Goal: Task Accomplishment & Management: Manage account settings

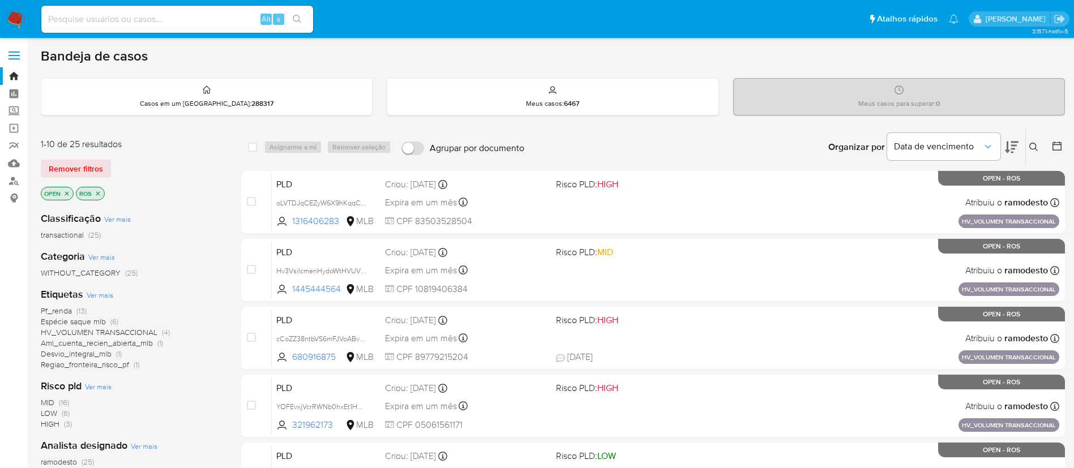
click at [68, 194] on icon "close-filter" at bounding box center [67, 193] width 4 height 4
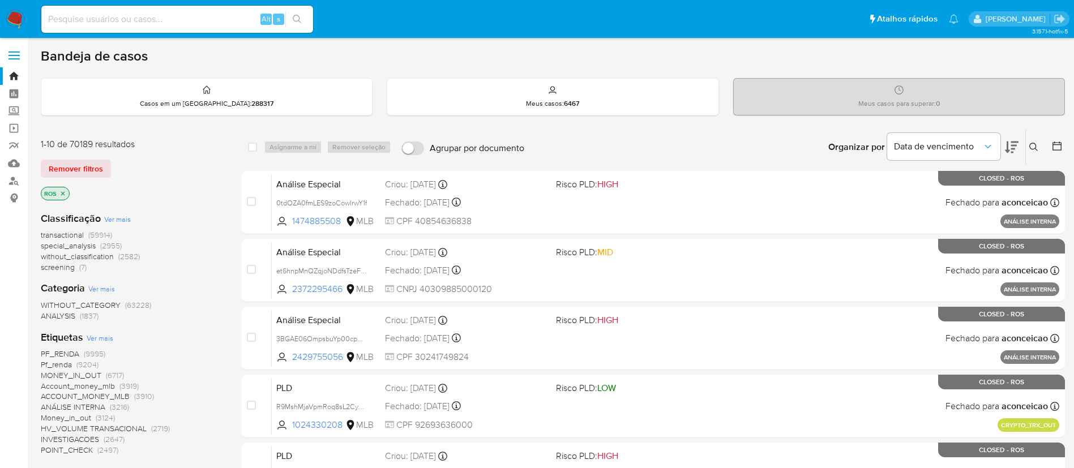
click at [63, 194] on icon "close-filter" at bounding box center [62, 193] width 7 height 7
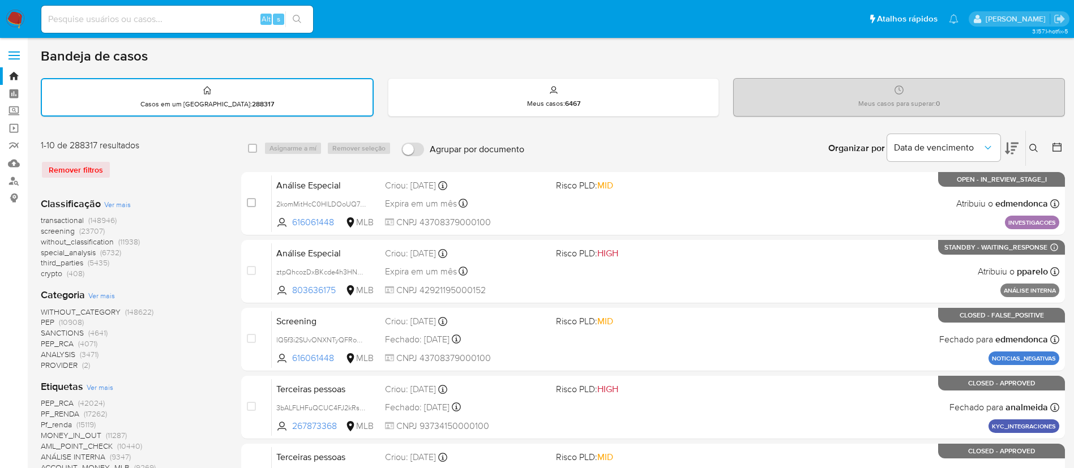
scroll to position [340, 0]
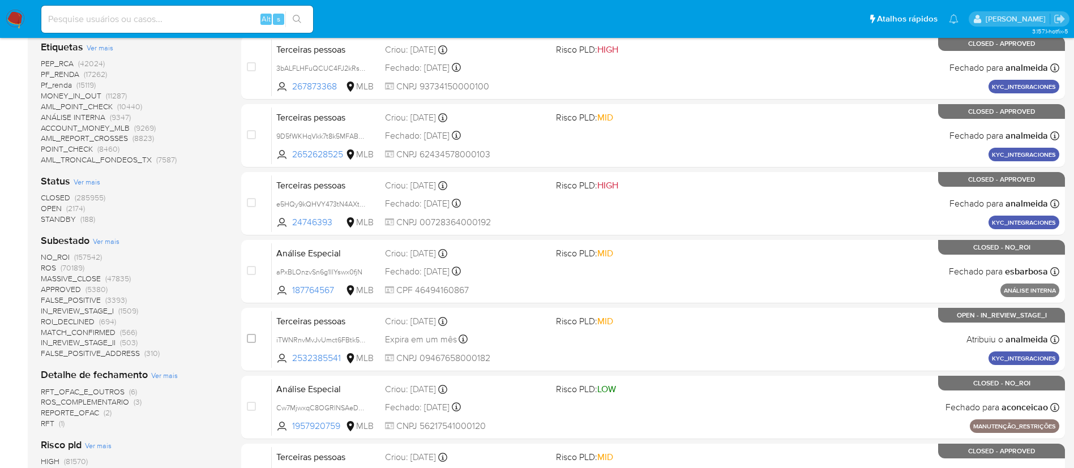
click at [63, 209] on span "OPEN (2174)" at bounding box center [63, 208] width 44 height 11
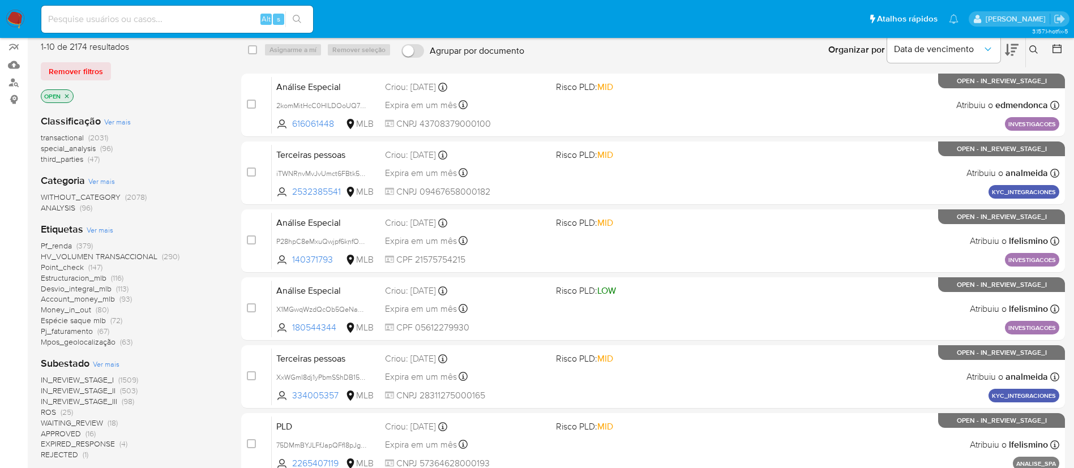
scroll to position [170, 0]
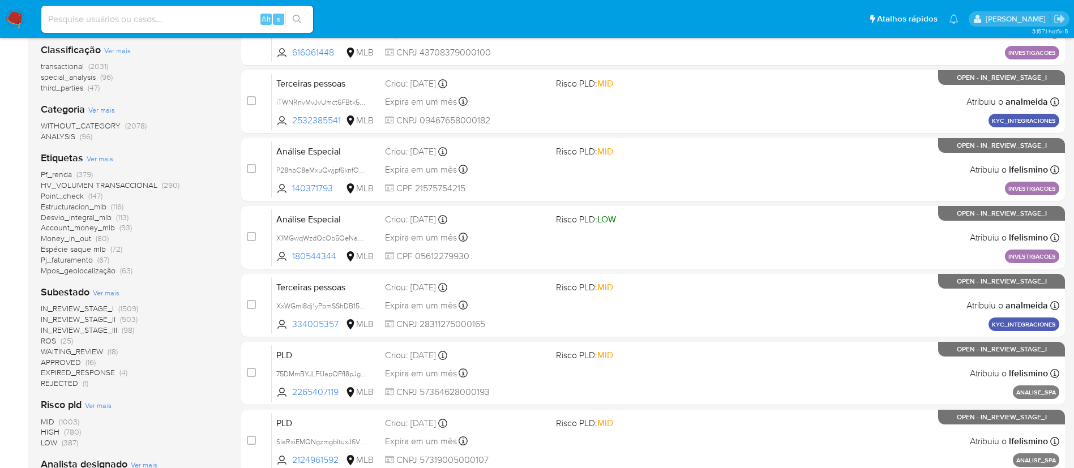
click at [68, 344] on span "(25)" at bounding box center [67, 340] width 12 height 11
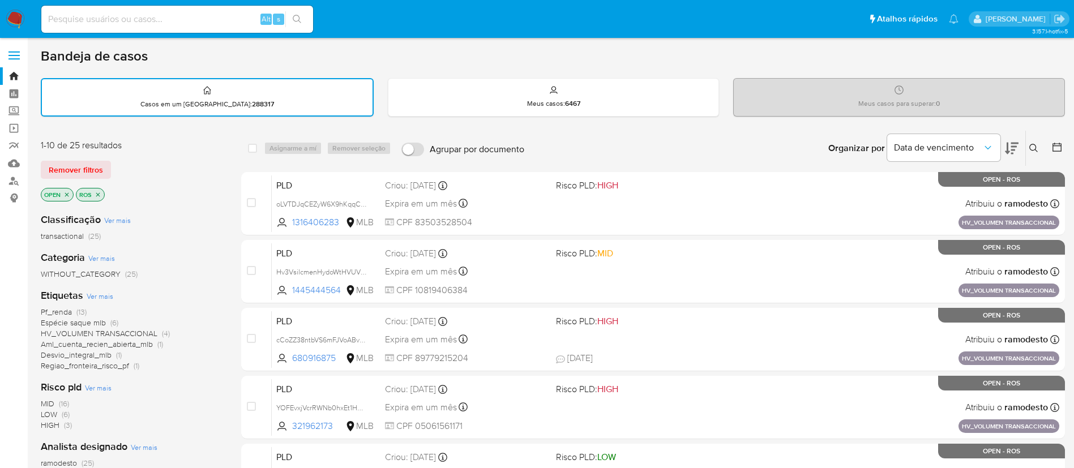
click at [67, 193] on icon "close-filter" at bounding box center [66, 194] width 7 height 7
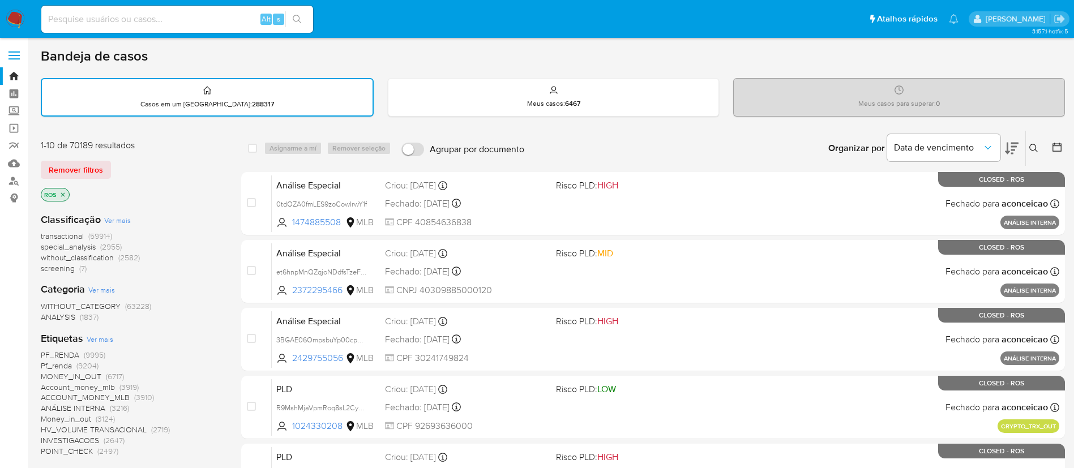
click at [64, 195] on icon "close-filter" at bounding box center [62, 194] width 7 height 7
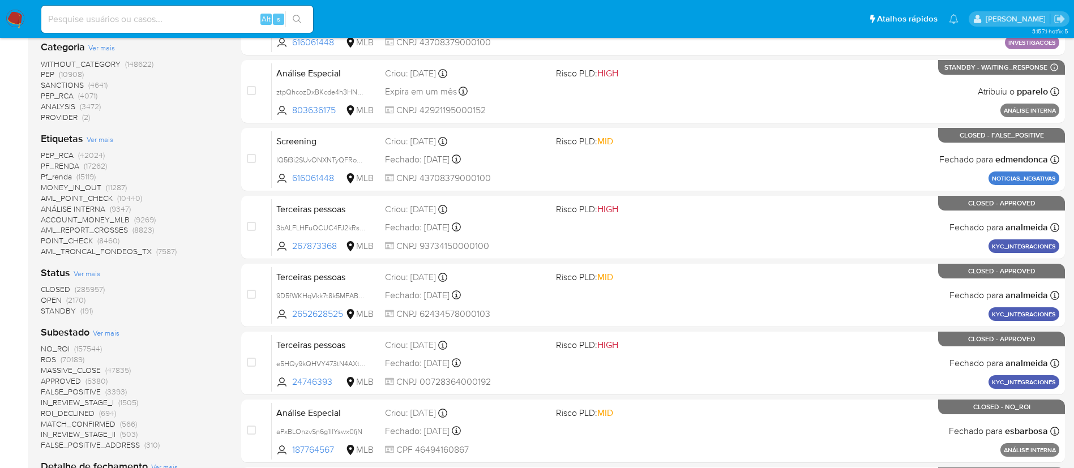
scroll to position [340, 0]
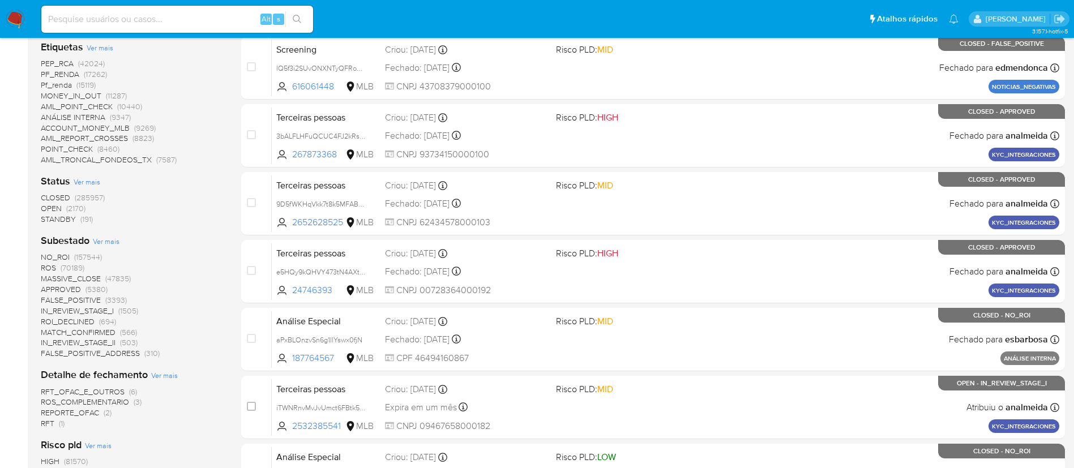
click at [58, 206] on span "OPEN" at bounding box center [51, 208] width 21 height 11
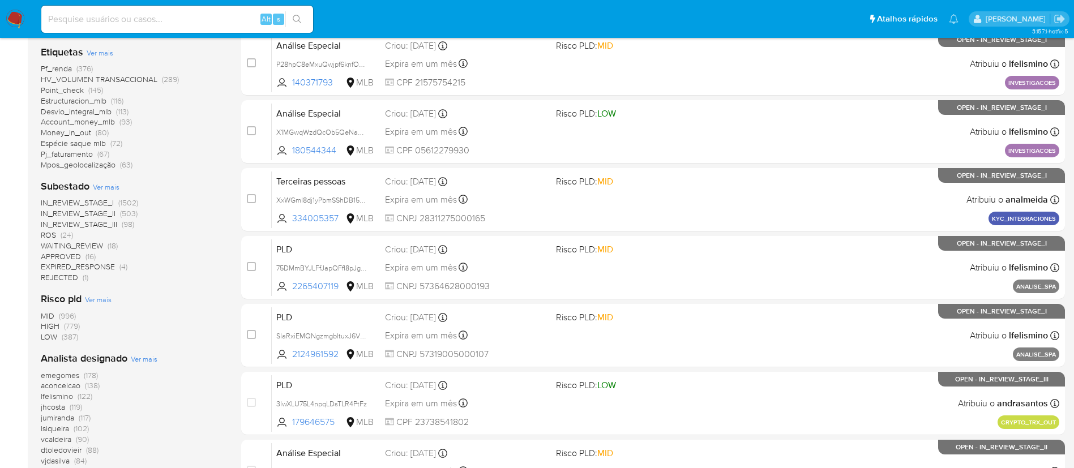
scroll to position [255, 0]
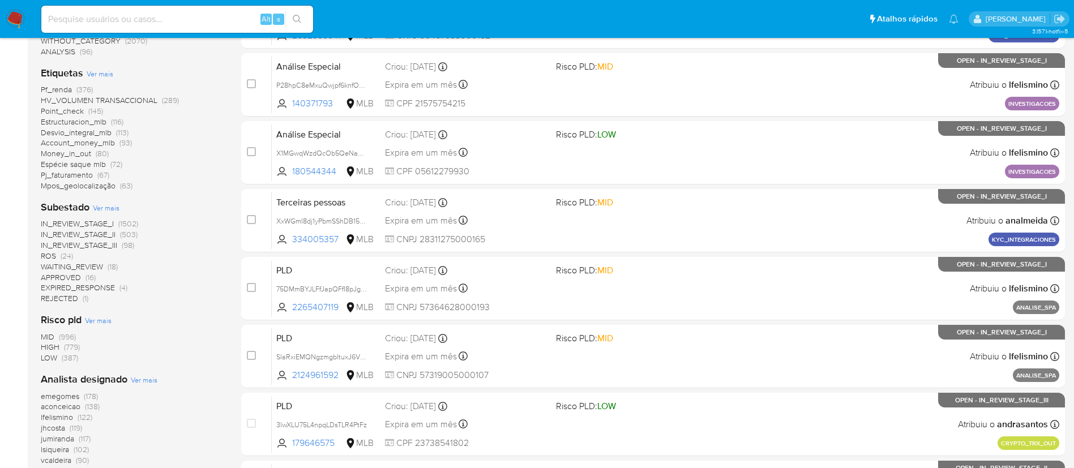
click at [65, 258] on span "(24)" at bounding box center [67, 255] width 12 height 11
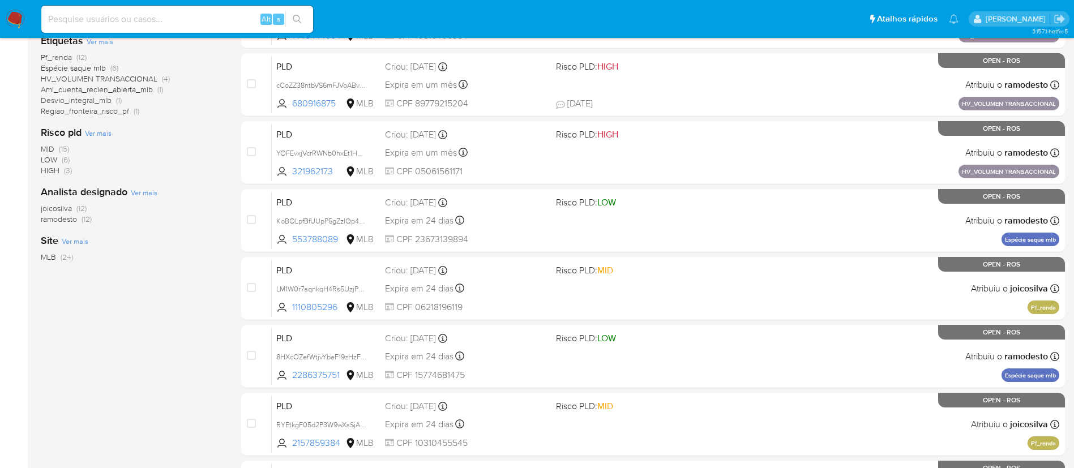
click at [78, 208] on span "(12)" at bounding box center [81, 208] width 10 height 11
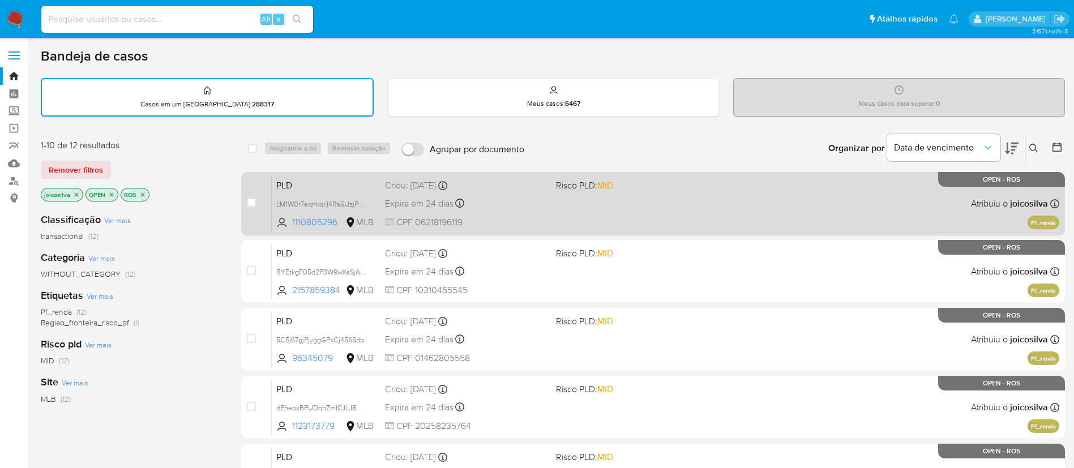
click at [653, 222] on div "PLD LM1W0r7aqnkqH4Rs5UzjP9Ob 1110805296 MLB Risco PLD: MID Criou: 12/08/2025 Cr…" at bounding box center [665, 203] width 787 height 57
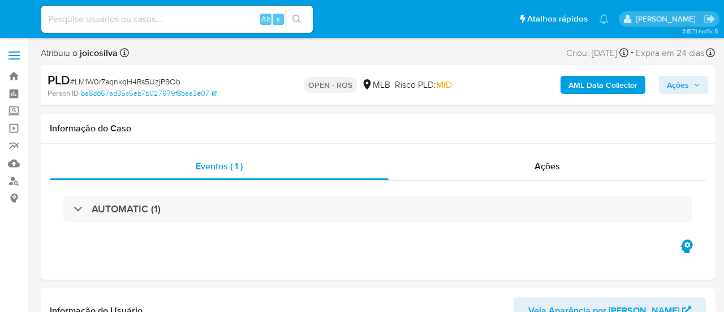
select select "10"
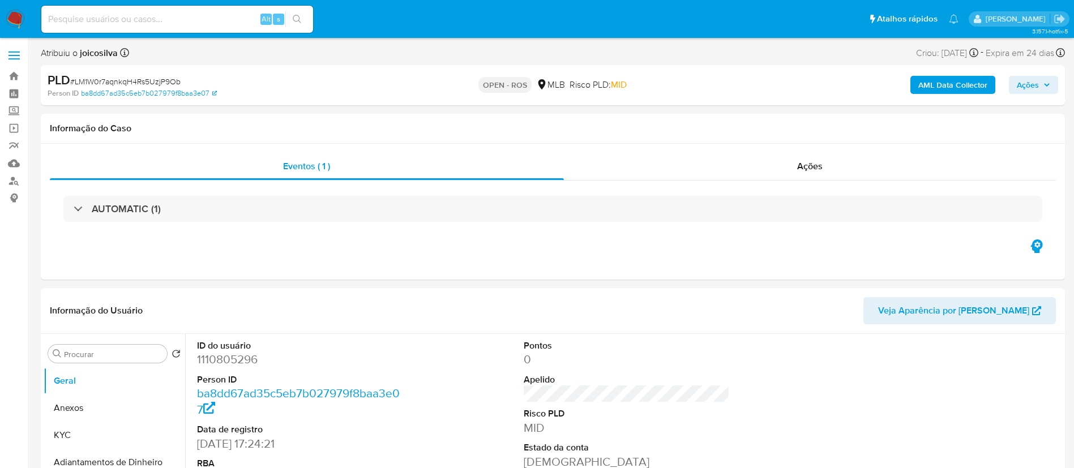
click at [160, 82] on span "# LM1W0r7aqnkqH4Rs5UzjP9Ob" at bounding box center [125, 81] width 110 height 11
copy span "LM1W0r7aqnkqH4Rs5UzjP9Ob"
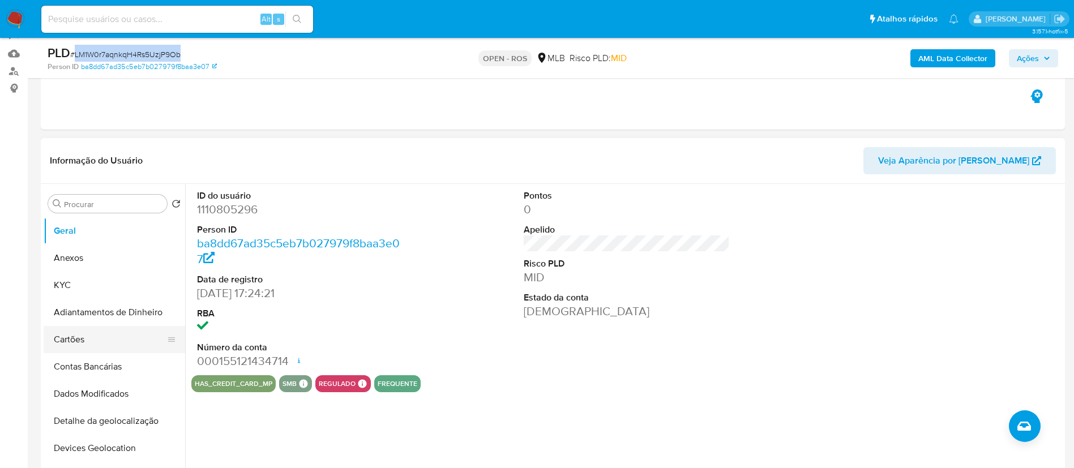
scroll to position [170, 0]
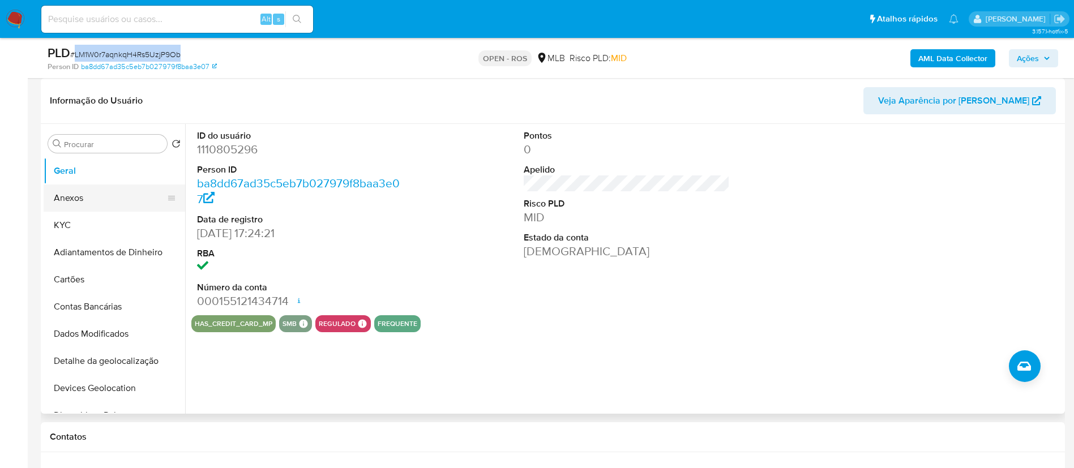
click at [91, 199] on button "Anexos" at bounding box center [110, 198] width 132 height 27
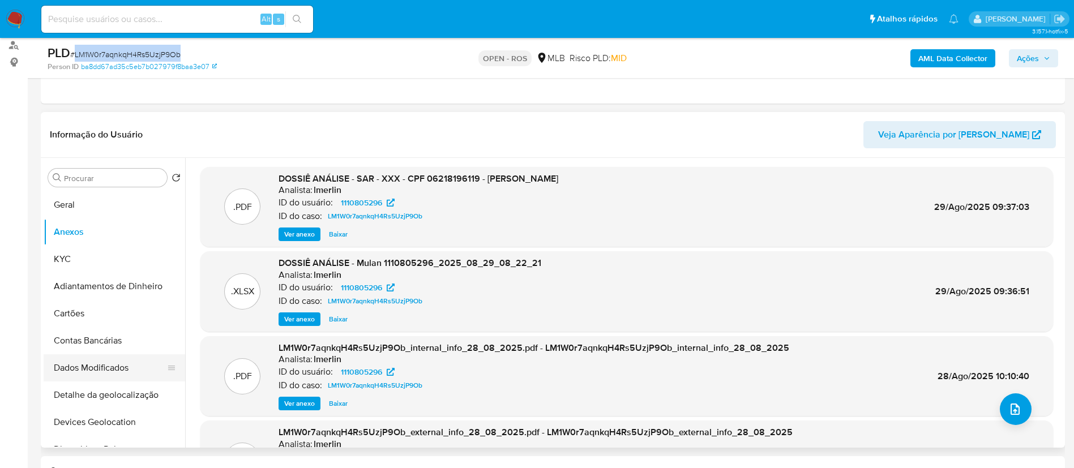
scroll to position [85, 0]
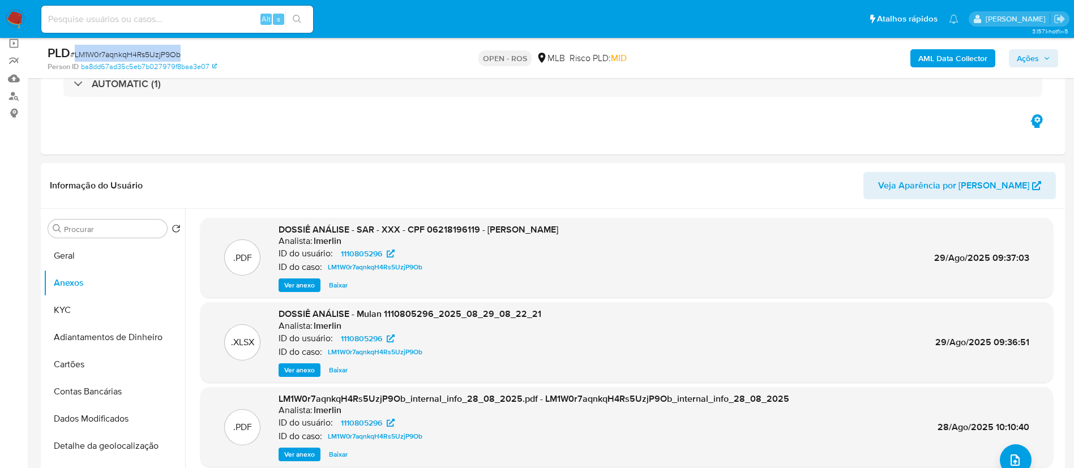
click at [175, 52] on span "# LM1W0r7aqnkqH4Rs5UzjP9Ob" at bounding box center [125, 54] width 110 height 11
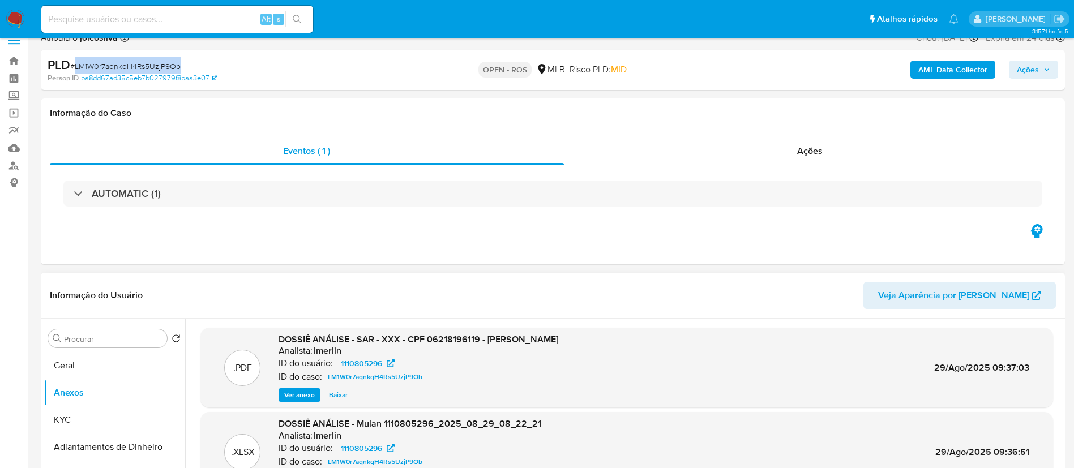
scroll to position [0, 0]
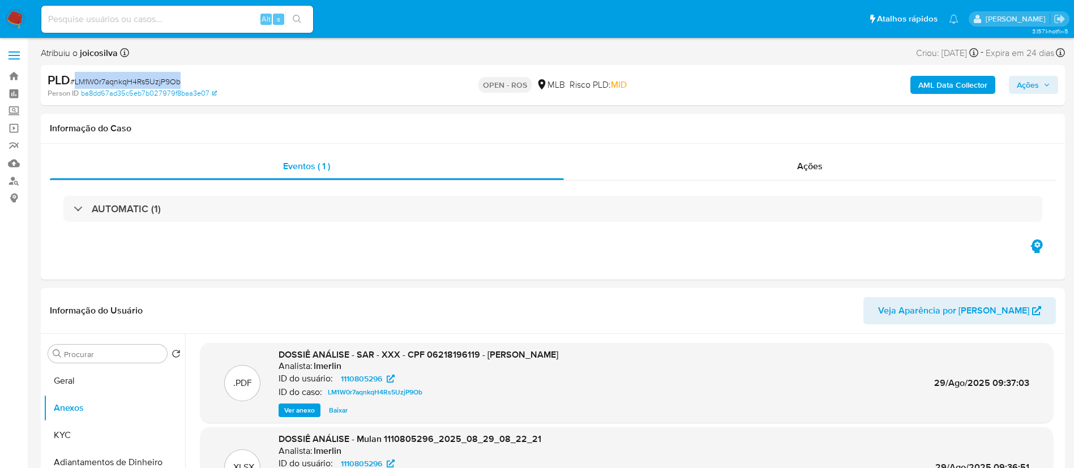
click at [724, 77] on button "Ações" at bounding box center [1033, 85] width 49 height 18
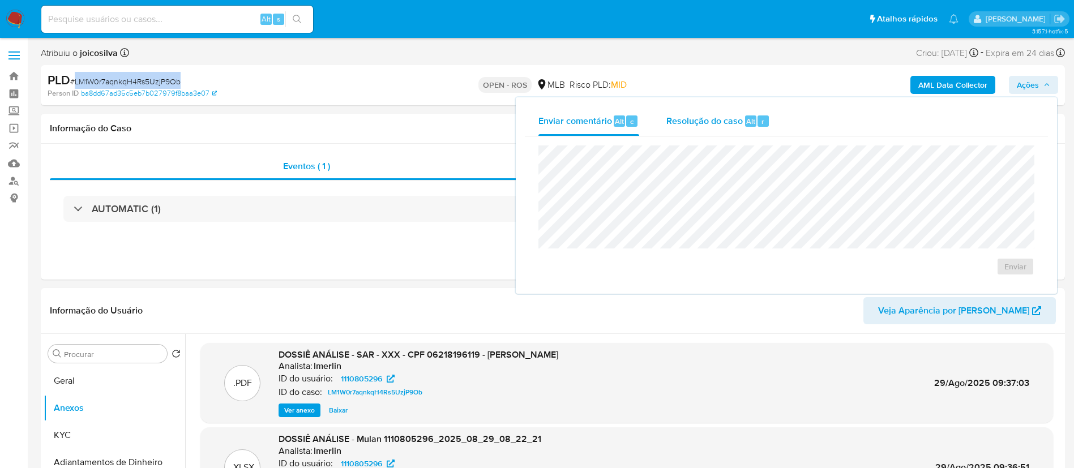
click at [666, 131] on div "Resolução do caso Alt r" at bounding box center [718, 120] width 104 height 29
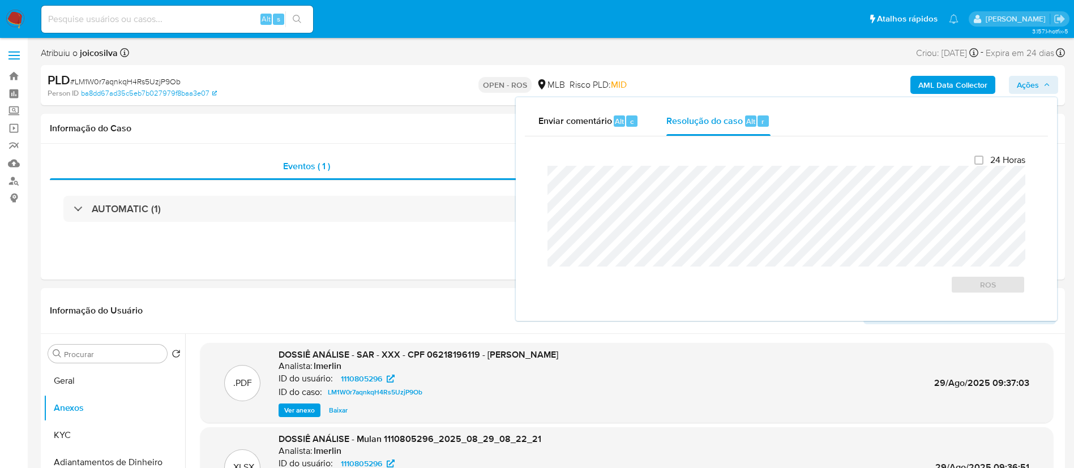
click at [384, 104] on div "PLD # LM1W0r7aqnkqH4Rs5UzjP9Ob Person ID ba8dd67ad35c5eb7b027979f8baa3e07 OPEN …" at bounding box center [553, 85] width 1024 height 40
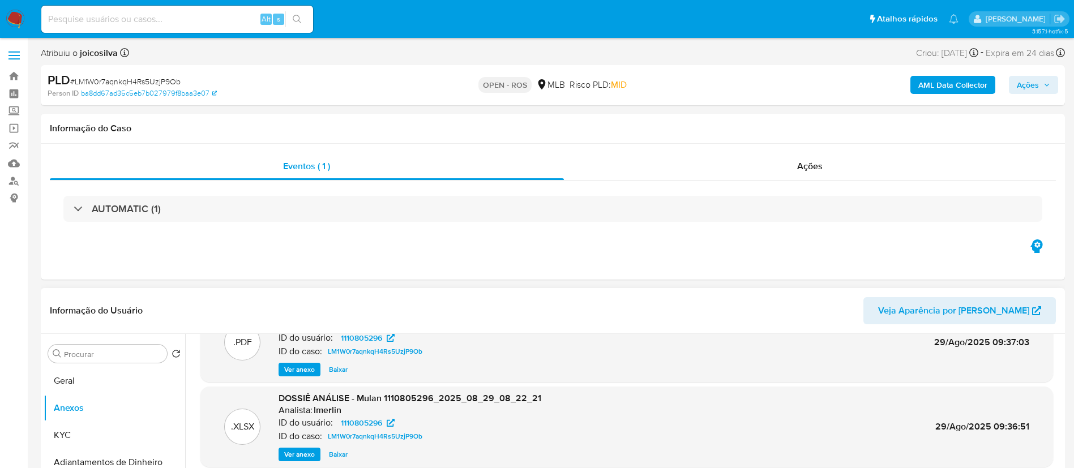
scroll to position [63, 0]
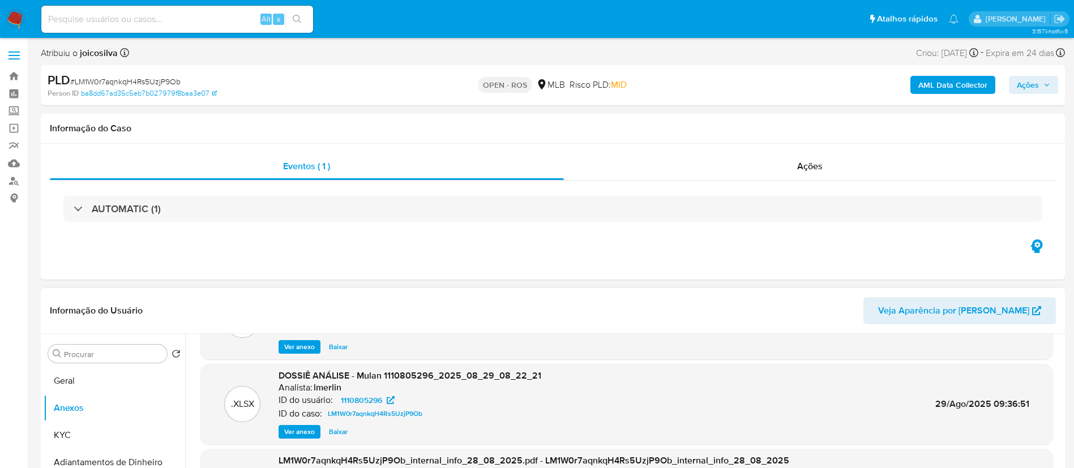
drag, startPoint x: 808, startPoint y: 289, endPoint x: 816, endPoint y: 298, distance: 11.6
click at [724, 289] on div "Informação do Usuário Veja Aparência por Pessoa" at bounding box center [553, 311] width 1024 height 46
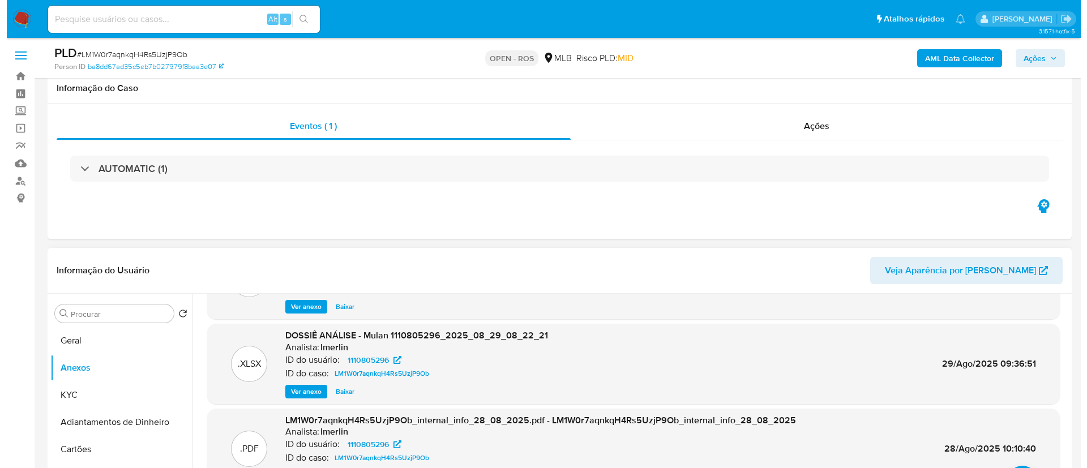
scroll to position [255, 0]
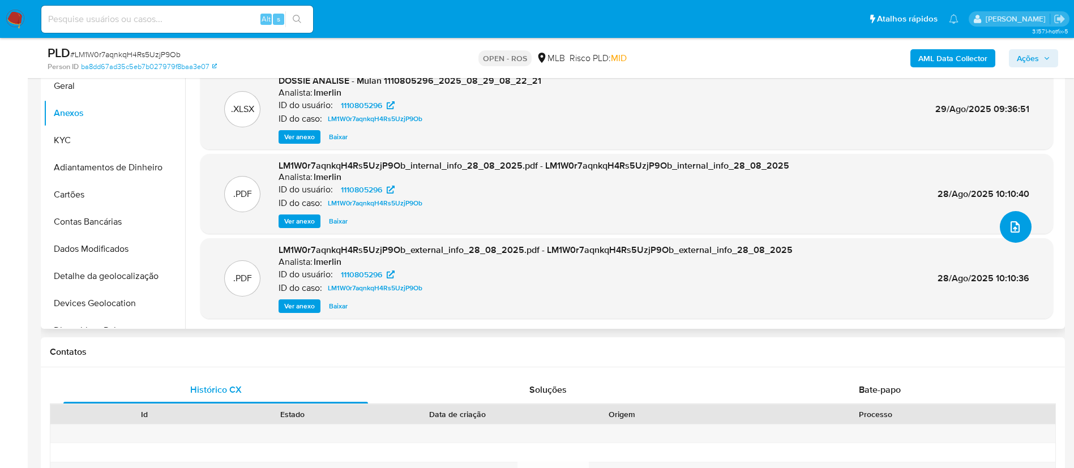
click at [724, 228] on icon "upload-file" at bounding box center [1015, 227] width 14 height 14
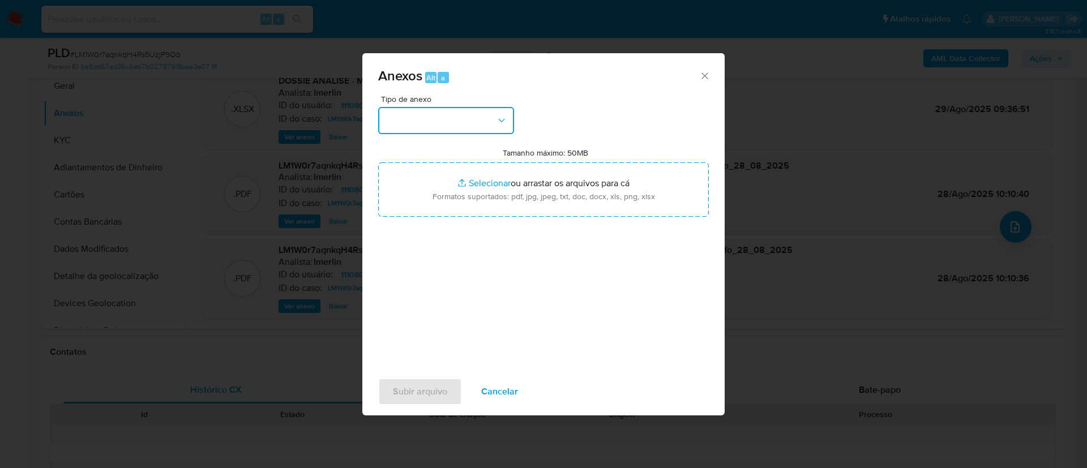
click at [470, 115] on button "button" at bounding box center [446, 120] width 136 height 27
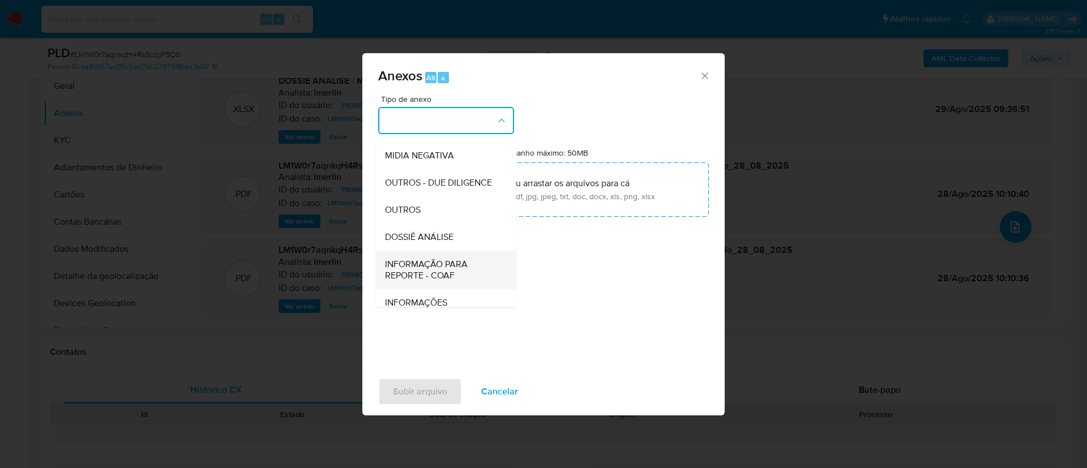
scroll to position [174, 0]
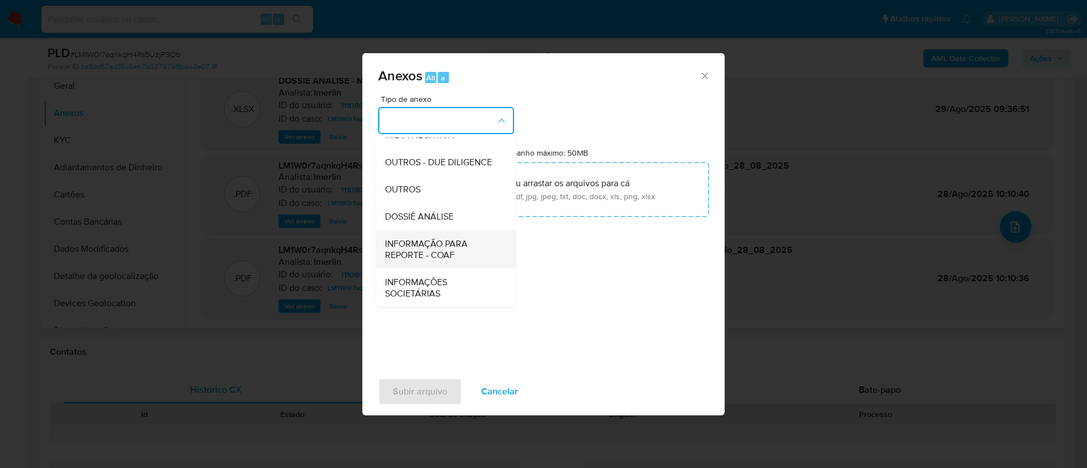
click at [444, 254] on span "INFORMAÇÃO PARA REPORTE - COAF" at bounding box center [442, 249] width 115 height 23
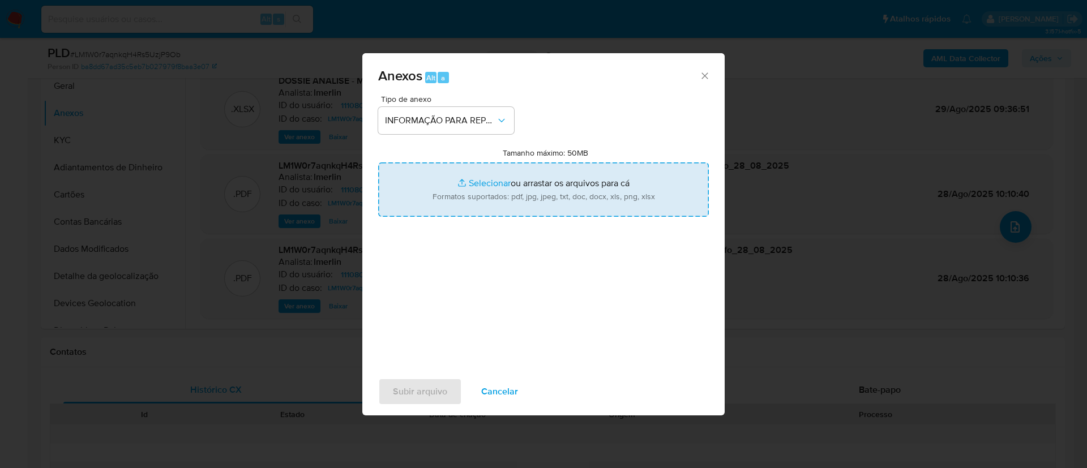
type input "C:\fakepath\SAR - LM1W0r7aqnkqH4Rs5UzjP9Ob - CPF 06218196119 - VICTOR GABRIEL T…"
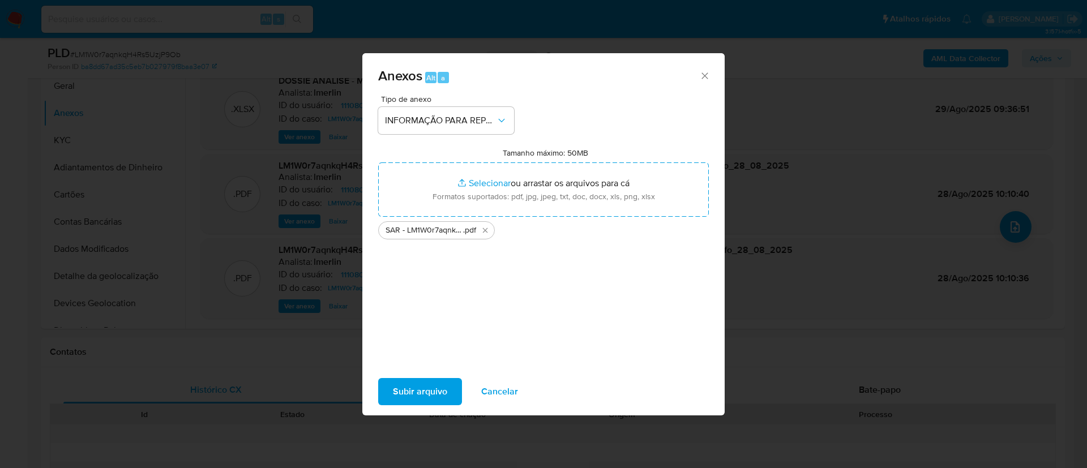
click at [423, 311] on span "Subir arquivo" at bounding box center [420, 391] width 54 height 25
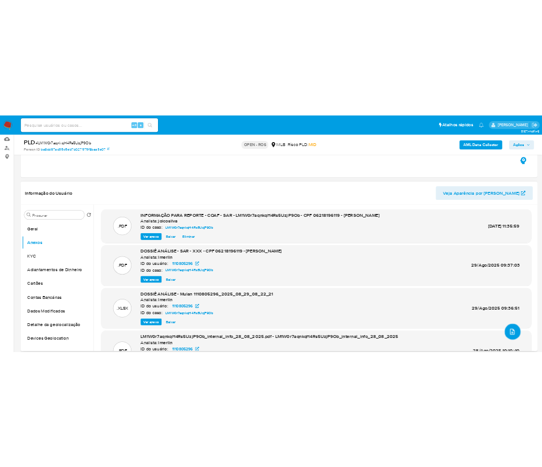
scroll to position [85, 0]
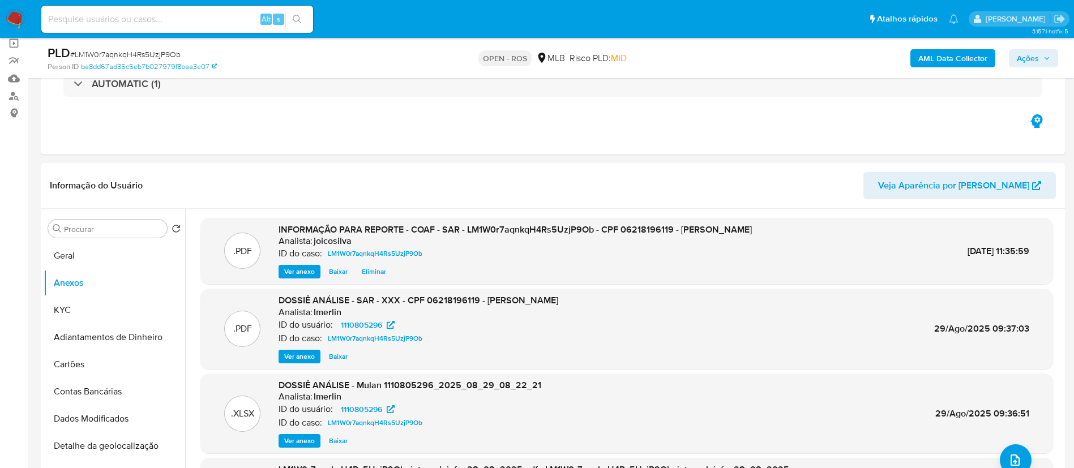
drag, startPoint x: 1054, startPoint y: 59, endPoint x: 1047, endPoint y: 66, distance: 9.6
click at [724, 59] on button "Ações" at bounding box center [1033, 58] width 49 height 18
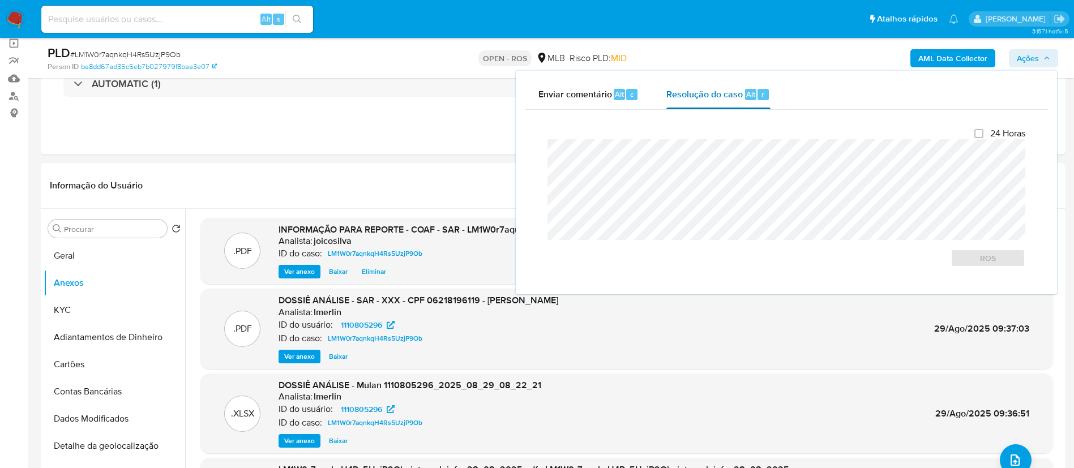
click at [688, 101] on div "Resolução do caso Alt r" at bounding box center [718, 94] width 104 height 29
click at [523, 154] on div "Enviar comentário Alt c Resolução do caso Alt r Fechamento do caso 24 Horas ROS" at bounding box center [786, 183] width 541 height 224
click at [724, 257] on span "ROS" at bounding box center [987, 258] width 59 height 16
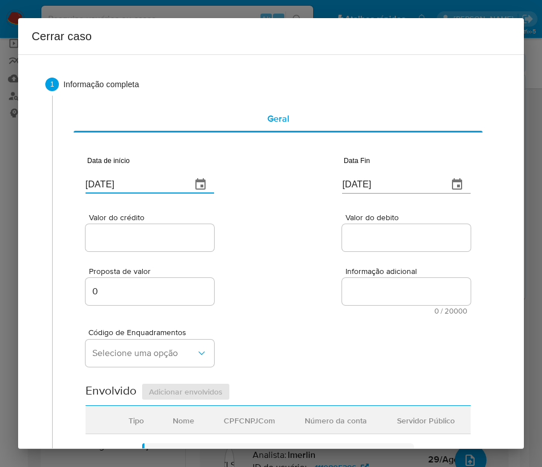
click at [126, 178] on input "02/09/2025" at bounding box center [133, 184] width 97 height 18
click at [126, 178] on input "[DATE]" at bounding box center [133, 184] width 97 height 18
paste input "1/07"
type input "[DATE]"
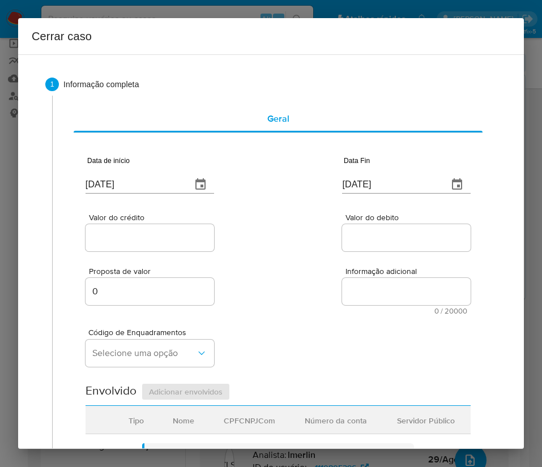
click at [276, 282] on div "Proposta de valor 0 Informação adicional 0 / 20000 20000 caracteres restantes" at bounding box center [277, 284] width 385 height 61
click at [371, 179] on input "[DATE]" at bounding box center [390, 184] width 97 height 18
paste input "27/08"
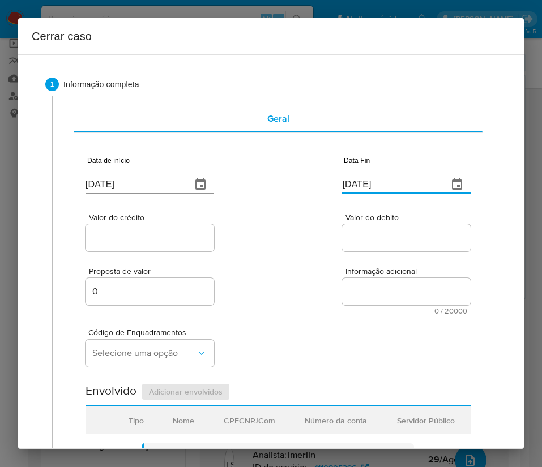
type input "27/08/2025"
drag, startPoint x: 278, startPoint y: 288, endPoint x: 163, endPoint y: 253, distance: 120.5
click at [277, 287] on div "Proposta de valor 0 Informação adicional 0 / 20000 20000 caracteres restantes" at bounding box center [277, 284] width 385 height 61
click at [140, 237] on input "Valor do crédito" at bounding box center [149, 237] width 128 height 15
click at [131, 242] on input "Valor do crédito" at bounding box center [149, 237] width 128 height 15
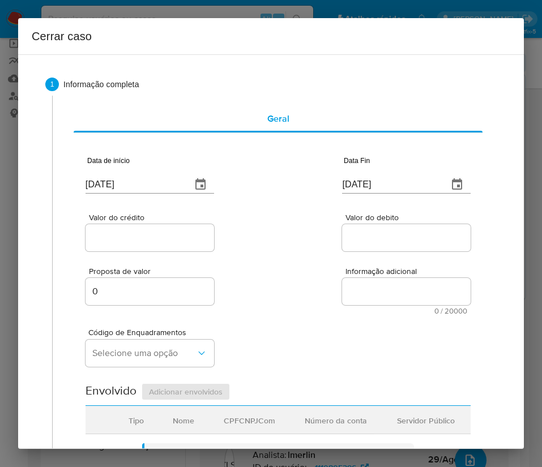
paste input "R$348.161"
type input "R$348.161"
drag, startPoint x: 299, startPoint y: 273, endPoint x: 22, endPoint y: 304, distance: 279.6
click at [299, 273] on div "Proposta de valor 0 Informação adicional 0 / 20000 20000 caracteres restantes" at bounding box center [277, 284] width 385 height 61
click at [363, 238] on input "Valor do debito" at bounding box center [406, 237] width 128 height 15
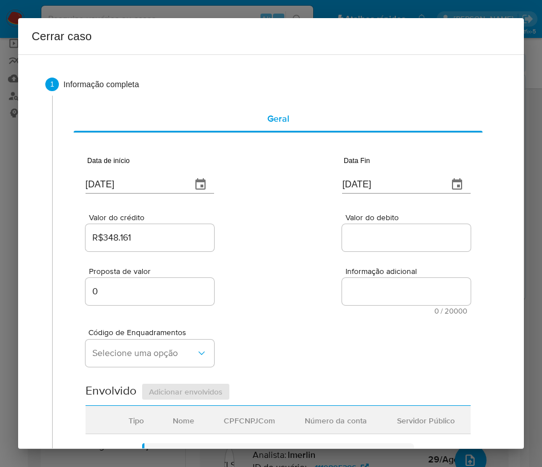
paste input "R$345.059"
type input "R$345.059"
click at [206, 311] on span "Código de Enquadramentos" at bounding box center [152, 332] width 128 height 8
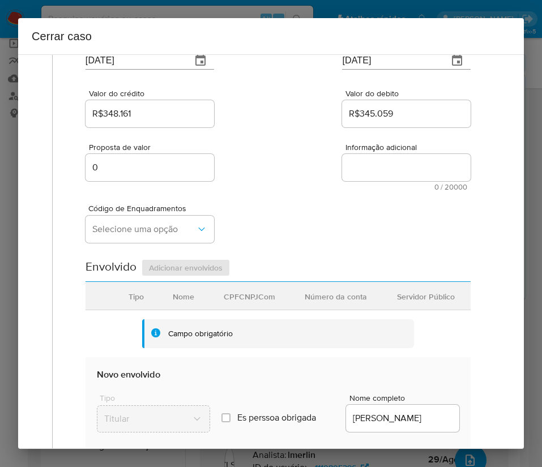
scroll to position [170, 0]
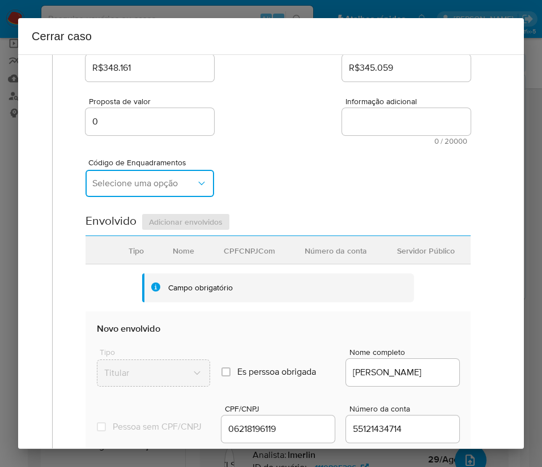
click at [149, 184] on span "Selecione uma opção" at bounding box center [144, 183] width 104 height 11
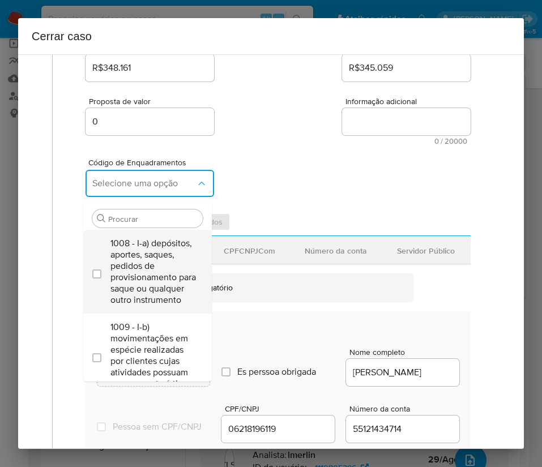
click at [143, 270] on span "1008 - I-a) depósitos, aportes, saques, pedidos de provisionamento para saque o…" at bounding box center [152, 272] width 85 height 68
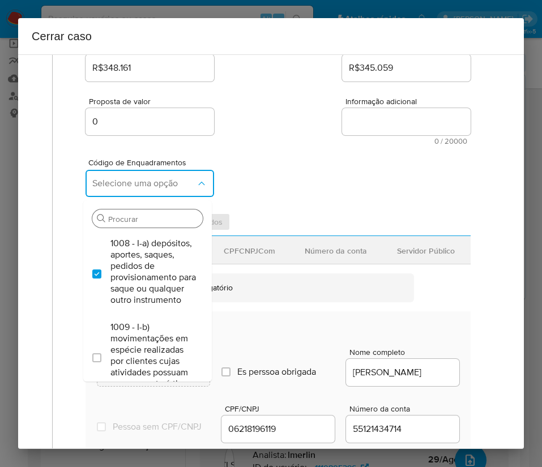
checkbox input "true"
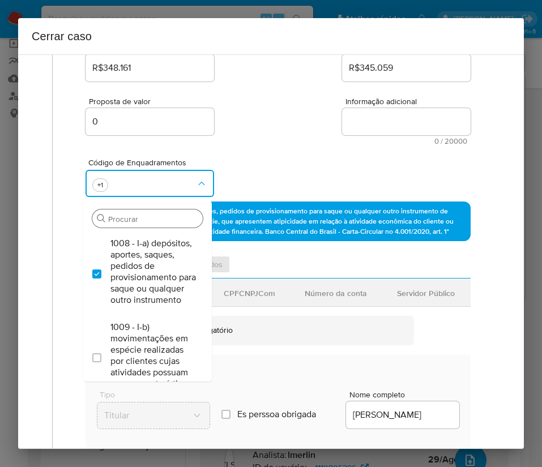
click at [136, 221] on input "Procurar" at bounding box center [153, 219] width 90 height 10
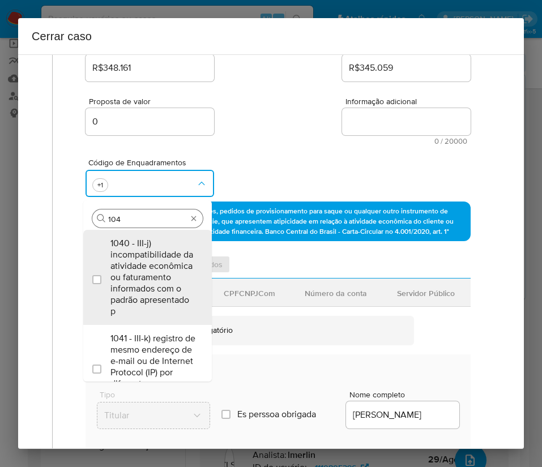
type input "1045"
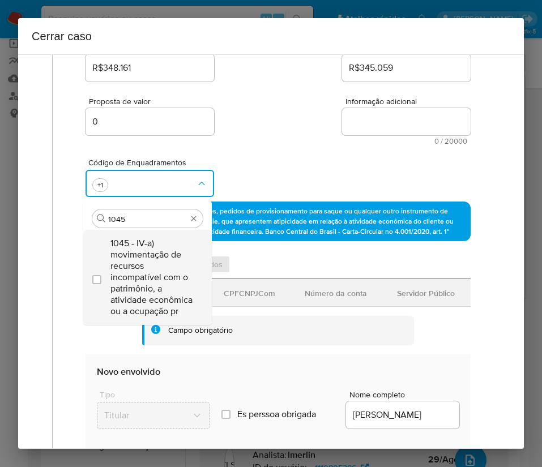
click at [145, 273] on span "1045 - IV-a) movimentação de recursos incompatível com o patrimônio, a atividad…" at bounding box center [152, 277] width 85 height 79
checkbox input "true"
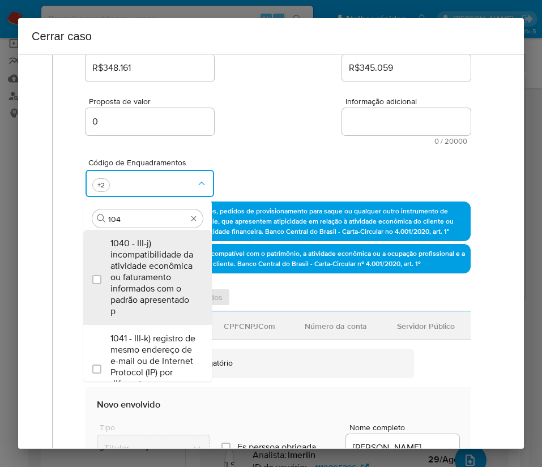
scroll to position [0, 0]
type input "1047"
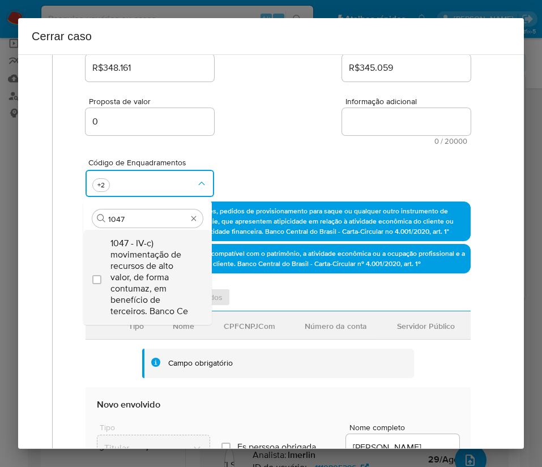
click at [140, 274] on span "1047 - IV-c) movimentação de recursos de alto valor, de forma contumaz, em bene…" at bounding box center [152, 277] width 85 height 79
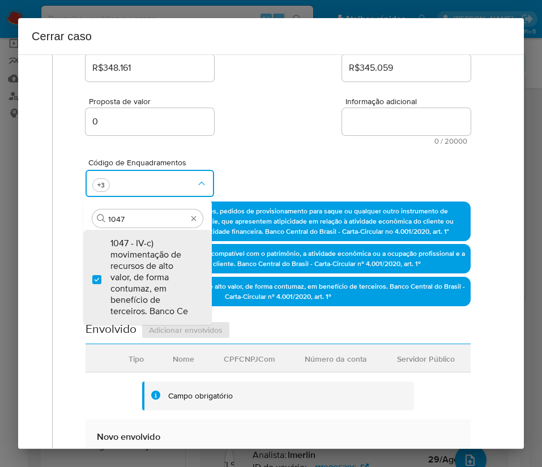
checkbox input "true"
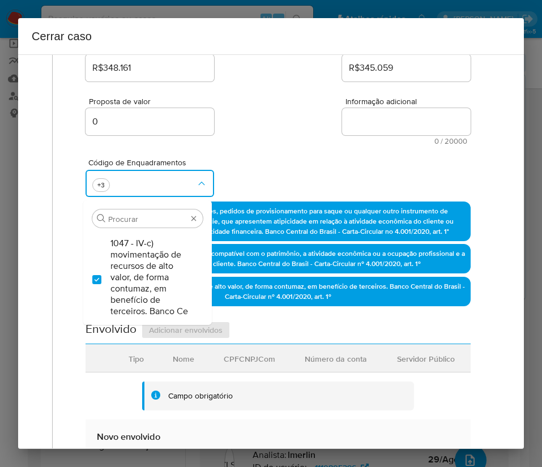
click at [303, 150] on div "Código de Enquadramentos Procurar 1047 - IV-c) movimentação de recursos de alto…" at bounding box center [277, 173] width 385 height 57
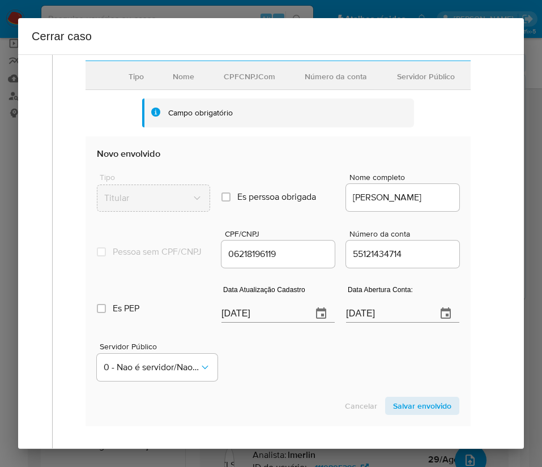
scroll to position [509, 0]
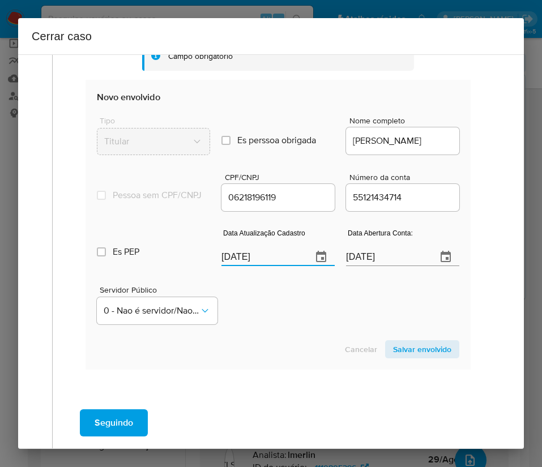
click at [266, 266] on input "[DATE]" at bounding box center [262, 257] width 82 height 18
paste input "19/08"
type input "[DATE]"
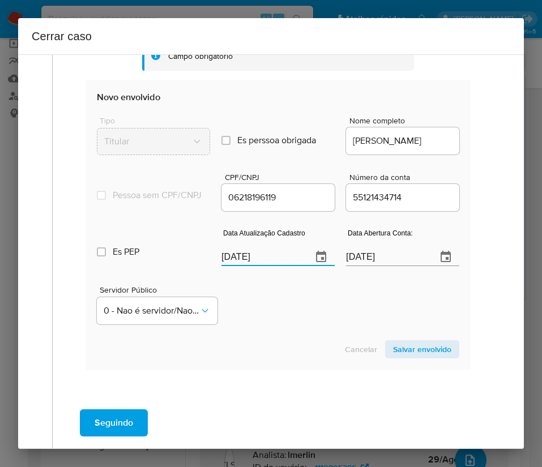
click at [255, 311] on div "Cancelar Salvar envolvido" at bounding box center [278, 349] width 362 height 18
click at [359, 266] on input "21/07/2023" at bounding box center [387, 257] width 82 height 18
click at [303, 311] on div "Cancelar Salvar envolvido" at bounding box center [278, 349] width 362 height 18
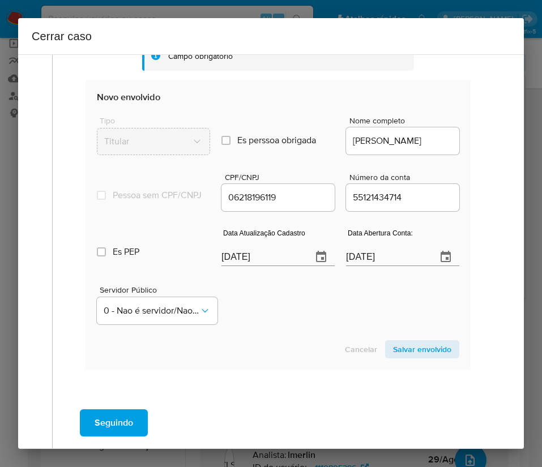
click at [402, 311] on span "Salvar envolvido" at bounding box center [422, 349] width 58 height 16
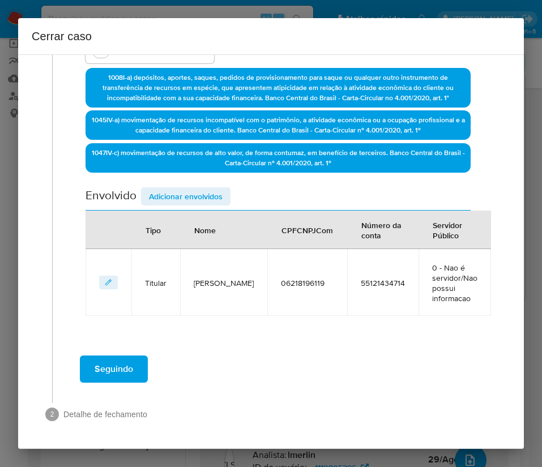
scroll to position [314, 0]
click at [197, 192] on span "Adicionar envolvidos" at bounding box center [186, 196] width 74 height 16
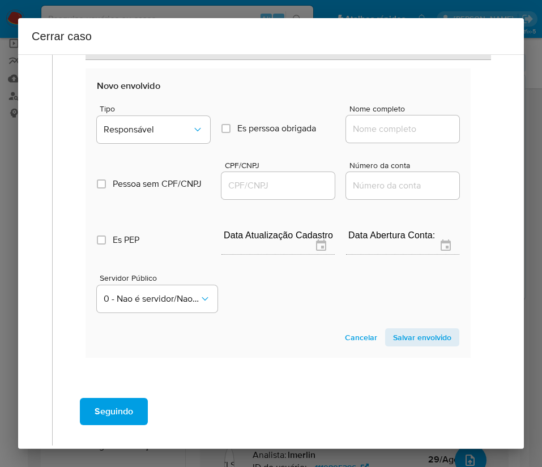
scroll to position [612, 0]
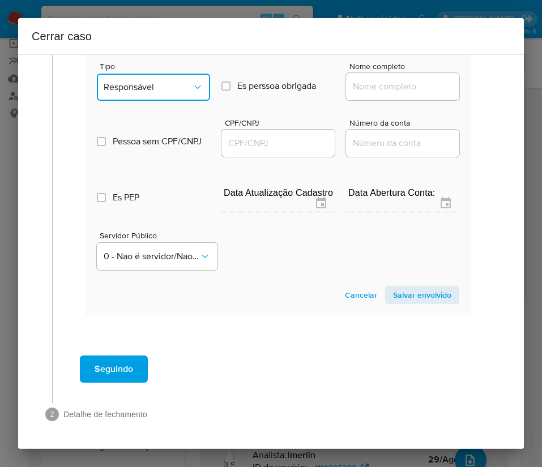
click at [151, 87] on span "Responsável" at bounding box center [148, 87] width 88 height 11
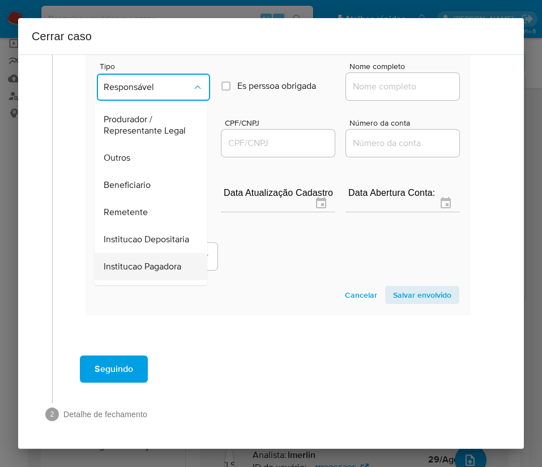
scroll to position [201, 0]
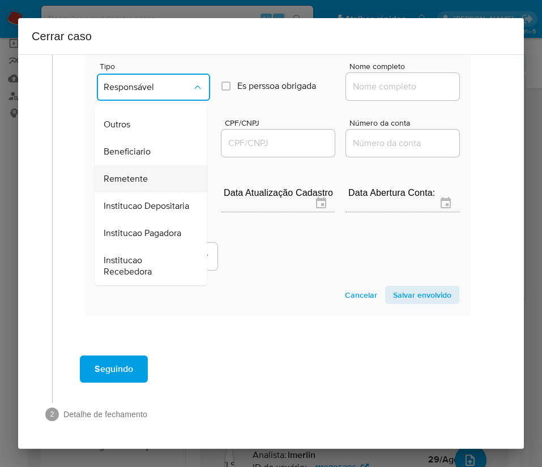
click at [131, 173] on span "Remetente" at bounding box center [126, 178] width 44 height 11
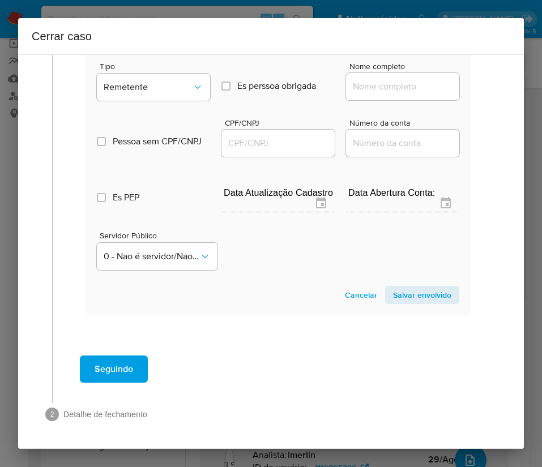
click at [380, 89] on input "Nome completo" at bounding box center [402, 86] width 113 height 15
paste input "Kassius Dave Cypriani, 03289644170"
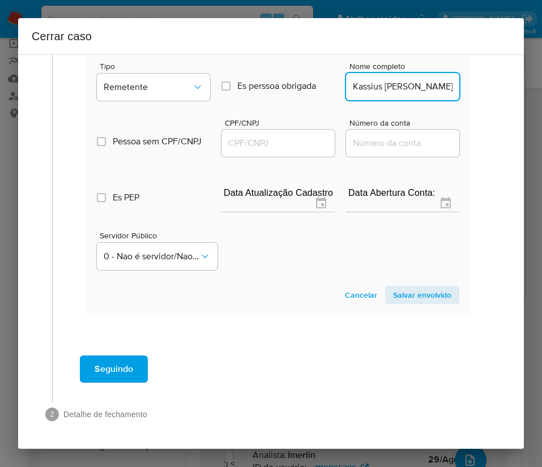
scroll to position [0, 52]
drag, startPoint x: 376, startPoint y: 90, endPoint x: 462, endPoint y: 90, distance: 86.0
click at [393, 93] on input "Kassius Dave Cypriani, 03289644170" at bounding box center [402, 86] width 113 height 15
click at [376, 88] on input "Kassius Dave Cypriani, 03289644170" at bounding box center [402, 86] width 113 height 15
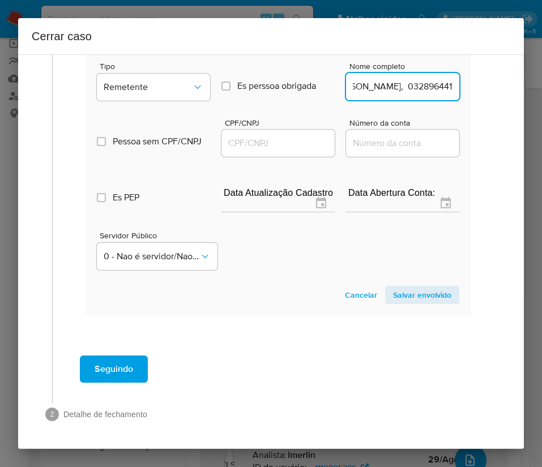
drag, startPoint x: 377, startPoint y: 91, endPoint x: 492, endPoint y: 91, distance: 115.5
type input "Kassius Dave Cypriani"
click at [252, 134] on div at bounding box center [277, 143] width 113 height 27
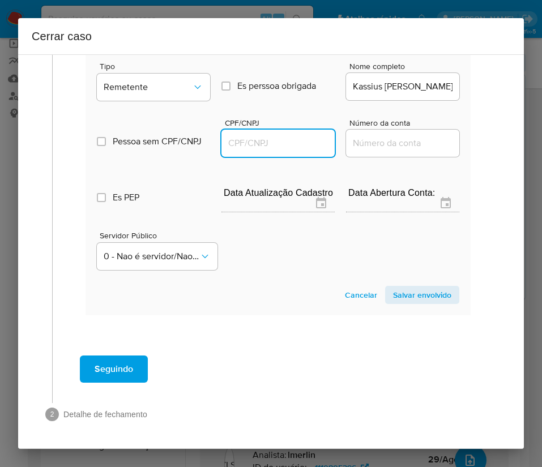
drag, startPoint x: 252, startPoint y: 140, endPoint x: 332, endPoint y: 149, distance: 79.8
click at [252, 140] on input "CPF/CNPJ" at bounding box center [277, 143] width 113 height 15
paste input "03289644170"
type input "3289644170"
click at [395, 297] on span "Salvar envolvido" at bounding box center [422, 295] width 58 height 16
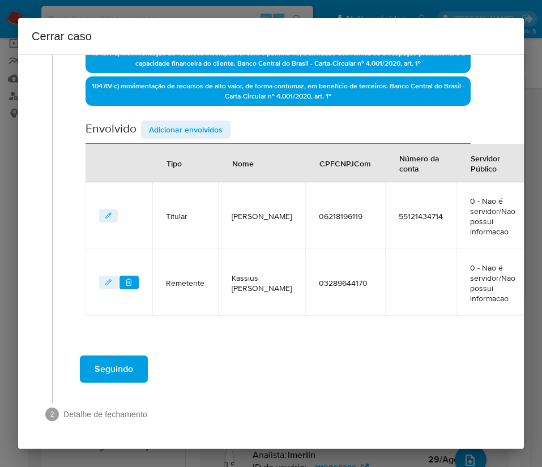
scroll to position [295, 0]
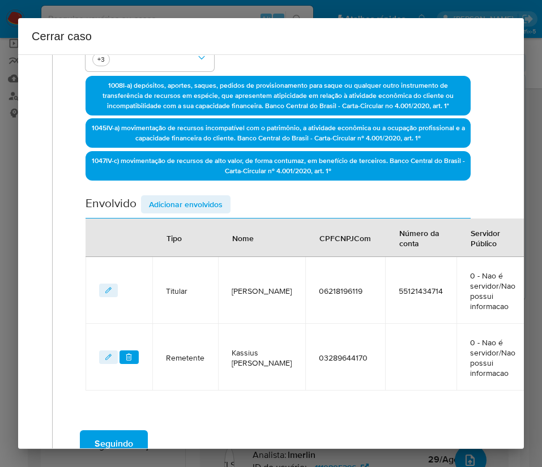
click at [194, 209] on span "Adicionar envolvidos" at bounding box center [186, 204] width 74 height 16
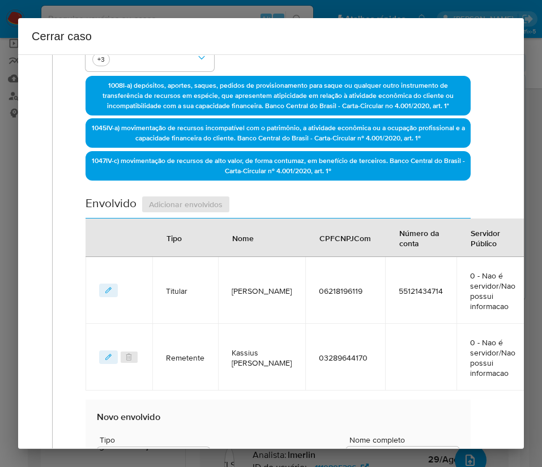
scroll to position [550, 0]
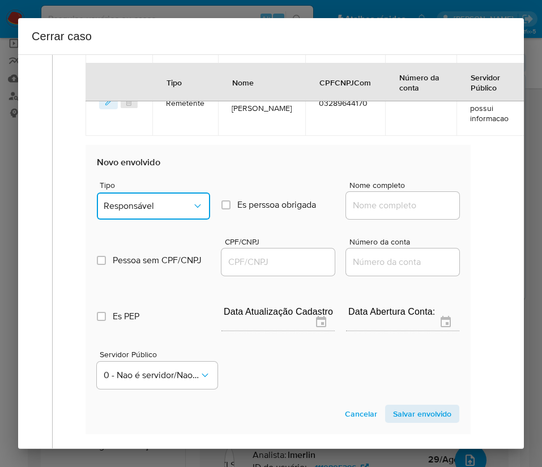
click at [157, 212] on span "Responsável" at bounding box center [148, 205] width 88 height 11
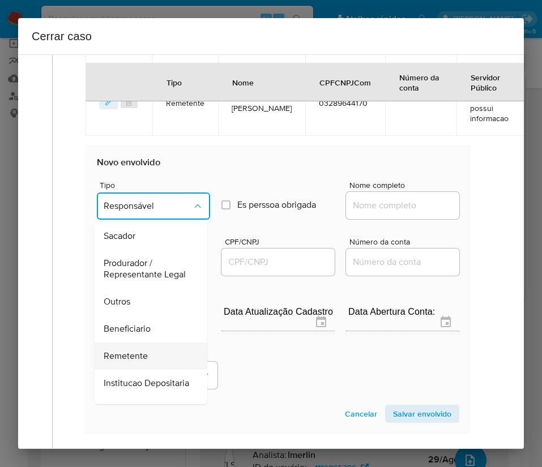
scroll to position [170, 0]
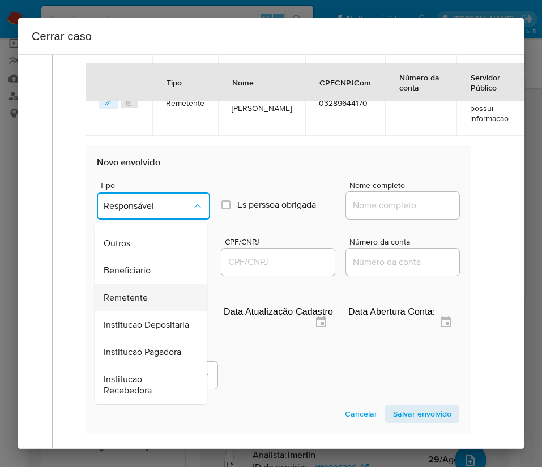
click at [133, 303] on span "Remetente" at bounding box center [126, 297] width 44 height 11
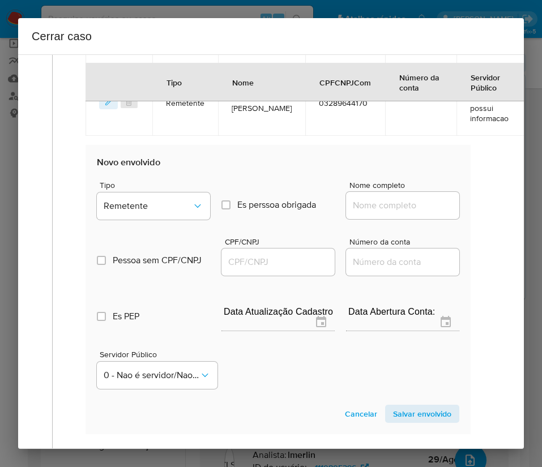
click at [363, 190] on span "Nome completo" at bounding box center [405, 185] width 113 height 8
click at [363, 199] on input "Nome completo" at bounding box center [402, 205] width 113 height 15
drag, startPoint x: 359, startPoint y: 216, endPoint x: 372, endPoint y: 222, distance: 14.4
click at [359, 213] on input "Nome completo" at bounding box center [402, 205] width 113 height 15
paste input "61.797.081 GABRIELLE CRISTINA SOARES DE OLIVEIRA, 61797081000197"
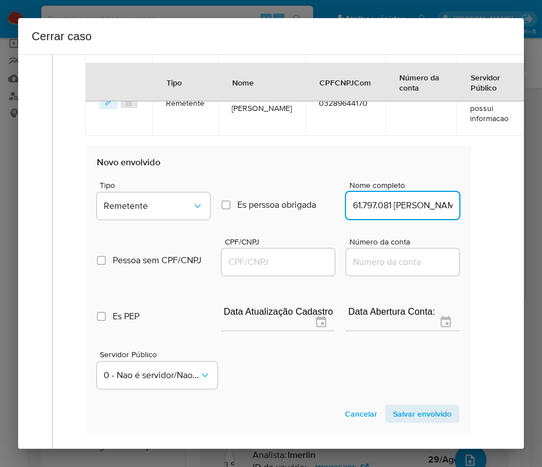
scroll to position [0, 195]
drag, startPoint x: 365, startPoint y: 218, endPoint x: 498, endPoint y: 221, distance: 133.0
click at [498, 221] on div "1 Informação completa Geral Data de início 01/07/2025 Data Fin 27/08/2025 Valor…" at bounding box center [270, 251] width 505 height 394
type input "61.797.081 GABRIELLE CRISTINA SOARES DE OLIVEIRA"
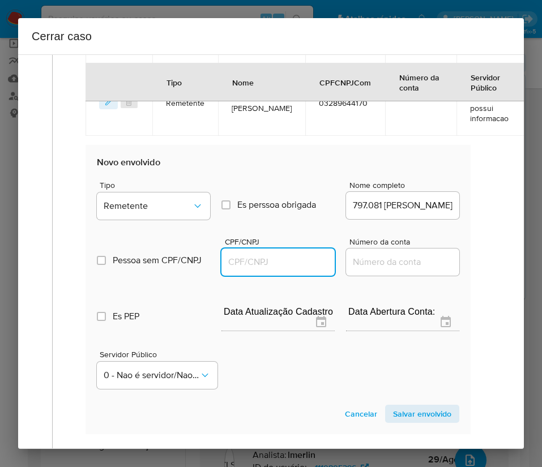
scroll to position [0, 0]
click at [258, 268] on input "CPF/CNPJ" at bounding box center [277, 262] width 113 height 15
paste input "61797081000197"
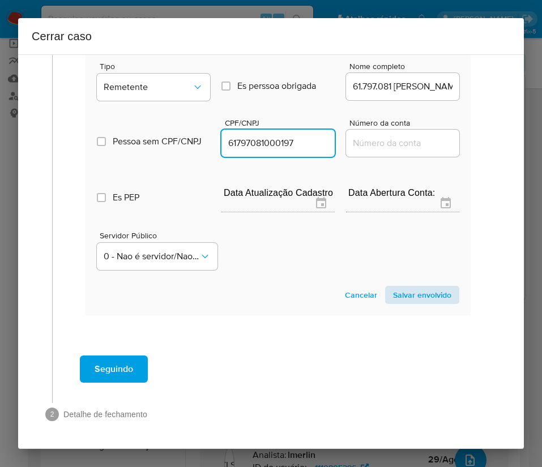
type input "61797081000197"
click at [393, 289] on span "Salvar envolvido" at bounding box center [422, 295] width 58 height 16
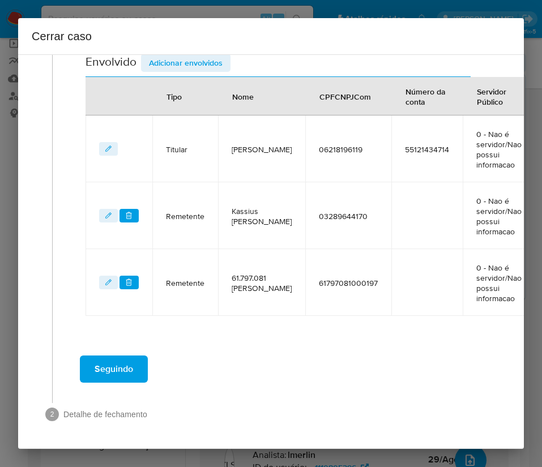
scroll to position [301, 0]
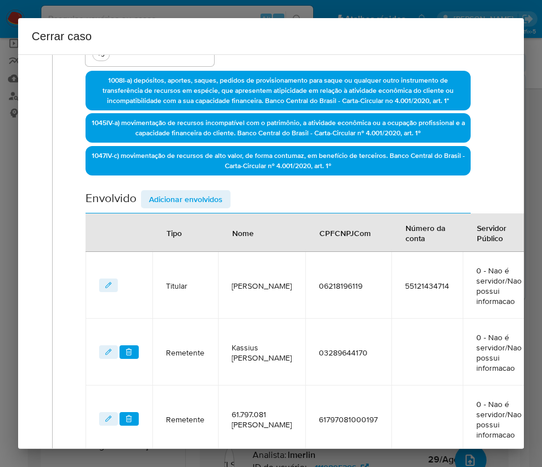
click at [179, 202] on span "Adicionar envolvidos" at bounding box center [186, 199] width 74 height 16
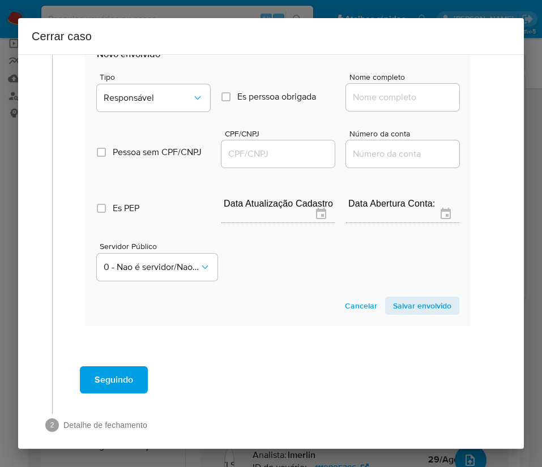
scroll to position [769, 0]
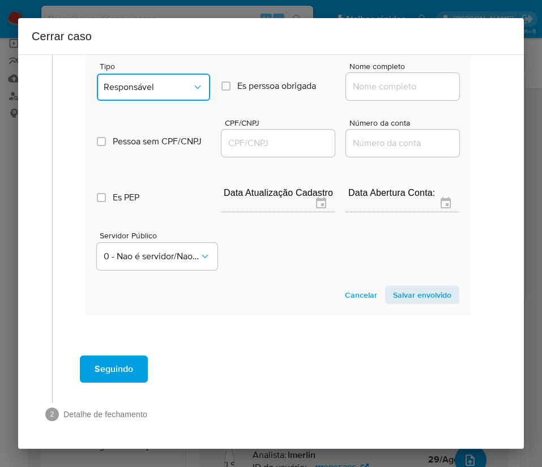
click at [153, 74] on button "Responsável" at bounding box center [153, 87] width 113 height 27
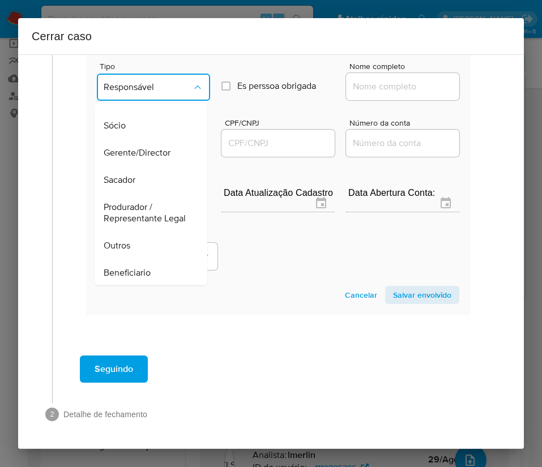
scroll to position [201, 0]
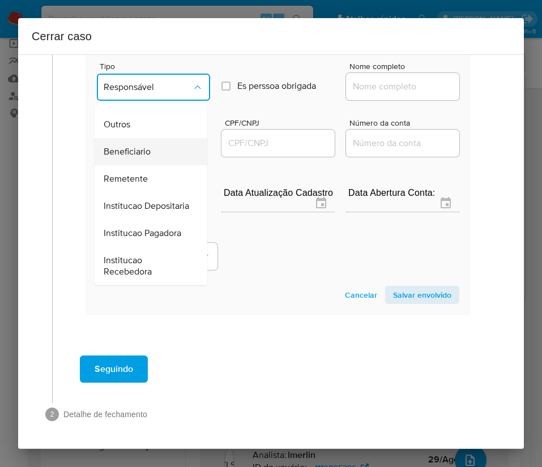
click at [140, 146] on span "Beneficiario" at bounding box center [127, 151] width 47 height 11
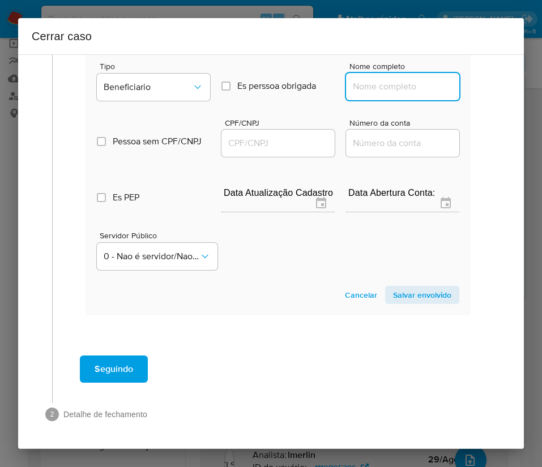
drag, startPoint x: 367, startPoint y: 74, endPoint x: 378, endPoint y: 82, distance: 13.0
click at [367, 79] on input "Nome completo" at bounding box center [402, 86] width 113 height 15
paste input "Bruna Lorrainy Soares Lopes Pina, 03104909105"
drag, startPoint x: 379, startPoint y: 78, endPoint x: 466, endPoint y: 75, distance: 87.2
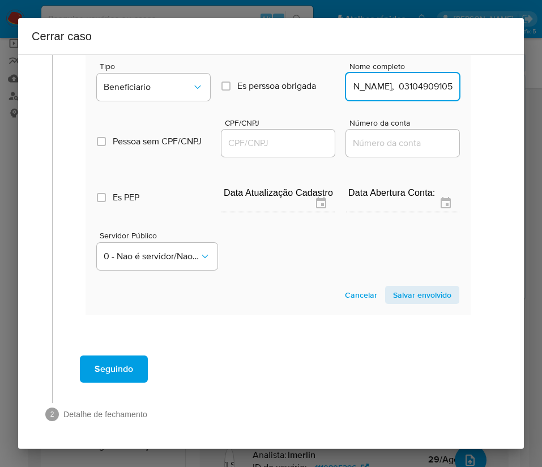
type input "Bruna Lorrainy Soares Lopes Pina"
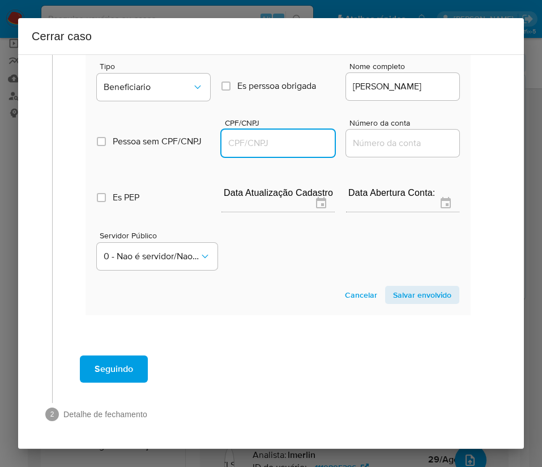
click at [238, 136] on input "CPF/CNPJ" at bounding box center [277, 143] width 113 height 15
paste input "03104909105"
type input "3104909105"
click at [393, 287] on span "Salvar envolvido" at bounding box center [422, 295] width 58 height 16
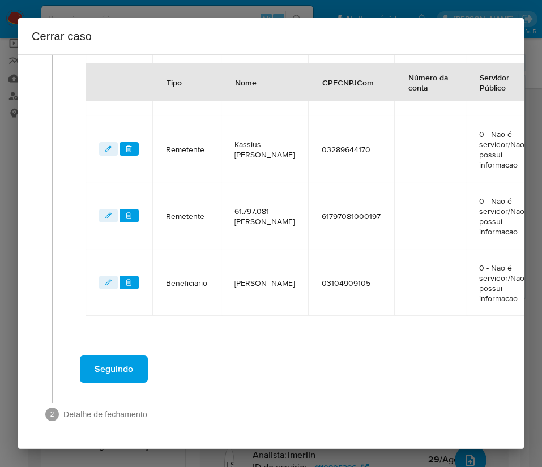
scroll to position [537, 0]
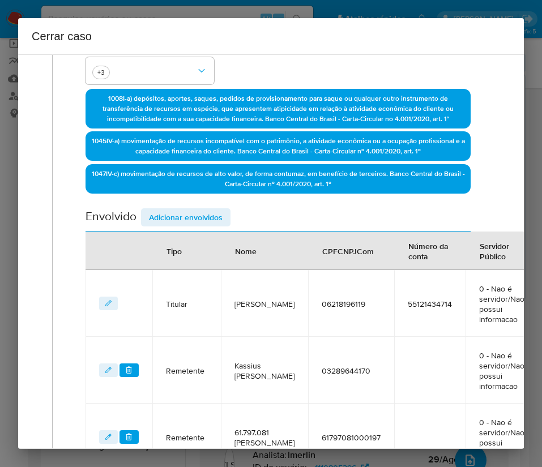
click at [174, 215] on span "Adicionar envolvidos" at bounding box center [186, 217] width 74 height 16
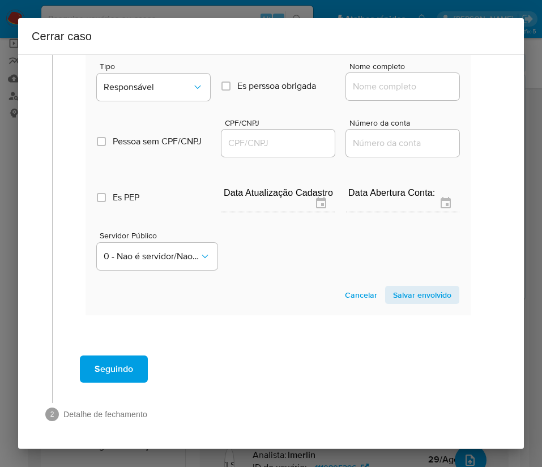
scroll to position [836, 0]
click at [144, 82] on span "Responsável" at bounding box center [148, 87] width 88 height 11
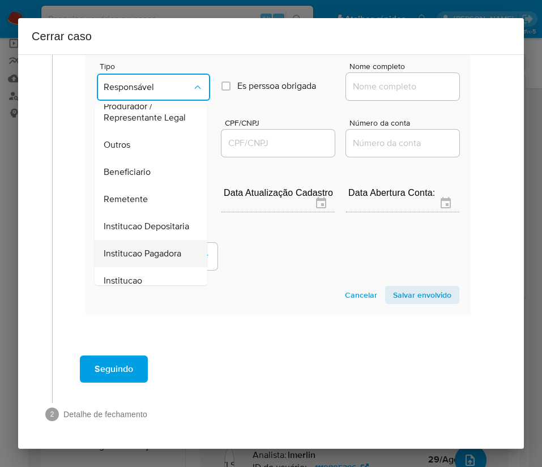
scroll to position [201, 0]
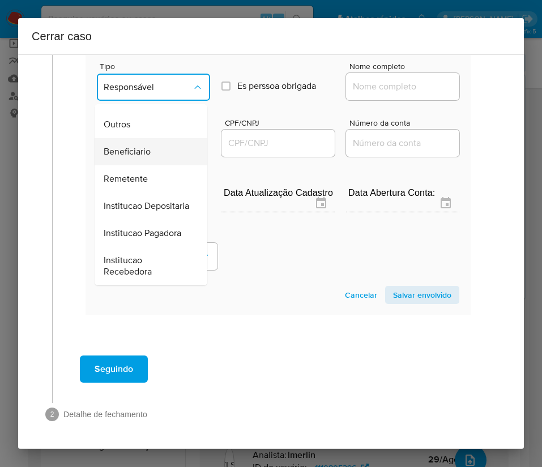
click at [133, 146] on span "Beneficiario" at bounding box center [127, 151] width 47 height 11
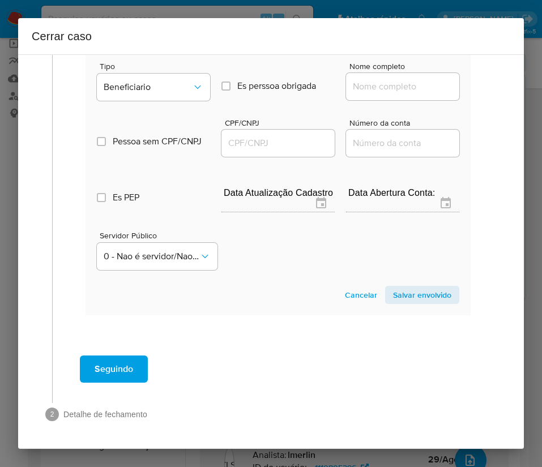
click at [357, 79] on input "Nome completo" at bounding box center [402, 86] width 113 height 15
paste input "Casa Loterica Arruda Ltda, 04476276000100"
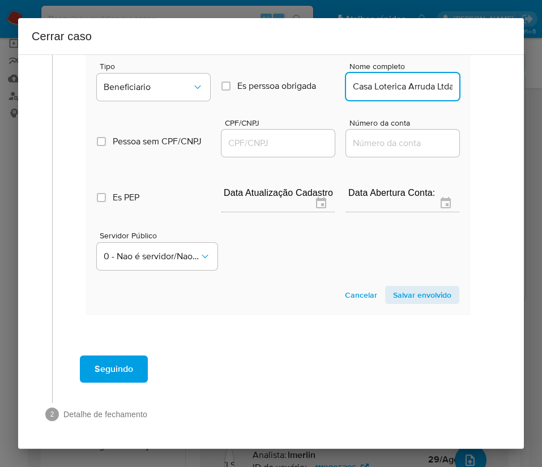
scroll to position [0, 84]
drag, startPoint x: 360, startPoint y: 75, endPoint x: 454, endPoint y: 74, distance: 94.5
click at [454, 74] on section "Novo envolvido Tipo Beneficiario Es perssoa obrigada Is PObrigada Nome completo…" at bounding box center [277, 170] width 385 height 289
type input "Casa Loterica Arruda Ltda"
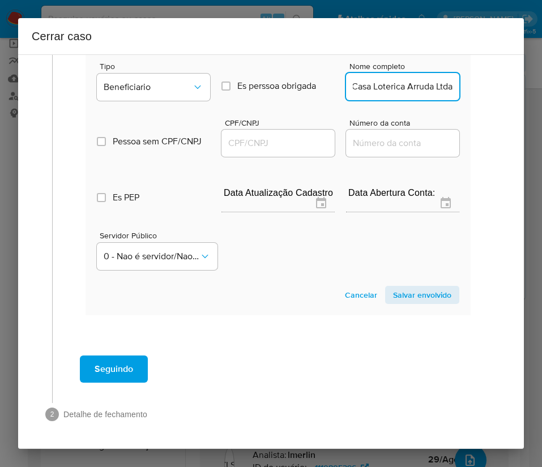
scroll to position [0, 0]
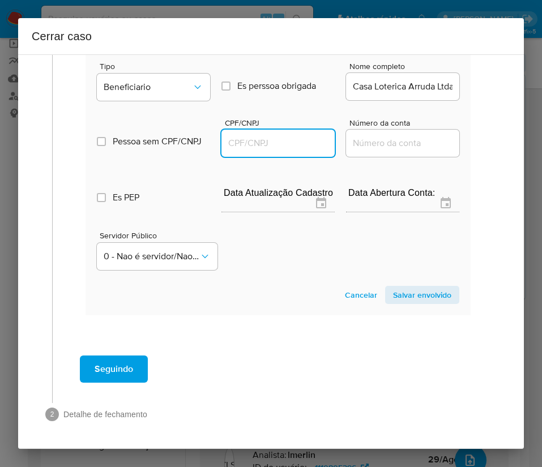
click at [252, 136] on input "CPF/CNPJ" at bounding box center [277, 143] width 113 height 15
paste input "04476276000100"
type input "4476276000100"
click at [401, 287] on span "Salvar envolvido" at bounding box center [422, 295] width 58 height 16
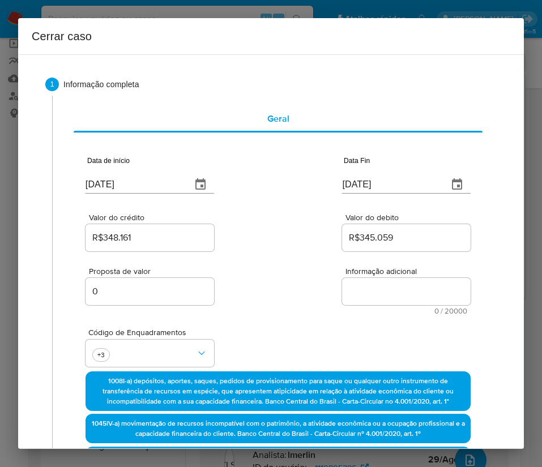
click at [374, 287] on textarea "Informação adicional" at bounding box center [406, 291] width 128 height 27
paste textarea "Informações do Cliente Victor Gabriel Tavares de Souza, CPF 06218196119, 20 ano…"
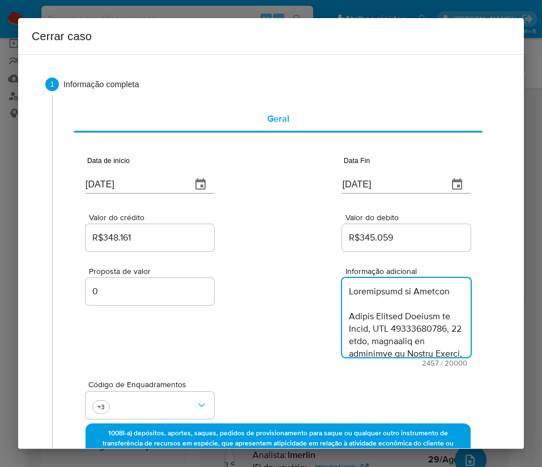
scroll to position [1734, 0]
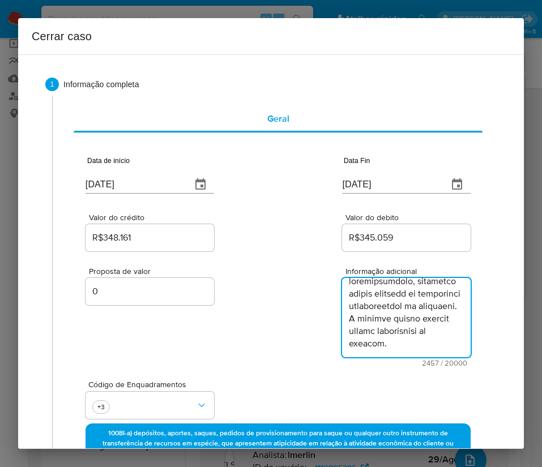
type textarea "Informações do Cliente Victor Gabriel Tavares de Souza, CPF 06218196119, 20 ano…"
click at [258, 311] on div "Proposta de valor 0 Informação adicional 2457 / 20000 17543 caracteres restantes" at bounding box center [277, 310] width 385 height 113
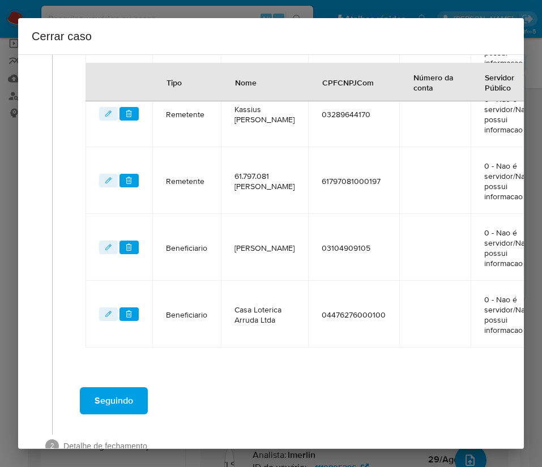
scroll to position [656, 0]
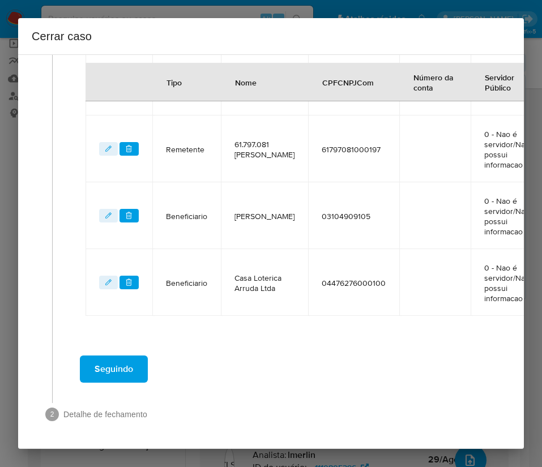
click at [130, 311] on span "Seguindo" at bounding box center [114, 369] width 38 height 25
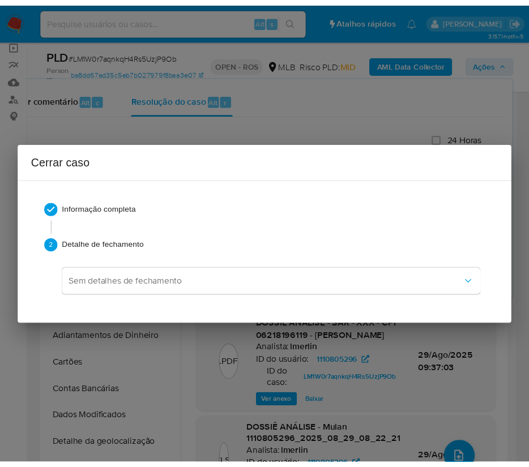
scroll to position [1679, 0]
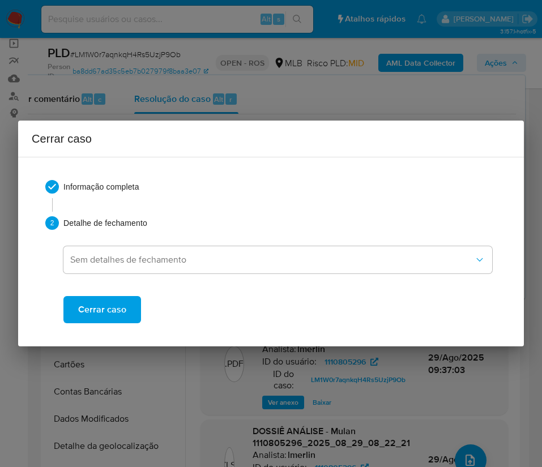
click at [131, 311] on button "Cerrar caso" at bounding box center [102, 309] width 78 height 27
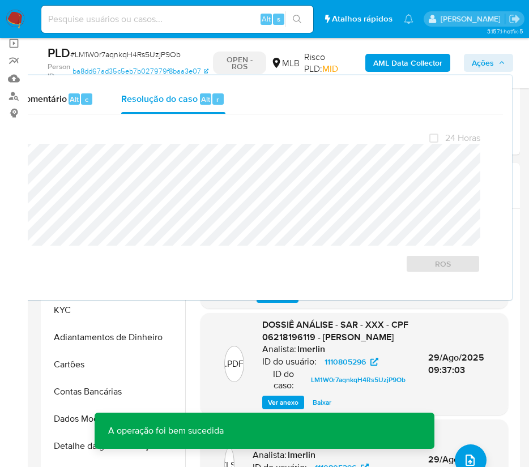
click at [131, 54] on span "# LM1W0r7aqnkqH4Rs5UzjP9Ob" at bounding box center [125, 54] width 110 height 11
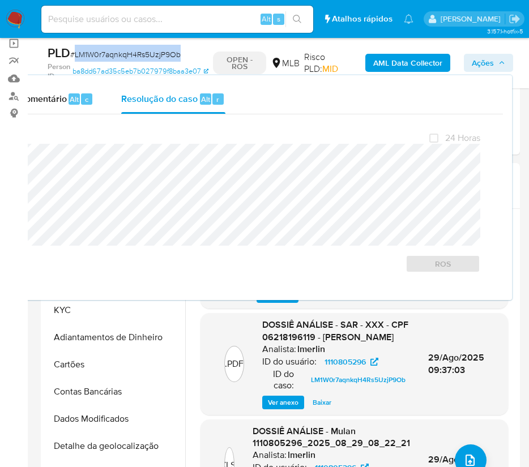
click at [131, 54] on span "# LM1W0r7aqnkqH4Rs5UzjP9Ob" at bounding box center [125, 54] width 110 height 11
copy span "LM1W0r7aqnkqH4Rs5UzjP9Ob"
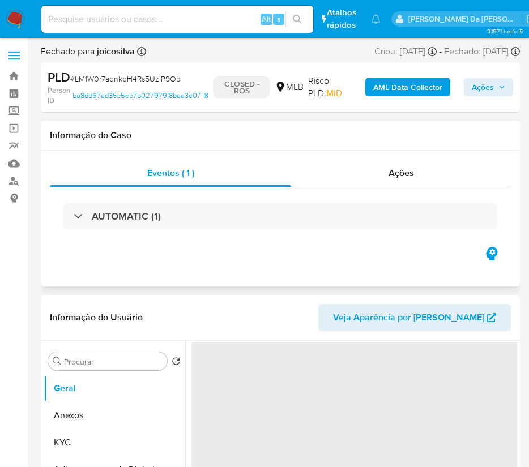
select select "10"
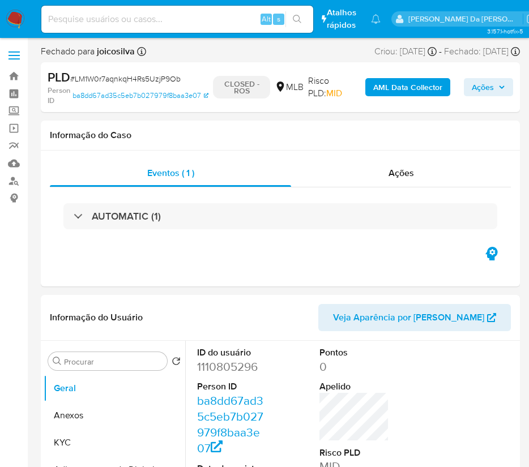
click at [116, 80] on span "# LM1W0r7aqnkqH4Rs5UzjP9Ob" at bounding box center [125, 78] width 110 height 11
copy span "LM1W0r7aqnkqH4Rs5UzjP9Ob"
click at [12, 20] on img at bounding box center [15, 19] width 19 height 19
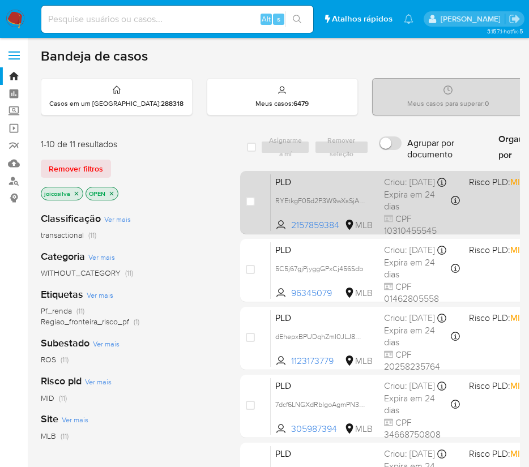
click at [368, 188] on span "PLD" at bounding box center [325, 181] width 100 height 15
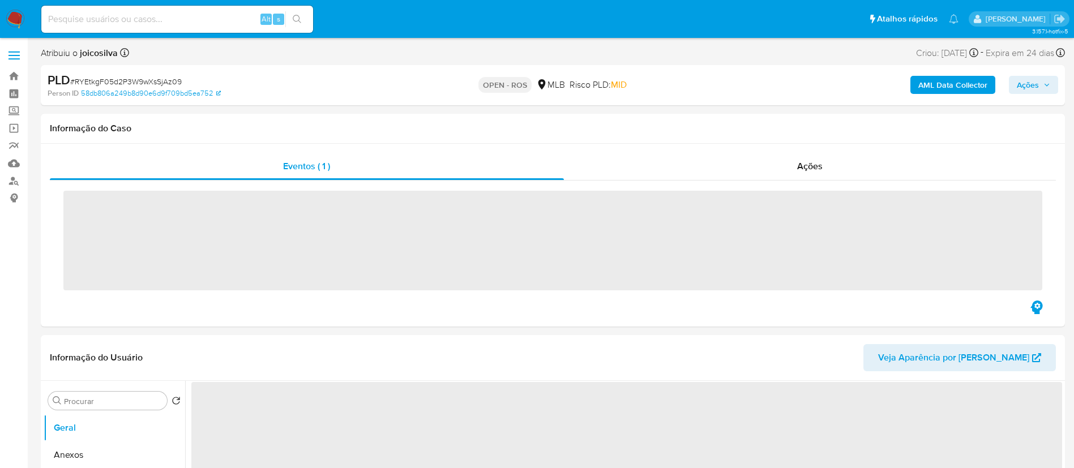
click at [161, 83] on span "# RYEtkgF05d2P3W9wXsSjAz09" at bounding box center [126, 81] width 112 height 11
copy span "RYEtkgF05d2P3W9wXsSjAz09"
select select "10"
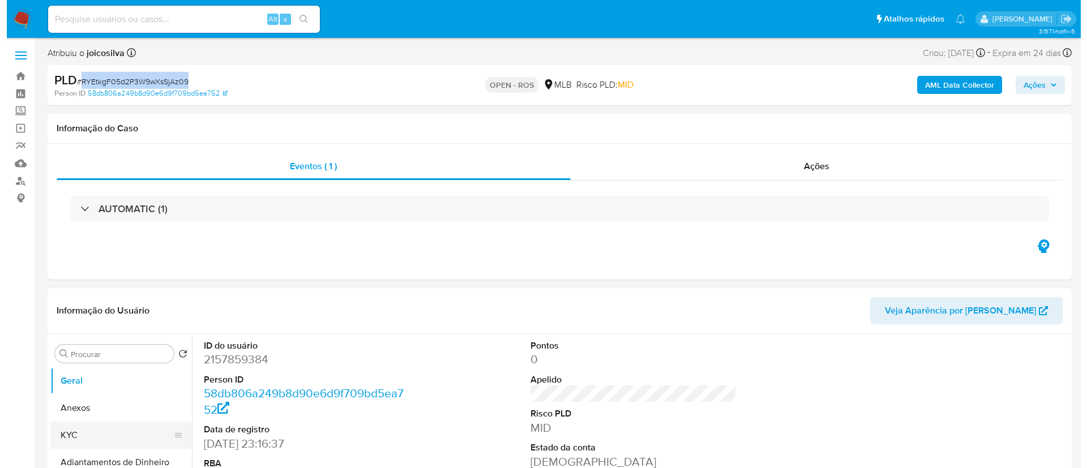
scroll to position [170, 0]
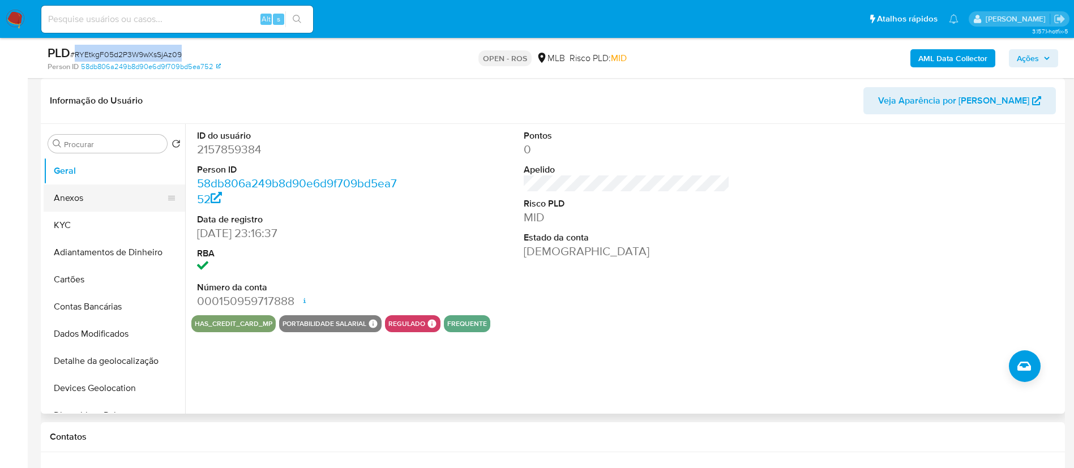
click at [95, 199] on button "Anexos" at bounding box center [110, 198] width 132 height 27
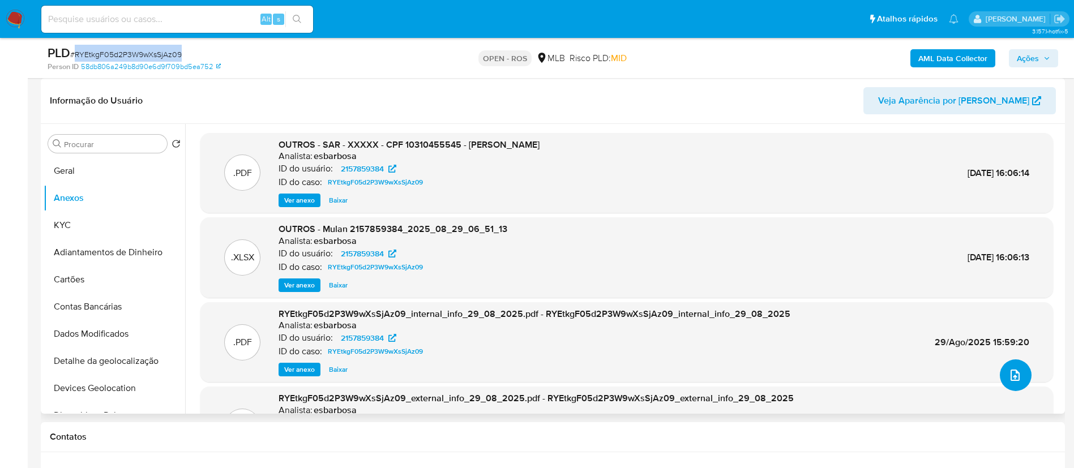
click at [1014, 369] on icon "upload-file" at bounding box center [1015, 375] width 14 height 14
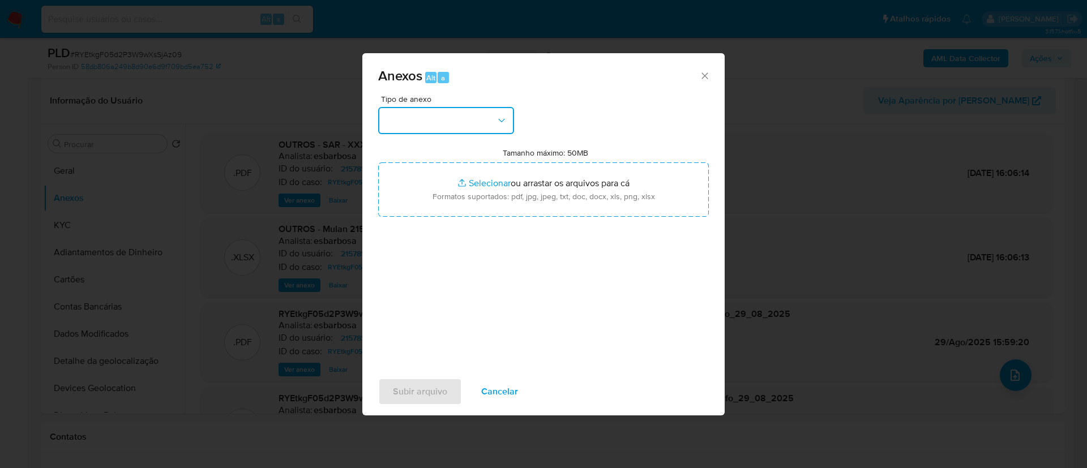
drag, startPoint x: 476, startPoint y: 125, endPoint x: 476, endPoint y: 131, distance: 6.8
click at [475, 125] on button "button" at bounding box center [446, 120] width 136 height 27
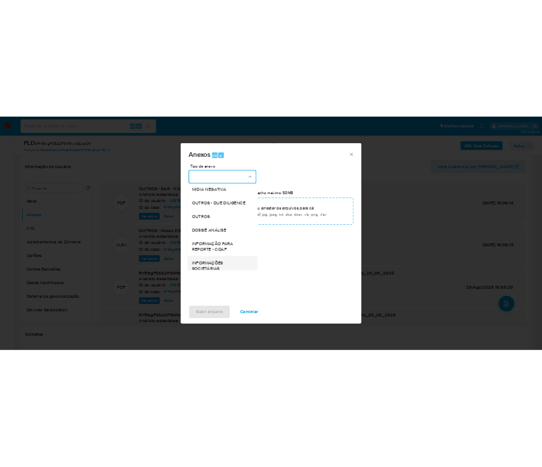
scroll to position [174, 0]
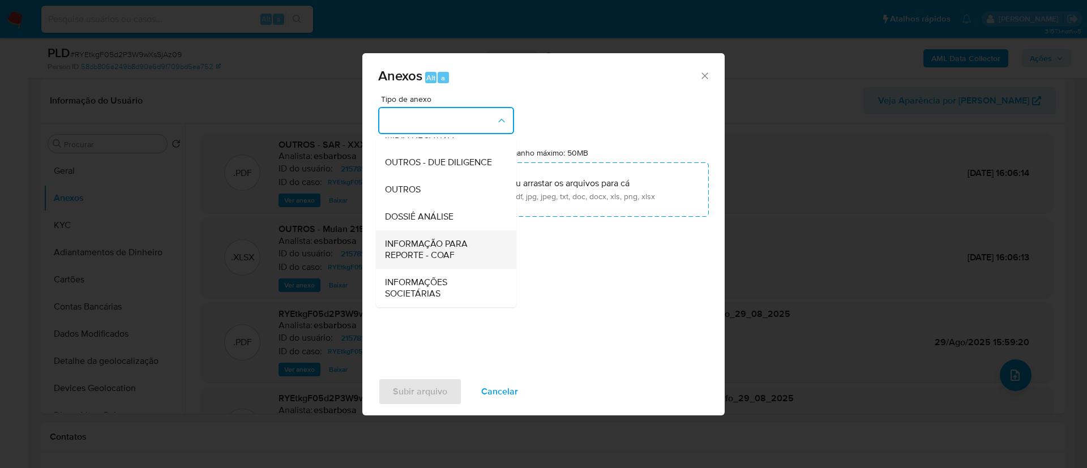
click at [454, 252] on span "INFORMAÇÃO PARA REPORTE - COAF" at bounding box center [442, 249] width 115 height 23
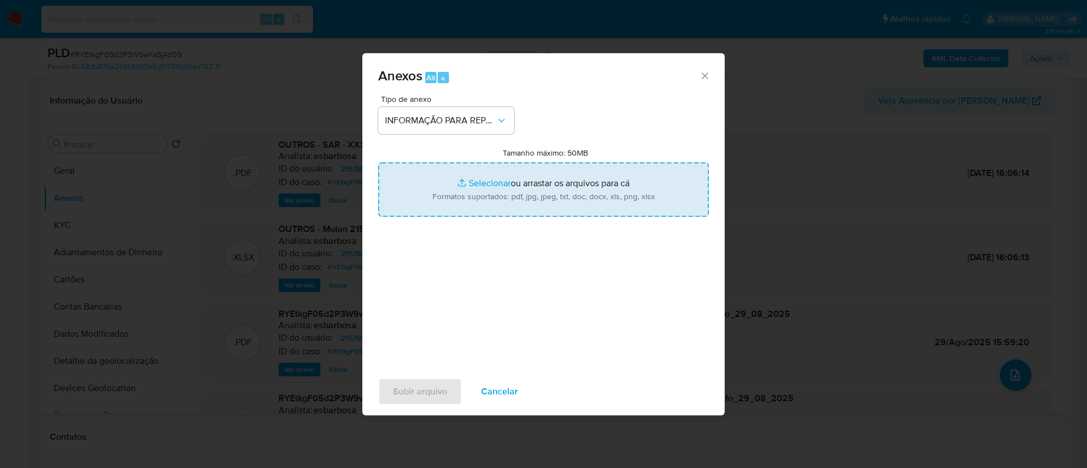
type input "C:\fakepath\SAR - RYEtkgF05d2P3W9wXsSjAz09 - CPF 10310455545 - VICTOR DE JESUS …"
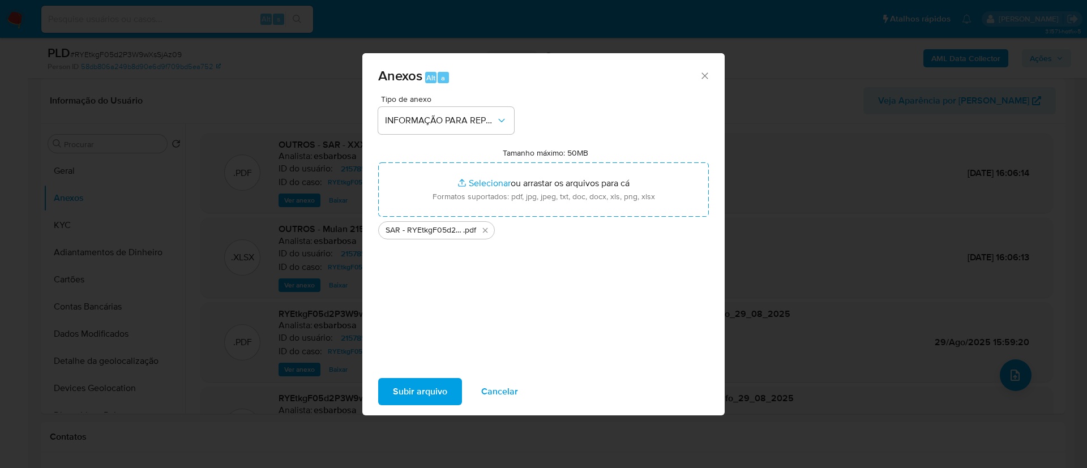
click at [459, 387] on button "Subir arquivo" at bounding box center [420, 391] width 84 height 27
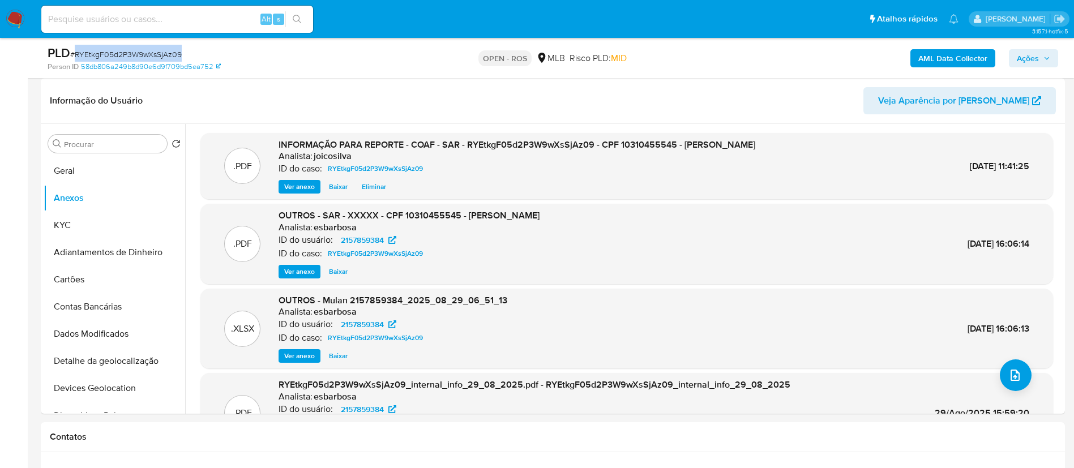
click at [1027, 49] on span "Ações" at bounding box center [1028, 58] width 22 height 18
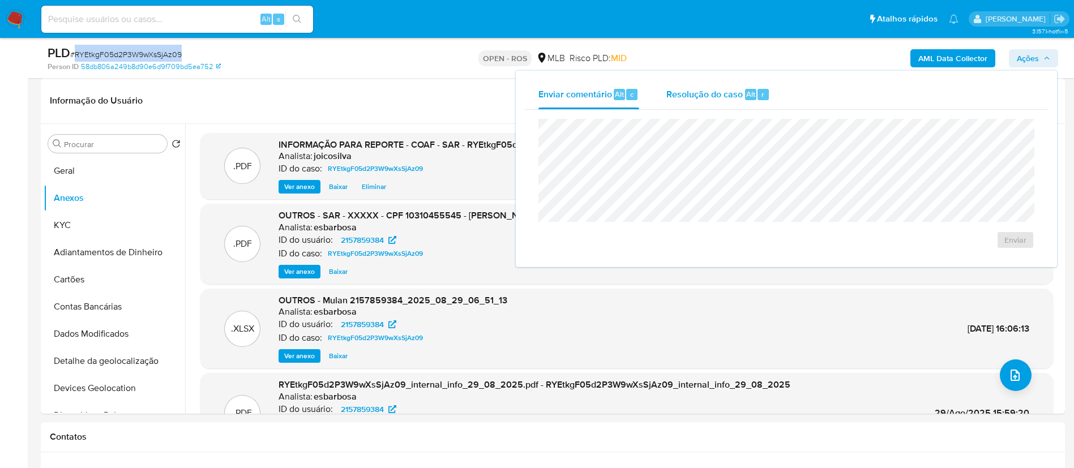
click at [692, 87] on span "Resolução do caso" at bounding box center [704, 93] width 76 height 13
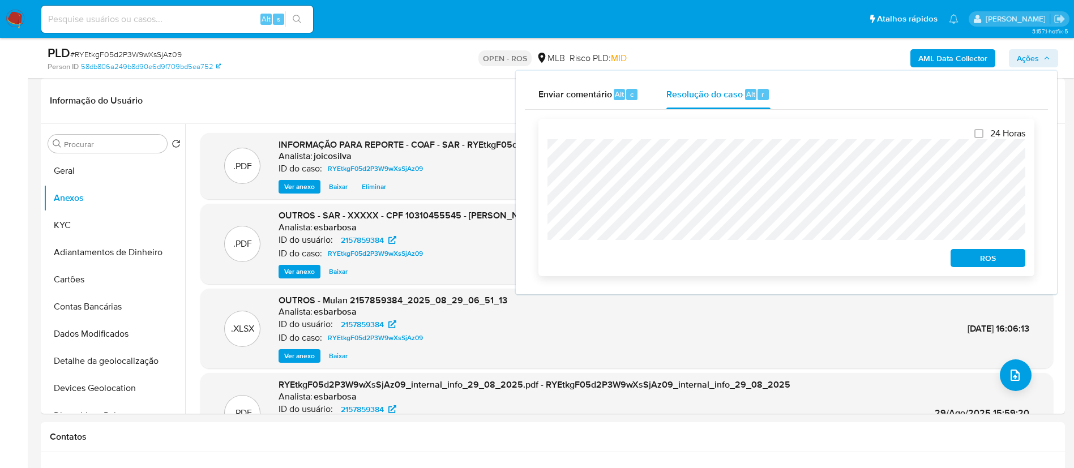
click at [976, 266] on span "ROS" at bounding box center [987, 258] width 59 height 16
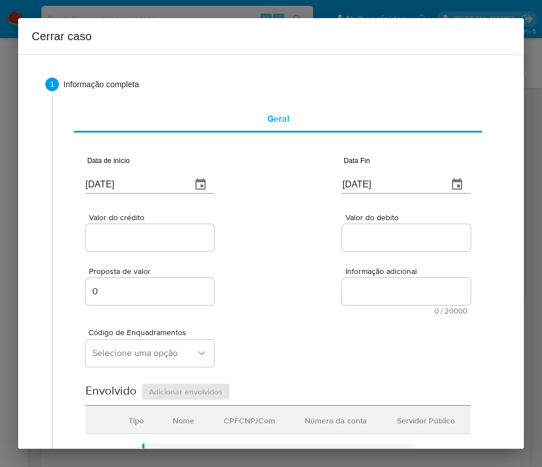
click at [112, 181] on input "[DATE]" at bounding box center [133, 184] width 97 height 18
paste input "1/07"
type input "01/07/2025"
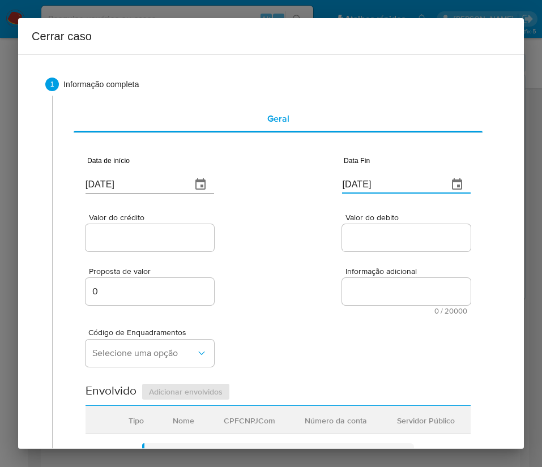
click at [372, 175] on input "02/09/2025" at bounding box center [390, 184] width 97 height 18
click at [372, 175] on input "[DATE]" at bounding box center [390, 184] width 97 height 18
paste input "27/08"
type input "27/08/2025"
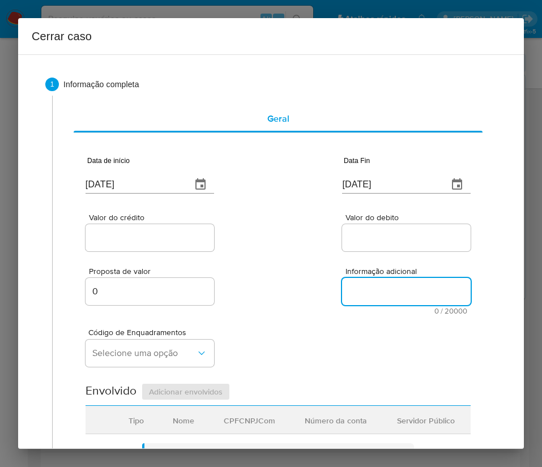
drag, startPoint x: 349, startPoint y: 281, endPoint x: 92, endPoint y: 239, distance: 259.9
click at [346, 281] on textarea "Informação adicional" at bounding box center [406, 291] width 128 height 27
click at [130, 233] on input "Valor do crédito" at bounding box center [149, 237] width 128 height 15
click at [127, 231] on input "Valor do crédito" at bounding box center [149, 237] width 128 height 15
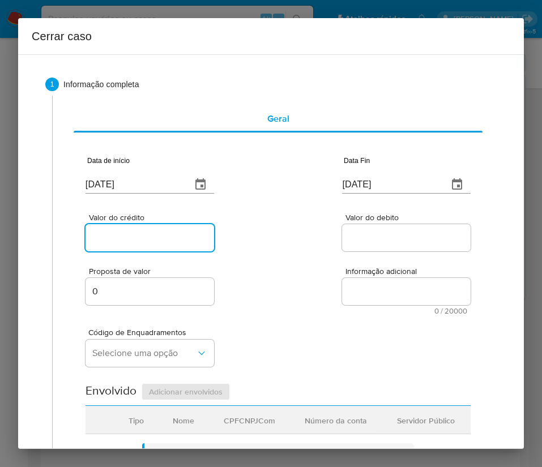
paste input "R$215.407"
type input "R$215.407"
click at [390, 239] on input "Valor do debito" at bounding box center [406, 237] width 128 height 15
paste input "R$216.021"
type input "R$216.021"
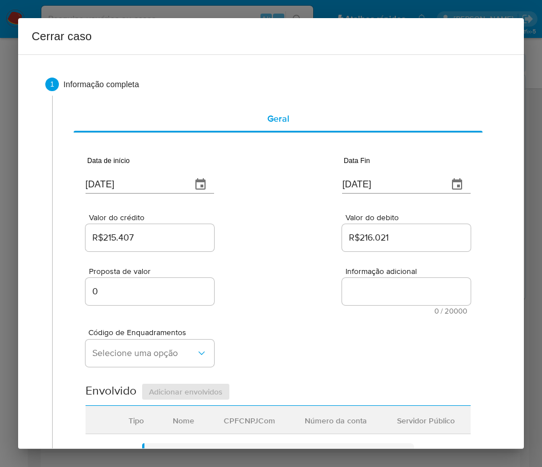
click at [251, 329] on div "Código de Enquadramentos Selecione uma opção" at bounding box center [277, 343] width 385 height 57
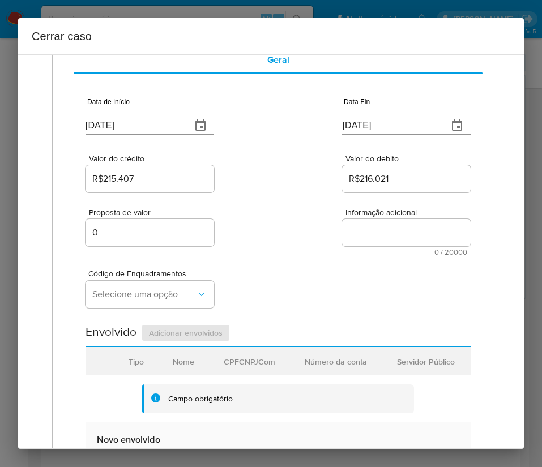
scroll to position [85, 0]
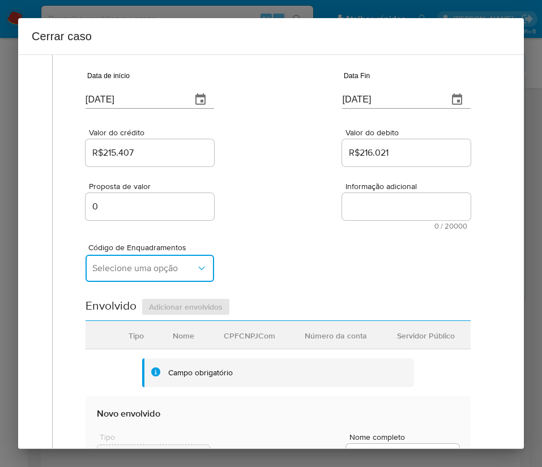
click at [168, 274] on button "Selecione uma opção" at bounding box center [149, 268] width 128 height 27
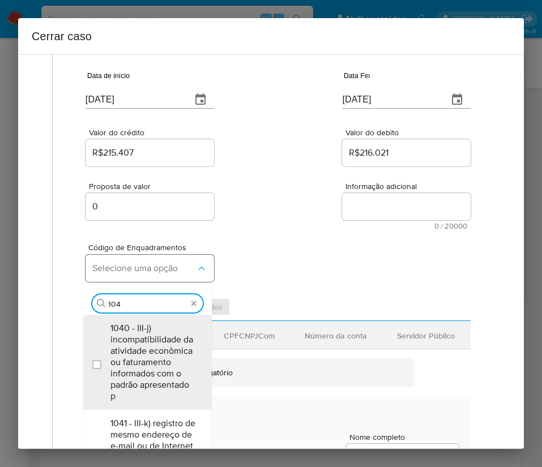
type input "1045"
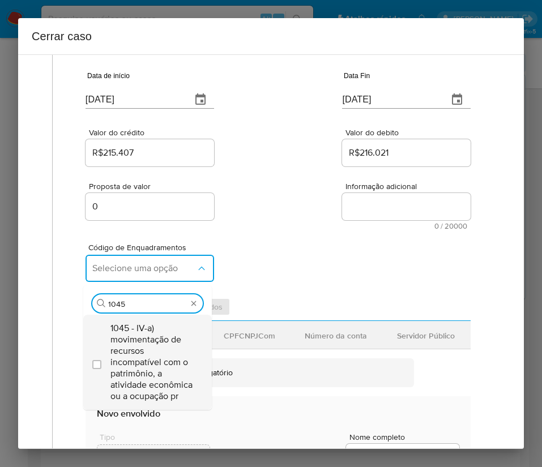
click at [167, 337] on span "1045 - IV-a) movimentação de recursos incompatível com o patrimônio, a atividad…" at bounding box center [152, 362] width 85 height 79
checkbox input "true"
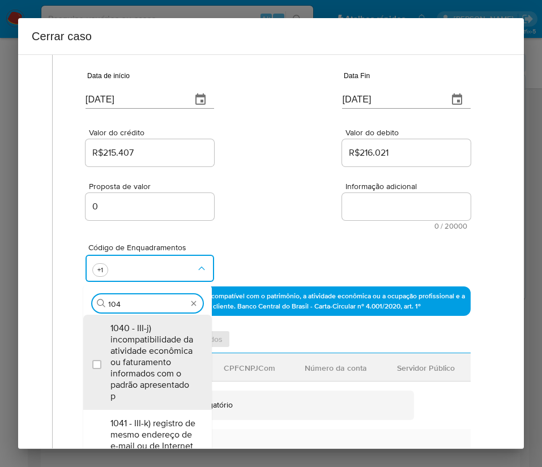
scroll to position [0, 0]
type input "1047"
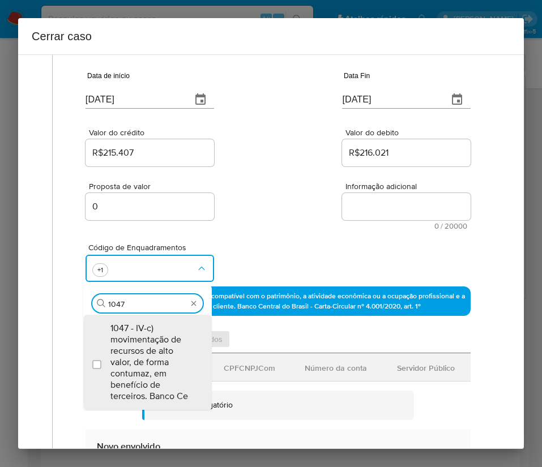
click at [167, 337] on span "1047 - IV-c) movimentação de recursos de alto valor, de forma contumaz, em bene…" at bounding box center [152, 362] width 85 height 79
checkbox input "true"
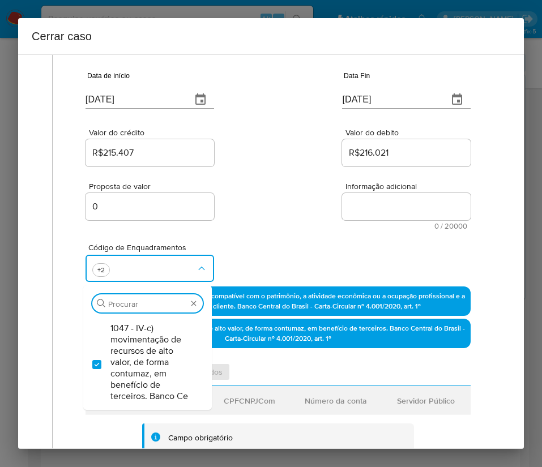
click at [301, 171] on div "Proposta de valor 0 Informação adicional 0 / 20000 20000 caracteres restantes" at bounding box center [277, 199] width 385 height 61
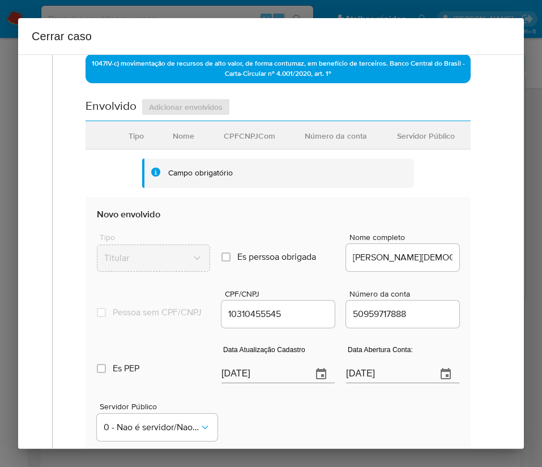
scroll to position [424, 0]
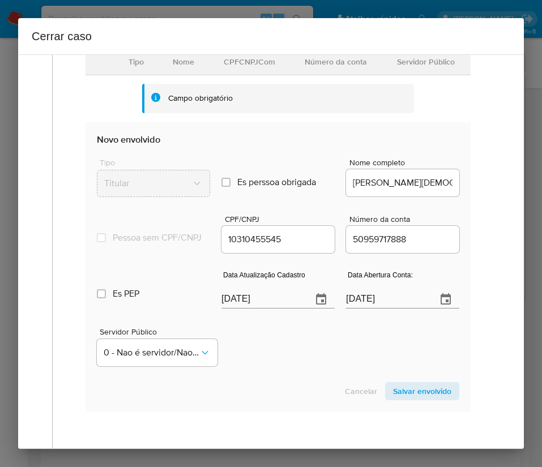
click at [233, 308] on input "[DATE]" at bounding box center [262, 299] width 82 height 18
paste input "21/08"
type input "21/08/2025"
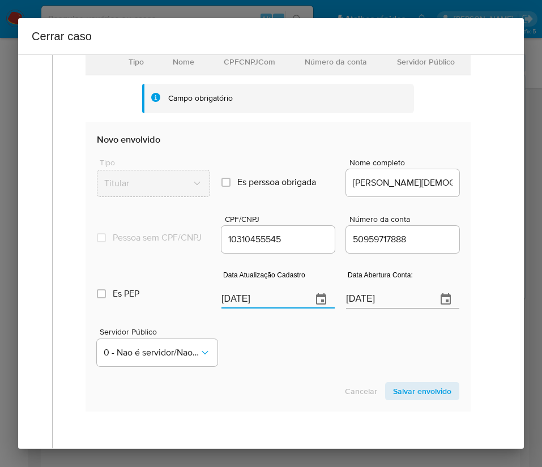
click at [280, 370] on div "Servidor Público 0 - Nao é servidor/Nao possui informacao" at bounding box center [278, 342] width 362 height 57
click at [353, 306] on input "13/12/2024" at bounding box center [387, 299] width 82 height 18
click at [312, 324] on div "Servidor Público 0 - Nao é servidor/Nao possui informacao" at bounding box center [278, 342] width 362 height 57
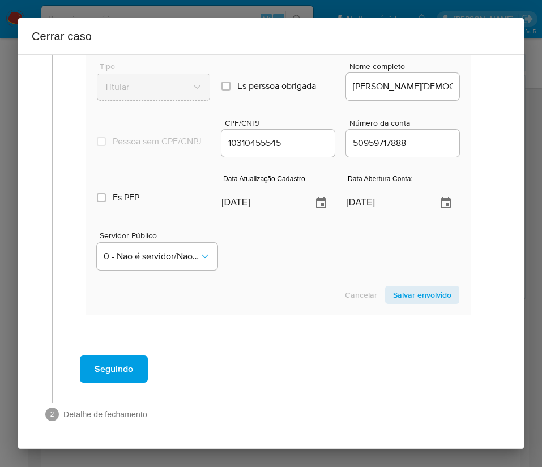
click at [415, 290] on span "Salvar envolvido" at bounding box center [422, 295] width 58 height 16
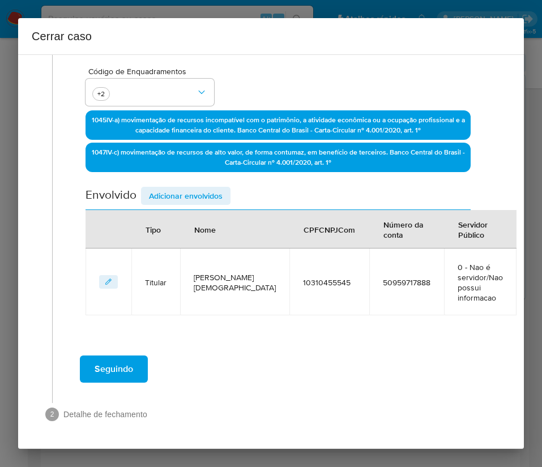
scroll to position [271, 0]
click at [181, 188] on span "Adicionar envolvidos" at bounding box center [186, 196] width 74 height 16
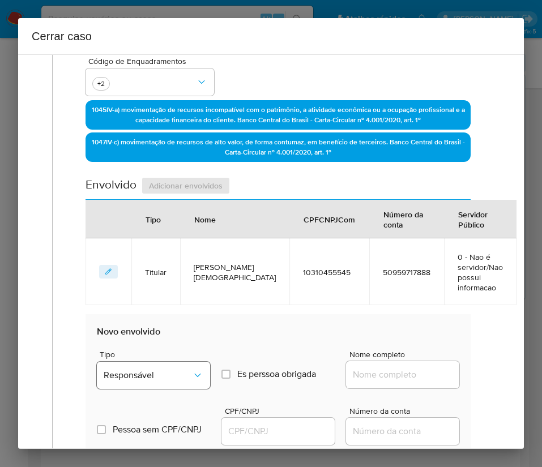
scroll to position [441, 0]
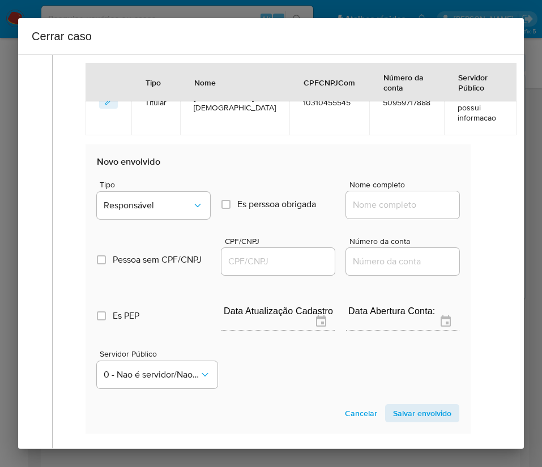
click at [160, 201] on div "Tipo Responsável" at bounding box center [153, 202] width 113 height 43
click at [163, 211] on span "Responsável" at bounding box center [148, 205] width 88 height 11
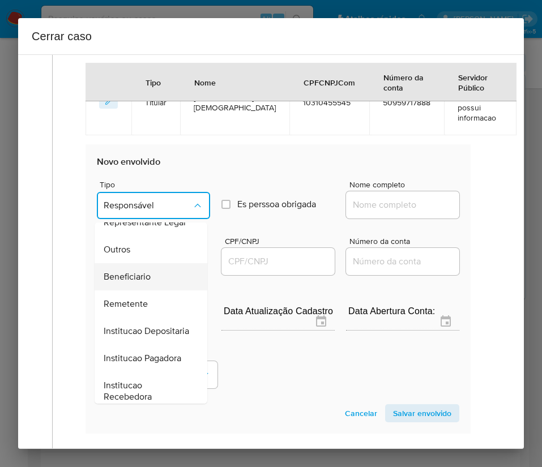
scroll to position [201, 0]
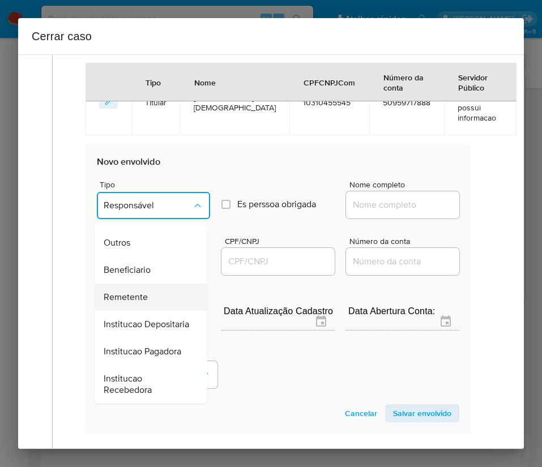
click at [144, 291] on span "Remetente" at bounding box center [126, 296] width 44 height 11
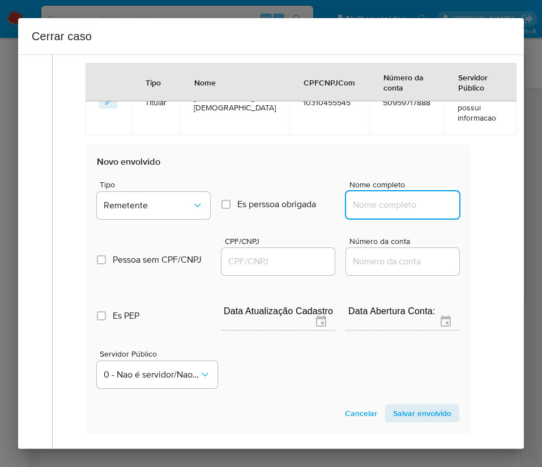
click at [371, 212] on input "Nome completo" at bounding box center [402, 205] width 113 height 15
paste input "Wilson Martins Trading Ltda, 55117760000175"
drag, startPoint x: 366, startPoint y: 217, endPoint x: 497, endPoint y: 217, distance: 131.3
click at [497, 217] on div "1 Informação completa Geral Data de início 01/07/2025 Data Fin 27/08/2025 Valor…" at bounding box center [270, 251] width 505 height 394
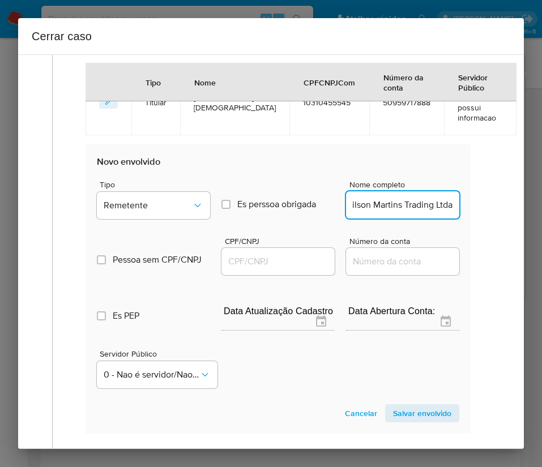
scroll to position [0, 12]
type input "Wilson Martins Trading Ltda"
click at [221, 265] on input "CPF/CNPJ" at bounding box center [277, 261] width 113 height 15
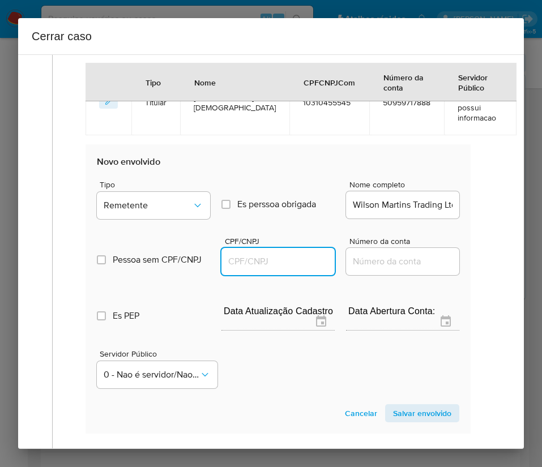
paste input "55117760000175"
type input "55117760000175"
click at [397, 420] on span "Salvar envolvido" at bounding box center [422, 413] width 58 height 16
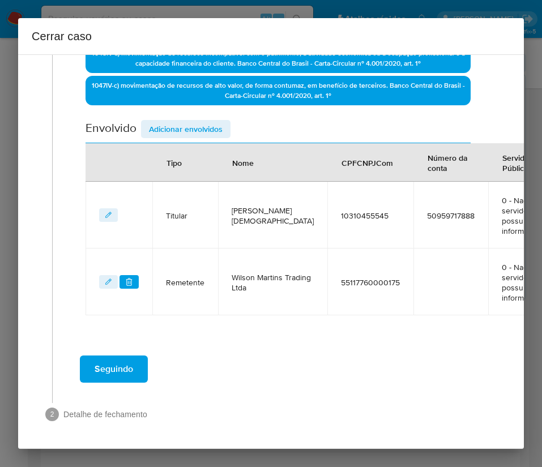
scroll to position [338, 0]
click at [198, 121] on span "Adicionar envolvidos" at bounding box center [186, 129] width 74 height 16
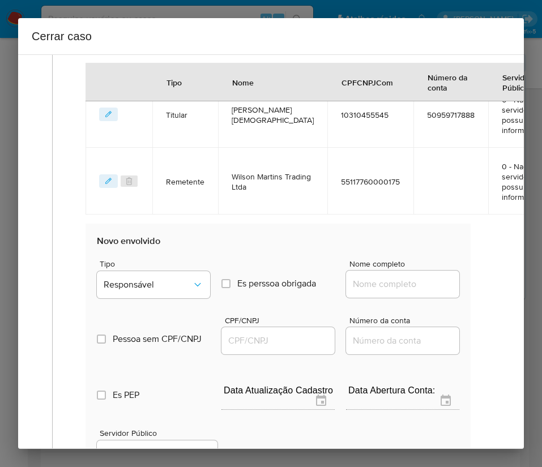
scroll to position [508, 0]
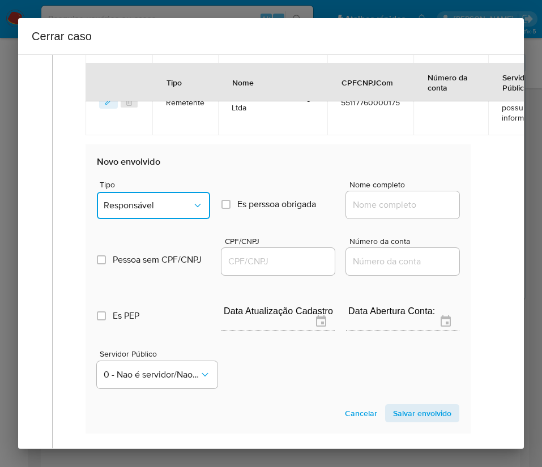
click at [169, 211] on span "Responsável" at bounding box center [148, 205] width 88 height 11
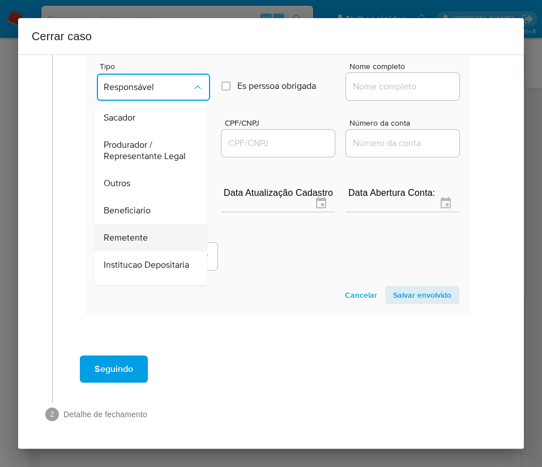
scroll to position [170, 0]
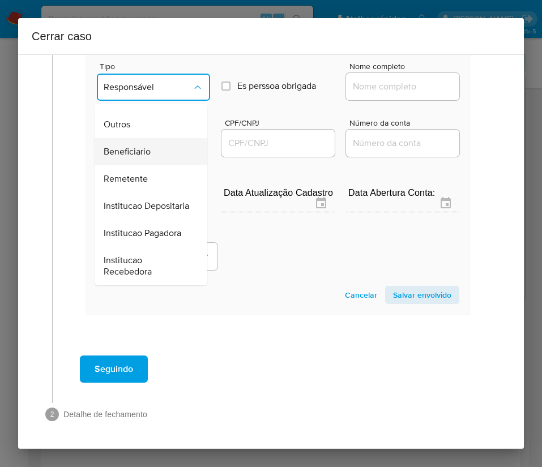
click at [139, 157] on span "Beneficiario" at bounding box center [127, 151] width 47 height 11
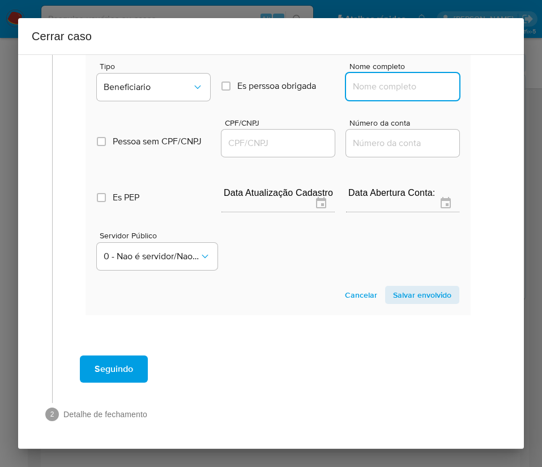
click at [378, 87] on input "Nome completo" at bounding box center [402, 86] width 113 height 15
paste input "Leandro Guerreiro Messias, 03442273161"
drag, startPoint x: 379, startPoint y: 88, endPoint x: 462, endPoint y: 91, distance: 83.8
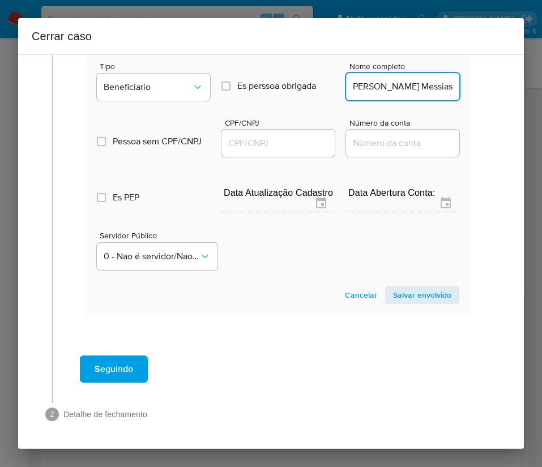
scroll to position [0, 10]
type input "Leandro Guerreiro Messias"
drag, startPoint x: 247, startPoint y: 145, endPoint x: 257, endPoint y: 147, distance: 10.4
click at [247, 145] on input "CPF/CNPJ" at bounding box center [277, 143] width 113 height 15
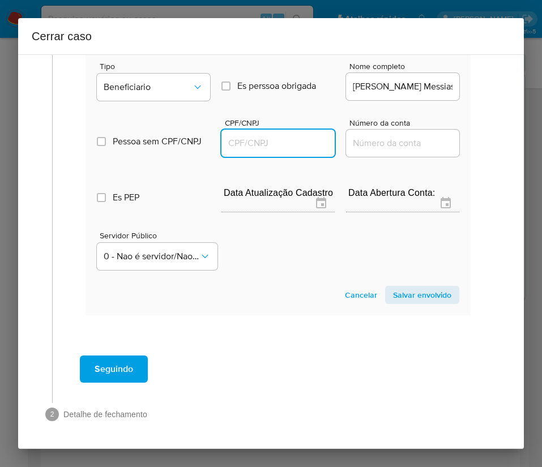
paste input "03442273161"
type input "3442273161"
click at [405, 287] on span "Salvar envolvido" at bounding box center [422, 295] width 58 height 16
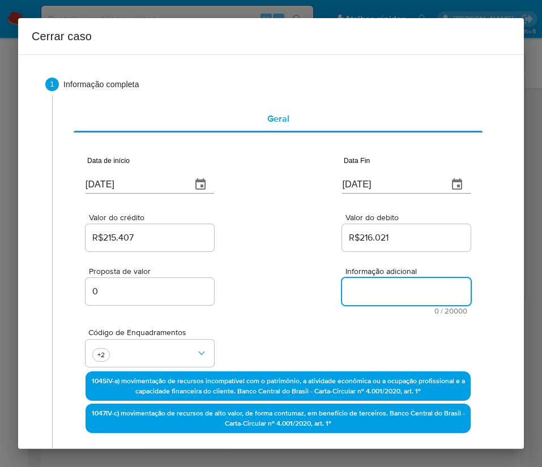
click at [351, 290] on textarea "Informação adicional" at bounding box center [406, 291] width 128 height 27
paste textarea "Informações do Cliente Victor de Jesus Correia Campos, CPF 10310455545, 18 anos…"
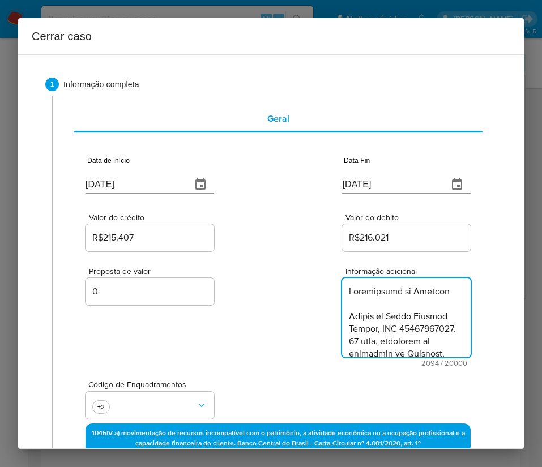
type textarea "Informações do Cliente Victor de Jesus Correia Campos, CPF 10310455545, 18 anos…"
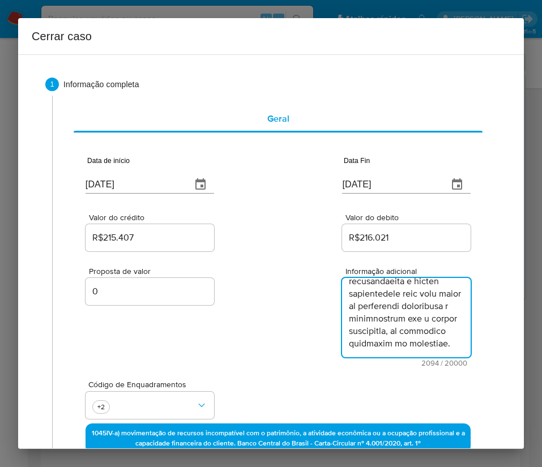
click at [254, 338] on div "Proposta de valor 0 Informação adicional 2094 / 20000 17906 caracteres restantes" at bounding box center [277, 310] width 385 height 113
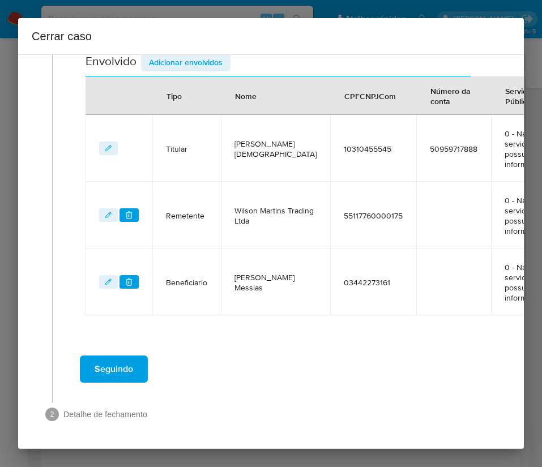
click at [138, 360] on button "Seguindo" at bounding box center [114, 368] width 68 height 27
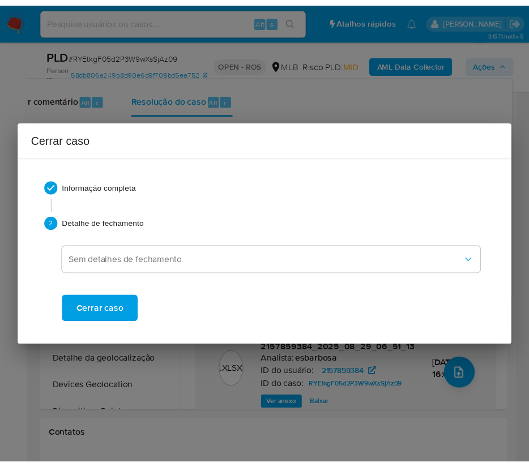
scroll to position [1430, 0]
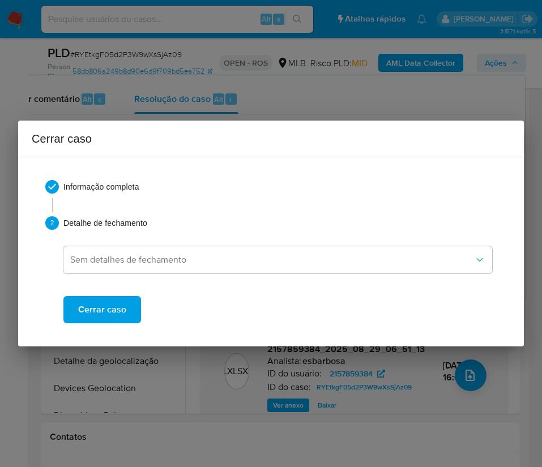
click at [115, 317] on span "Cerrar caso" at bounding box center [102, 309] width 48 height 25
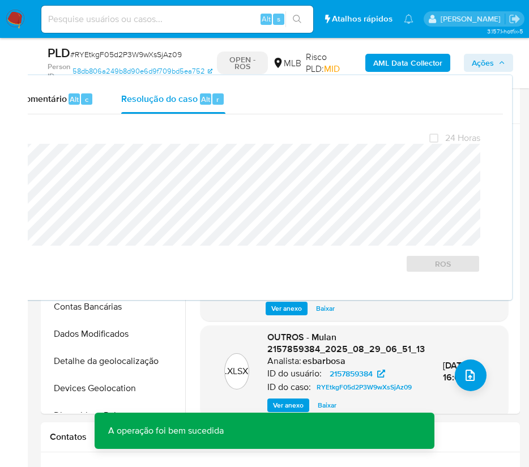
click at [110, 54] on span "# RYEtkgF05d2P3W9wXsSjAz09" at bounding box center [126, 54] width 112 height 11
copy span "RYEtkgF05d2P3W9wXsSjAz09"
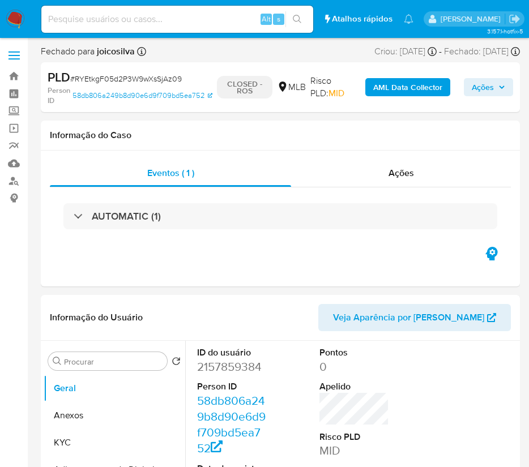
click at [15, 18] on img at bounding box center [15, 19] width 19 height 19
select select "10"
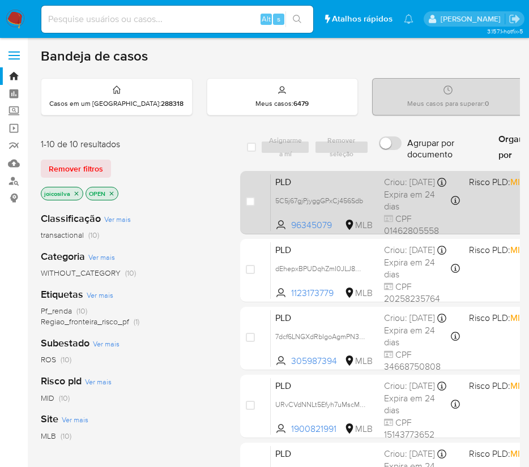
click at [498, 207] on div "PLD 5C5j67gjPjyggGPxCj456Sdb 96345079 MLB Risco PLD: MID Criou: [DATE] Criou: […" at bounding box center [492, 202] width 443 height 57
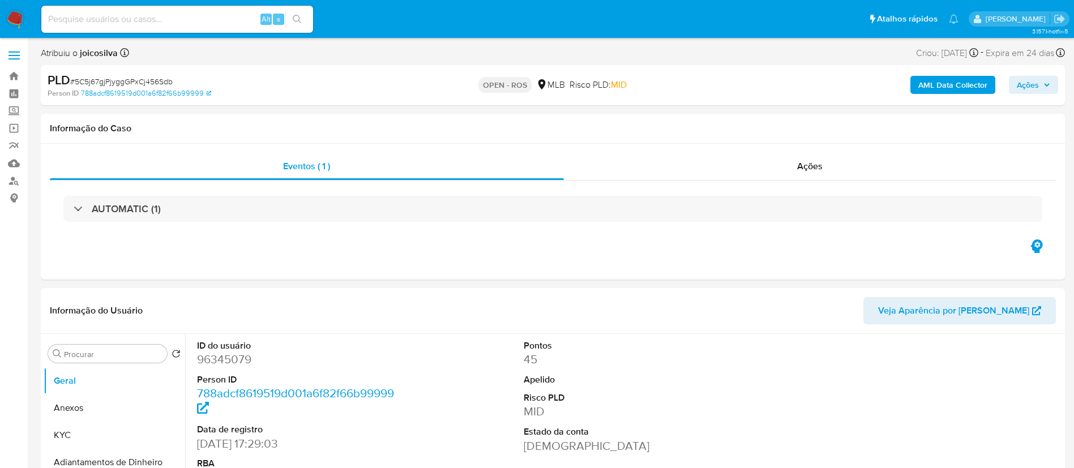
select select "10"
click at [157, 80] on span "# 5C5j67gjPjyggGPxCj456Sdb" at bounding box center [121, 81] width 102 height 11
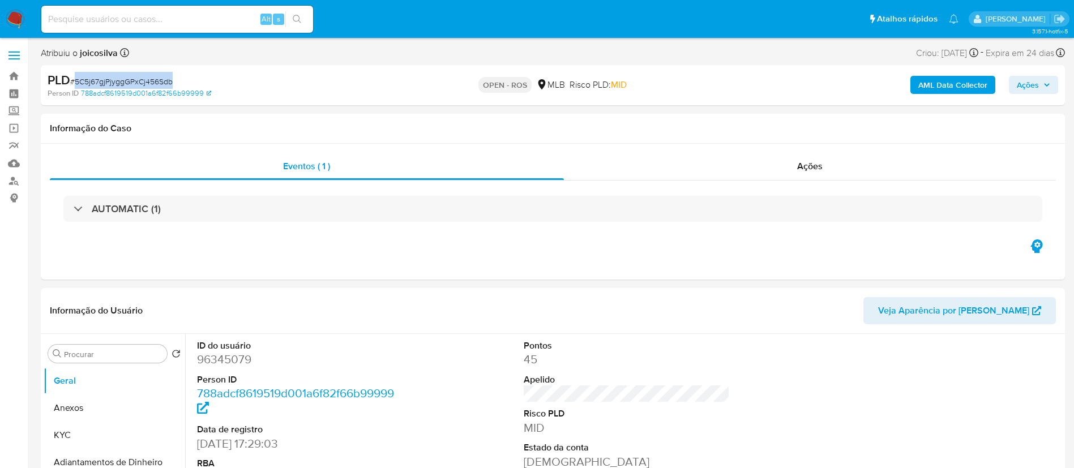
click at [157, 80] on span "# 5C5j67gjPjyggGPxCj456Sdb" at bounding box center [121, 81] width 102 height 11
copy span "5C5j67gjPjyggGPxCj456Sdb"
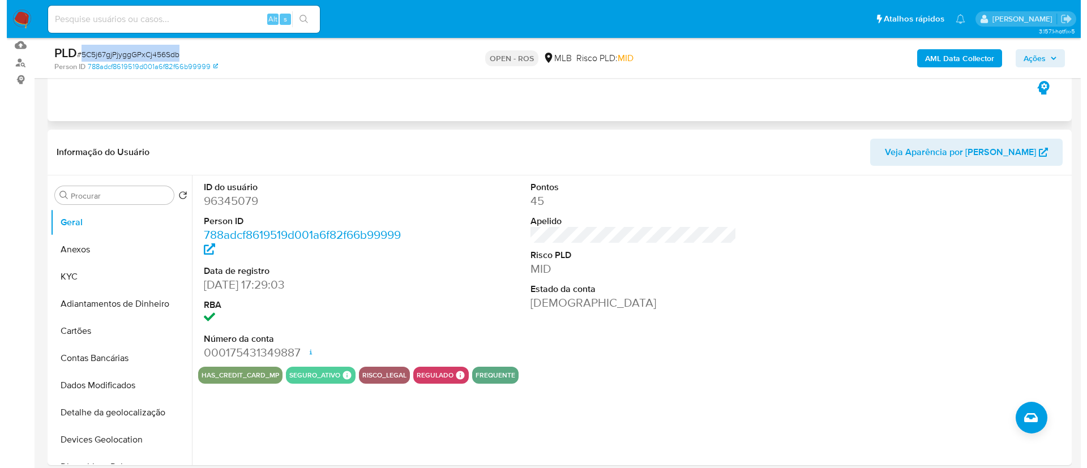
scroll to position [170, 0]
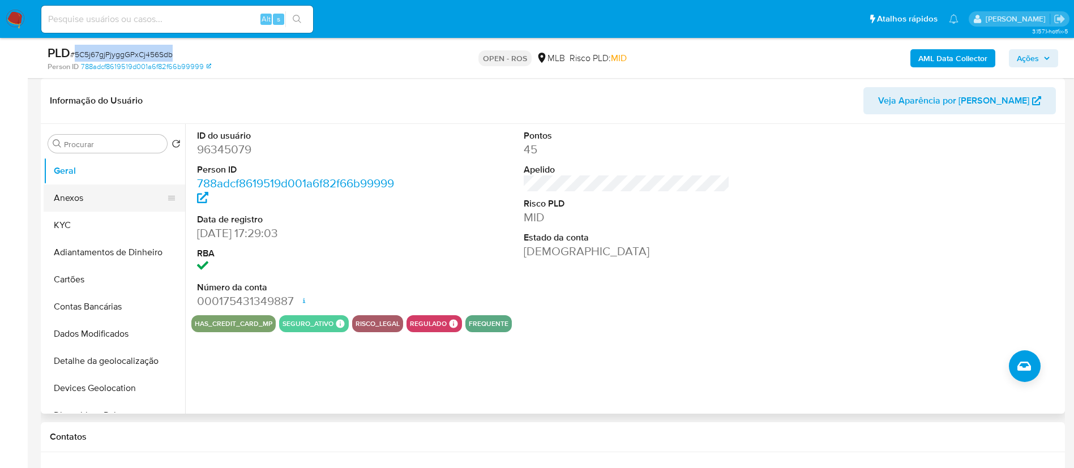
click at [87, 197] on button "Anexos" at bounding box center [110, 198] width 132 height 27
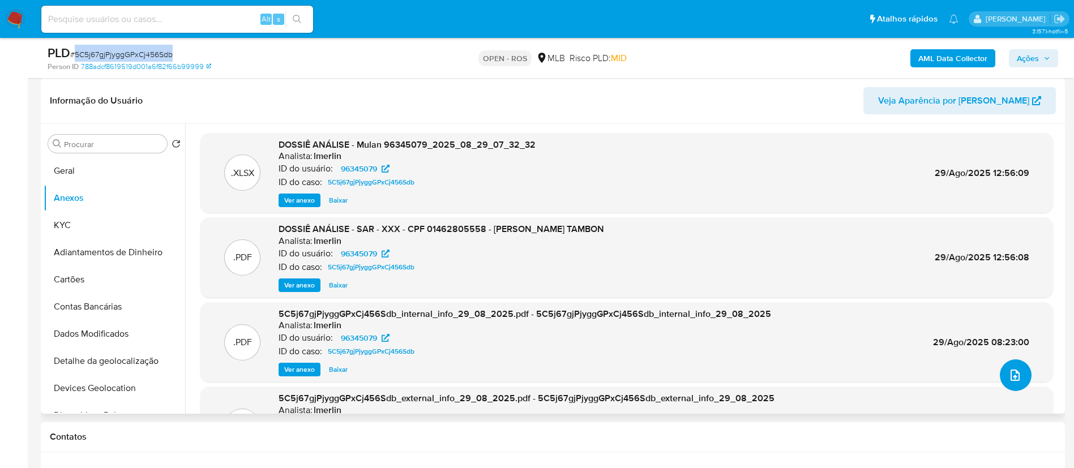
click at [541, 375] on icon "upload-file" at bounding box center [1015, 375] width 14 height 14
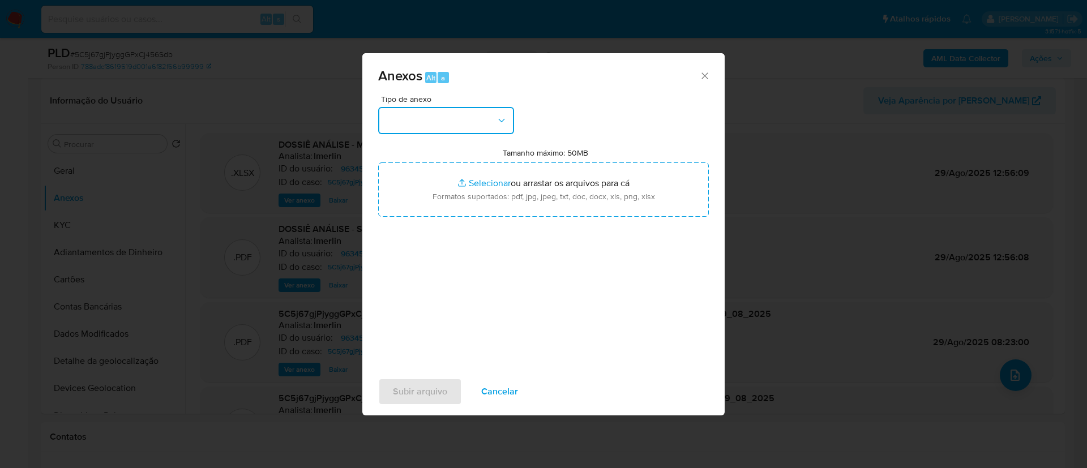
click at [470, 123] on button "button" at bounding box center [446, 120] width 136 height 27
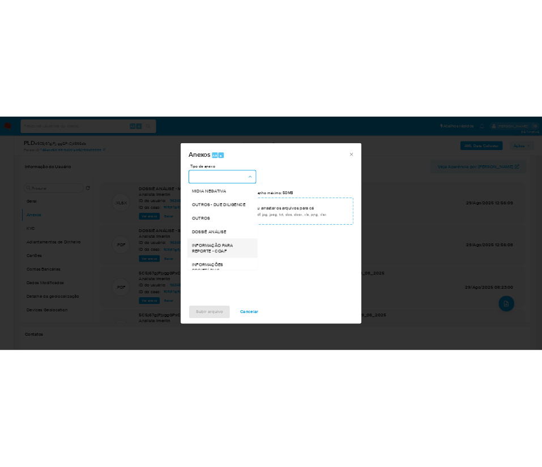
scroll to position [174, 0]
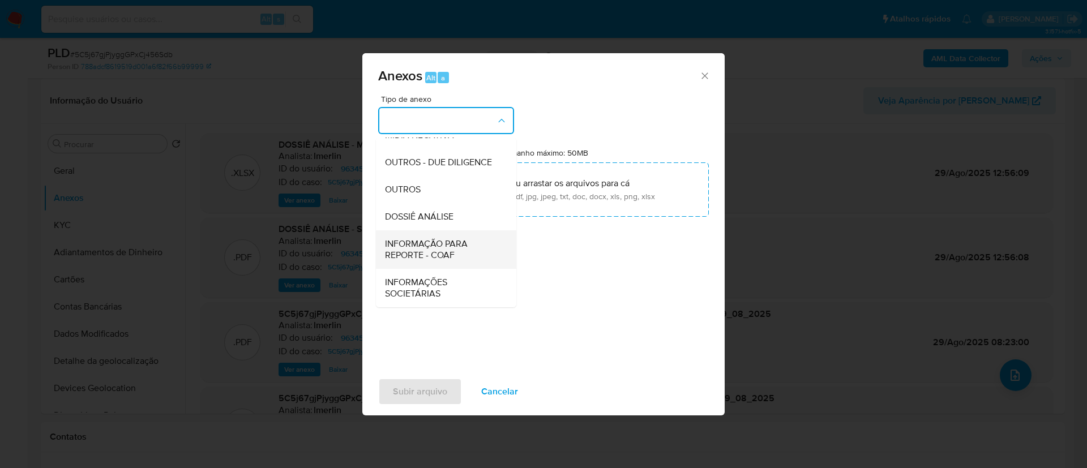
click at [447, 258] on span "INFORMAÇÃO PARA REPORTE - COAF" at bounding box center [442, 249] width 115 height 23
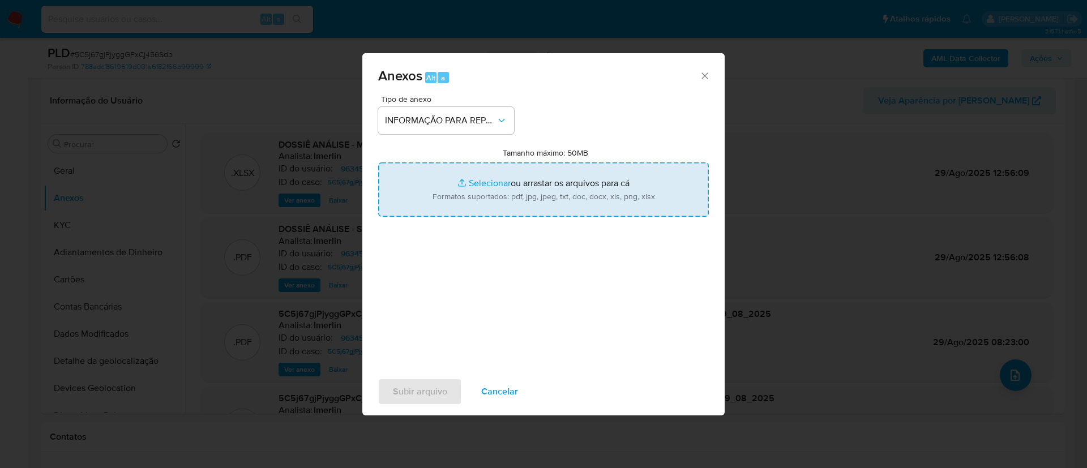
type input "C:\fakepath\SAR - 5C5j67gjPjyggGPxCj456Sdb - CPF 01462805558 - FREDERICO TAVARE…"
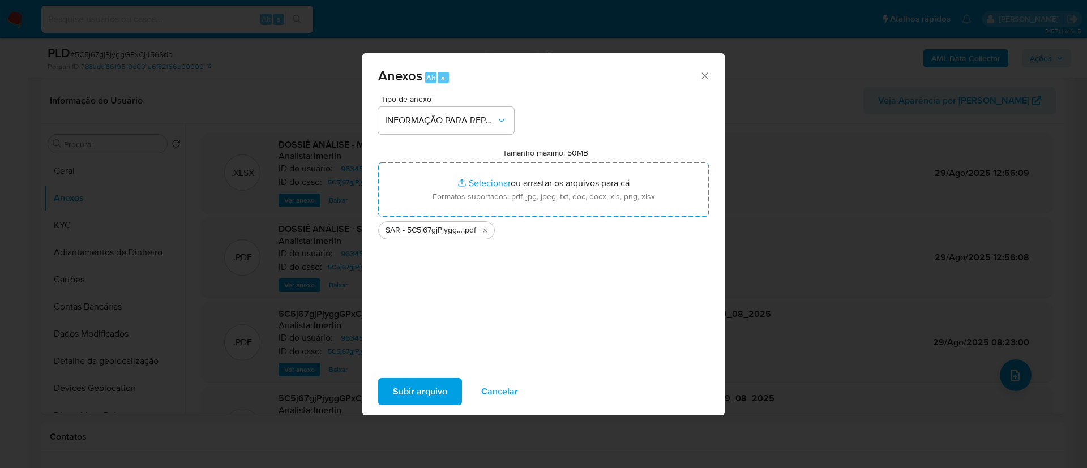
click at [425, 384] on span "Subir arquivo" at bounding box center [420, 391] width 54 height 25
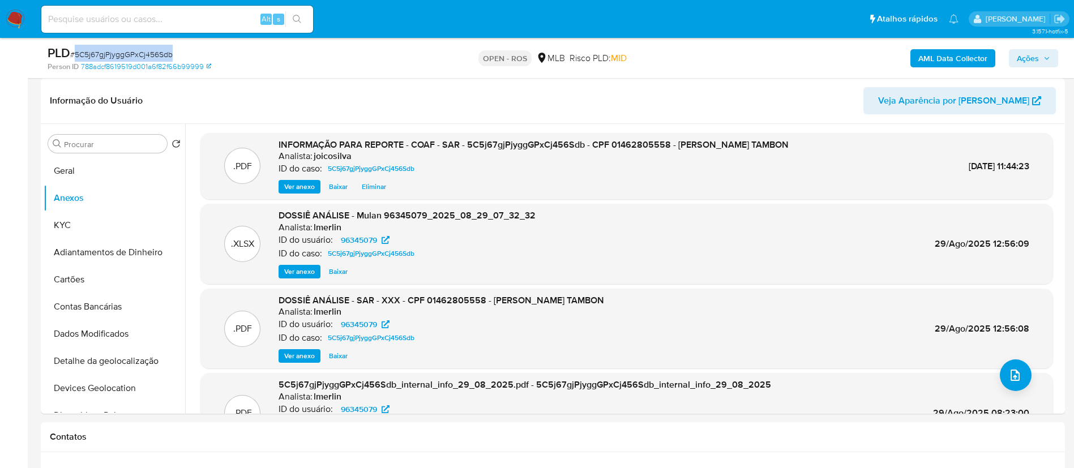
click at [541, 61] on span "Ações" at bounding box center [1028, 58] width 22 height 18
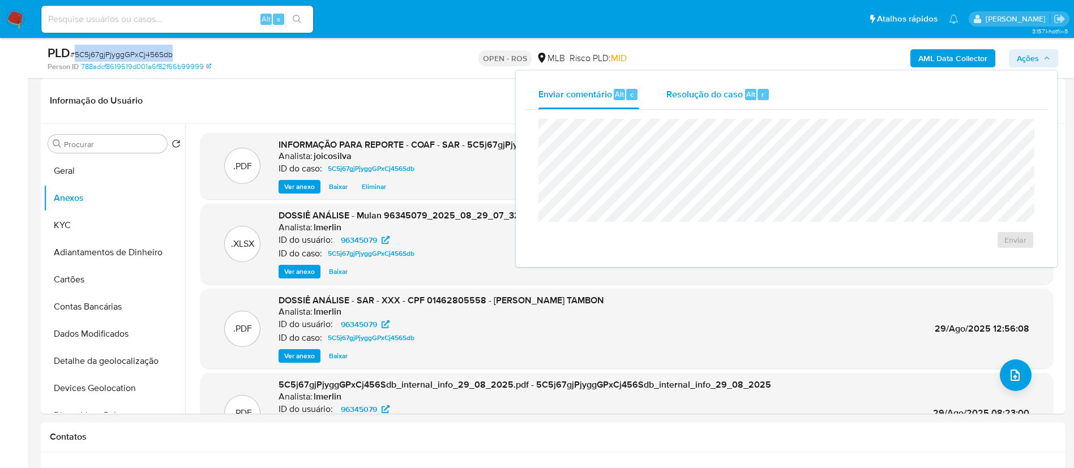
click at [541, 95] on span "Resolução do caso" at bounding box center [704, 93] width 76 height 13
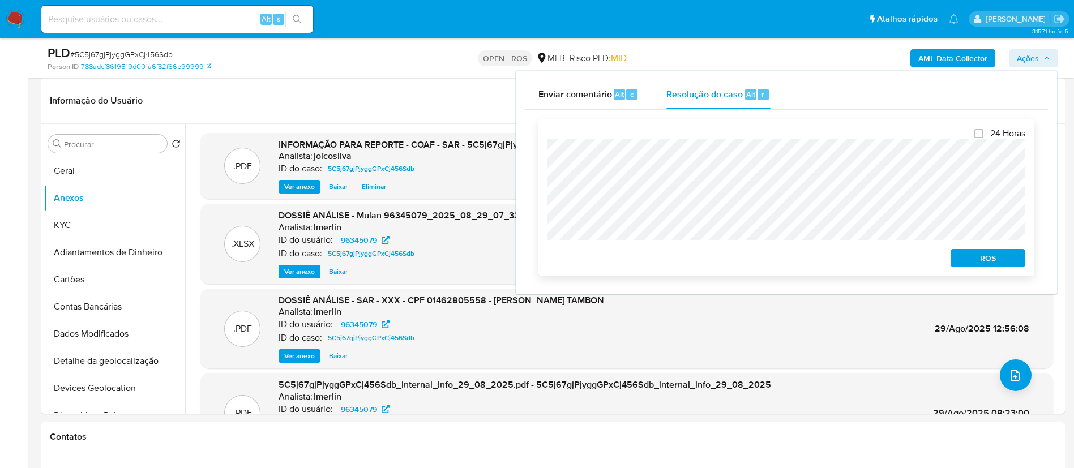
click at [541, 262] on span "ROS" at bounding box center [987, 258] width 59 height 16
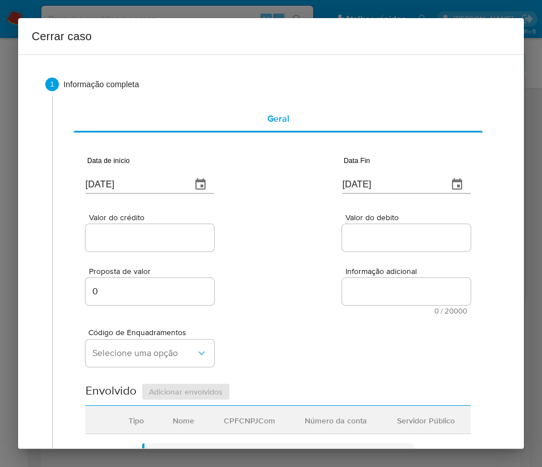
click at [128, 184] on input "[DATE]" at bounding box center [133, 184] width 97 height 18
paste input "1/07"
type input "[DATE]"
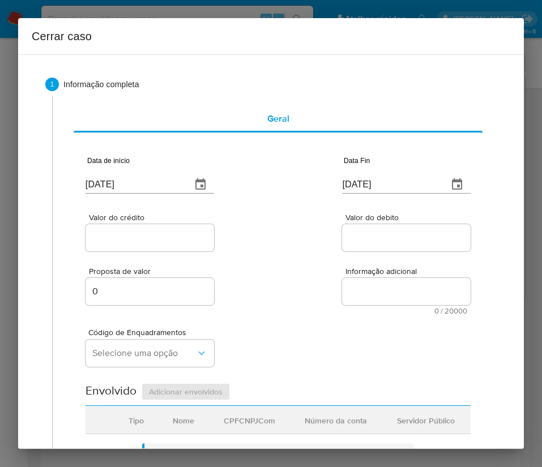
click at [349, 184] on input "[DATE]" at bounding box center [390, 184] width 97 height 18
paste input "28/08"
type input "[DATE]"
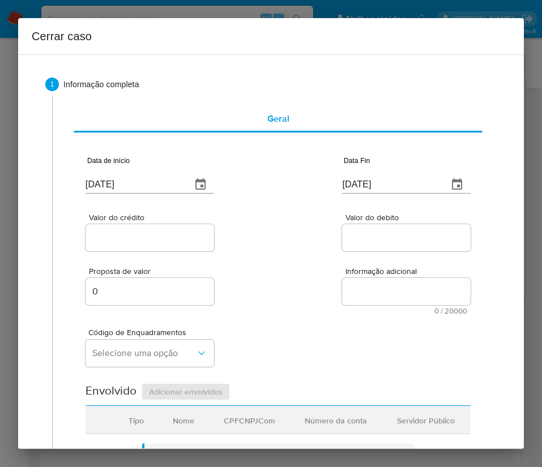
drag, startPoint x: 301, startPoint y: 260, endPoint x: 173, endPoint y: 252, distance: 128.1
click at [300, 260] on div "Proposta de valor 0 Informação adicional 0 / 20000 20000 caracteres restantes" at bounding box center [277, 284] width 385 height 61
drag, startPoint x: 175, startPoint y: 237, endPoint x: 114, endPoint y: 267, distance: 67.6
click at [175, 237] on input "Valor do crédito" at bounding box center [149, 237] width 128 height 15
click at [106, 233] on input "Valor do crédito" at bounding box center [149, 237] width 128 height 15
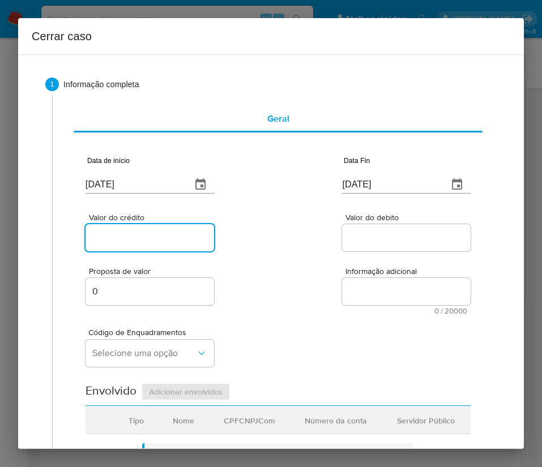
paste input "R$108.636"
type input "R$108.636"
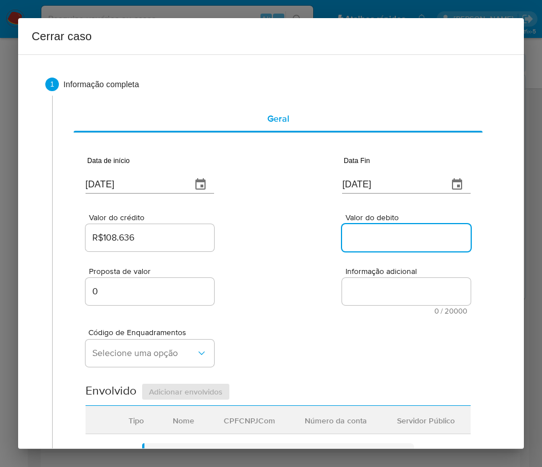
click at [371, 239] on input "Valor do debito" at bounding box center [406, 237] width 128 height 15
paste input "R$83.617"
type input "R$83.617"
drag, startPoint x: 243, startPoint y: 333, endPoint x: 223, endPoint y: 333, distance: 20.4
click at [243, 333] on div "Código de Enquadramentos Selecione uma opção" at bounding box center [277, 343] width 385 height 57
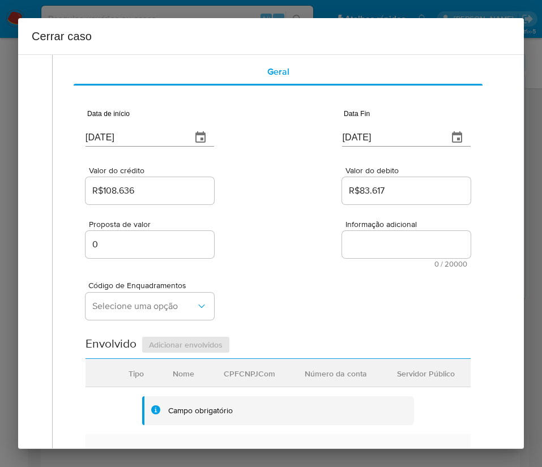
scroll to position [85, 0]
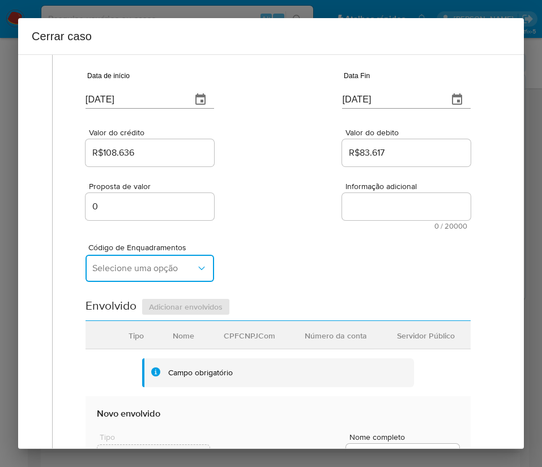
click at [171, 272] on span "Selecione uma opção" at bounding box center [144, 268] width 104 height 11
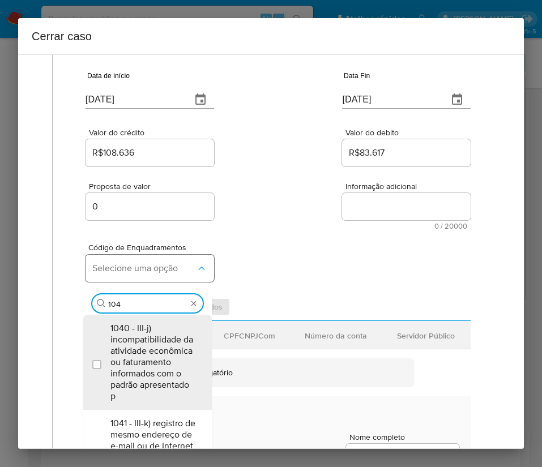
type input "1045"
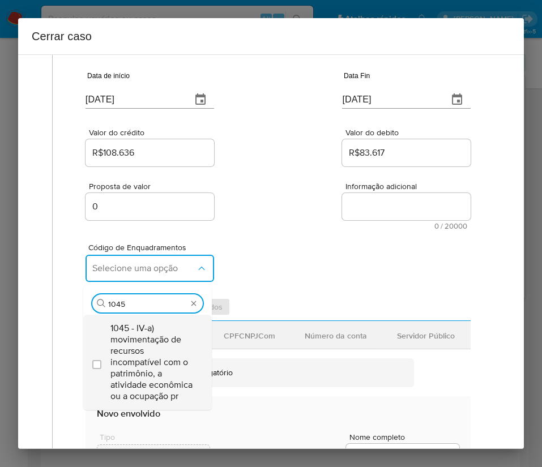
click at [148, 361] on span "1045 - IV-a) movimentação de recursos incompatível com o patrimônio, a atividad…" at bounding box center [152, 362] width 85 height 79
checkbox input "true"
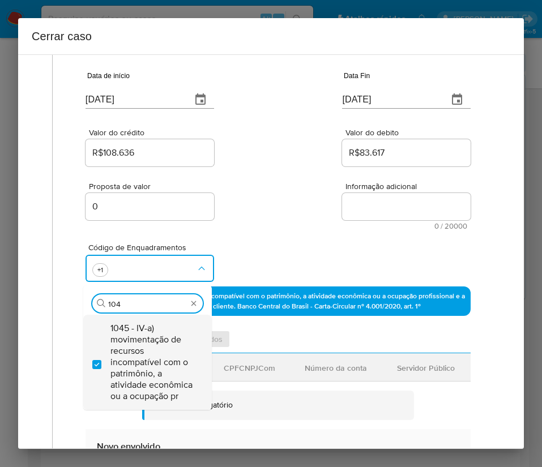
scroll to position [0, 0]
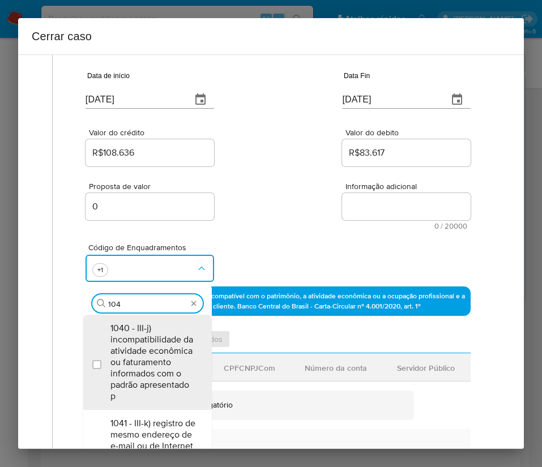
type input "1047"
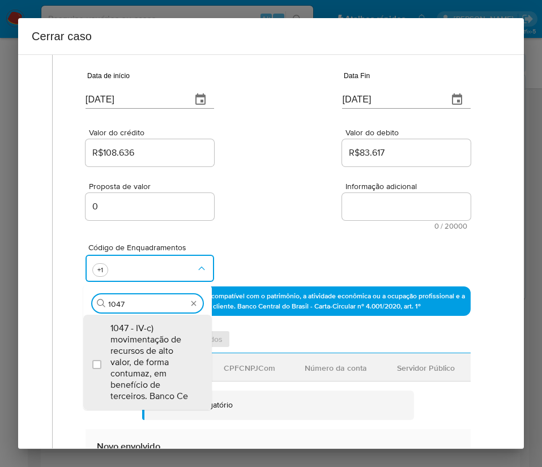
click at [148, 361] on span "1047 - IV-c) movimentação de recursos de alto valor, de forma contumaz, em bene…" at bounding box center [152, 362] width 85 height 79
checkbox input "true"
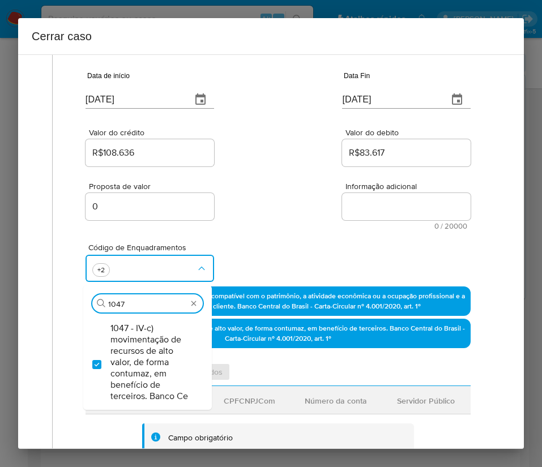
click at [299, 193] on div "Proposta de valor 0 Informação adicional 0 / 20000 20000 caracteres restantes" at bounding box center [277, 199] width 385 height 61
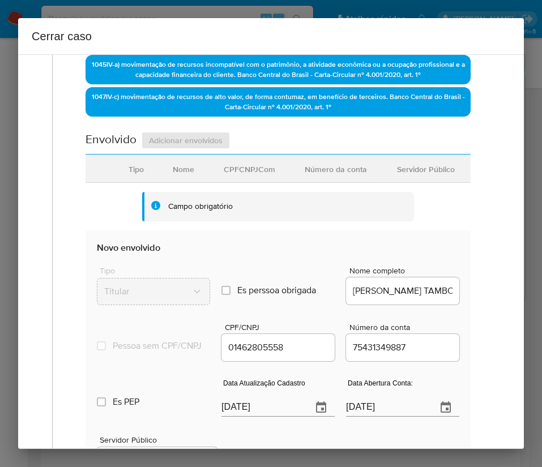
scroll to position [424, 0]
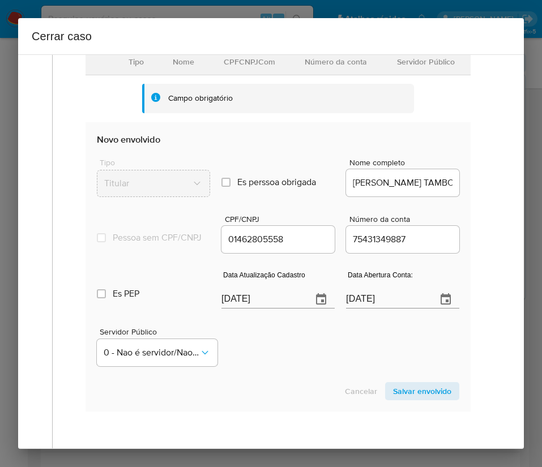
click at [242, 306] on input "[DATE]" at bounding box center [262, 299] width 82 height 18
paste input "19/08"
type input "[DATE]"
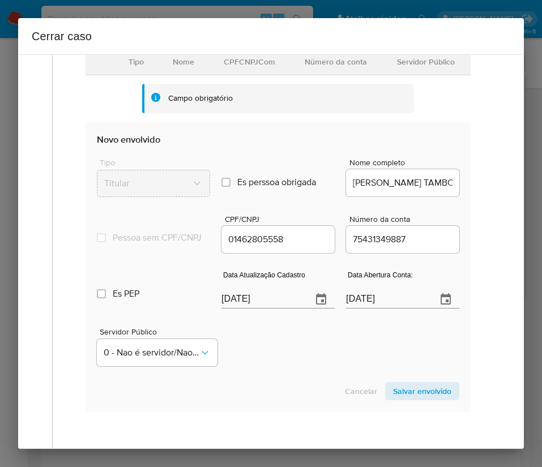
click at [288, 363] on div "Servidor Público 0 - Nao é servidor/Nao possui informacao" at bounding box center [278, 342] width 362 height 57
click at [361, 307] on input "13/07/2021" at bounding box center [387, 299] width 82 height 18
click at [283, 383] on section "Novo envolvido Tipo Titular Es perssoa obrigada Is PObrigada Nome completo FRED…" at bounding box center [277, 266] width 385 height 289
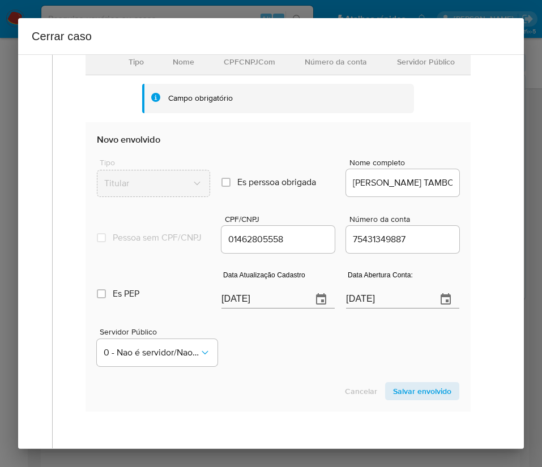
click at [414, 399] on span "Salvar envolvido" at bounding box center [422, 391] width 58 height 16
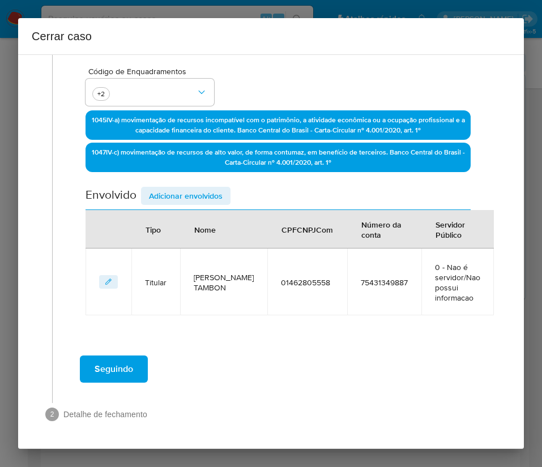
click at [166, 193] on span "Adicionar envolvidos" at bounding box center [186, 196] width 74 height 16
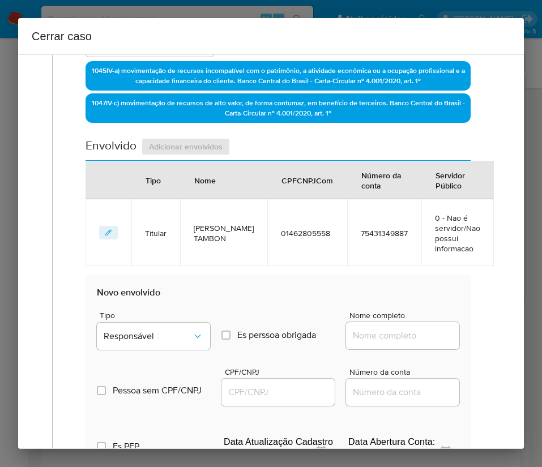
scroll to position [431, 0]
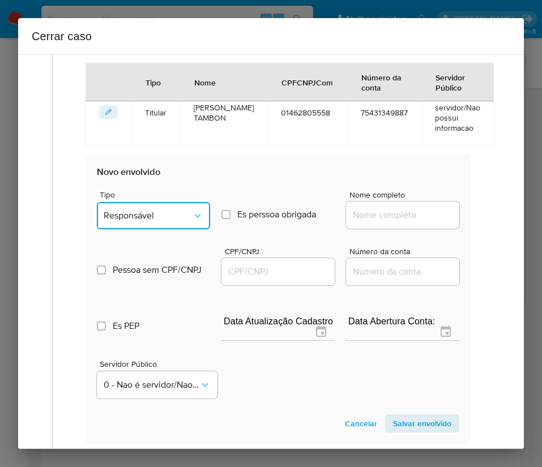
click at [168, 224] on button "Responsável" at bounding box center [153, 215] width 113 height 27
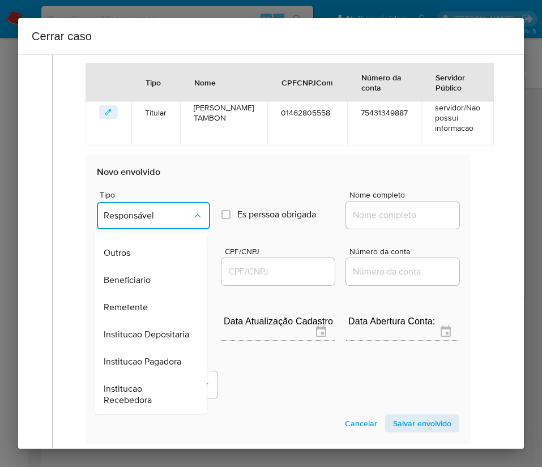
scroll to position [201, 0]
click at [140, 302] on span "Remetente" at bounding box center [126, 307] width 44 height 11
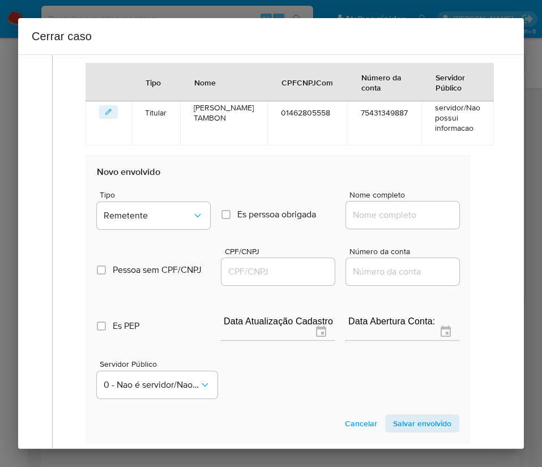
click at [389, 219] on input "Nome completo" at bounding box center [402, 215] width 113 height 15
paste input "Luana Moreno Souto, 02452897558"
drag, startPoint x: 375, startPoint y: 218, endPoint x: 494, endPoint y: 224, distance: 118.4
click at [494, 224] on div "1 Informação completa Geral Data de início 01/07/2025 Data Fin 28/08/2025 Valor…" at bounding box center [271, 100] width 478 height 934
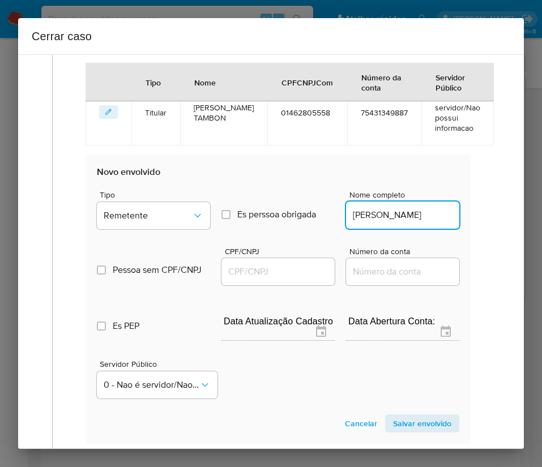
scroll to position [0, 0]
type input "Luana Moreno Souto"
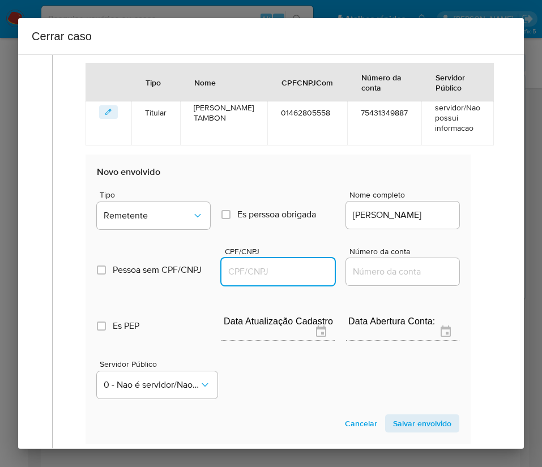
click at [271, 276] on input "CPF/CNPJ" at bounding box center [277, 271] width 113 height 15
paste input "02452897558"
type input "2452897558"
click at [410, 423] on span "Salvar envolvido" at bounding box center [422, 423] width 58 height 16
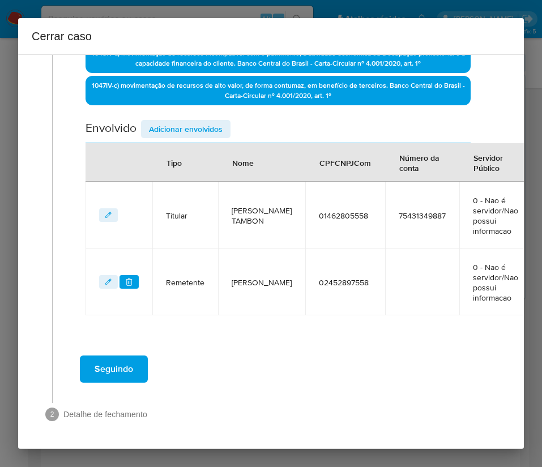
scroll to position [328, 0]
click at [194, 124] on span "Adicionar envolvidos" at bounding box center [186, 129] width 74 height 16
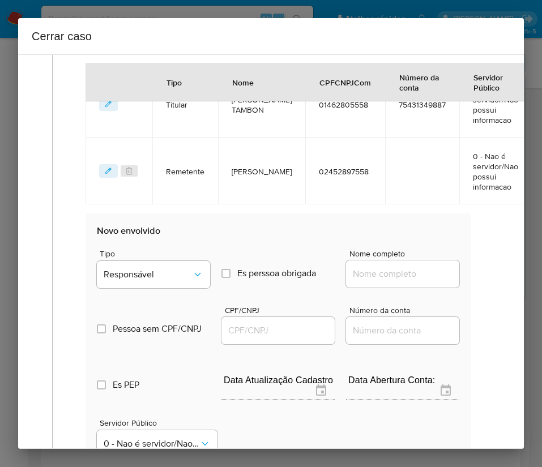
scroll to position [498, 0]
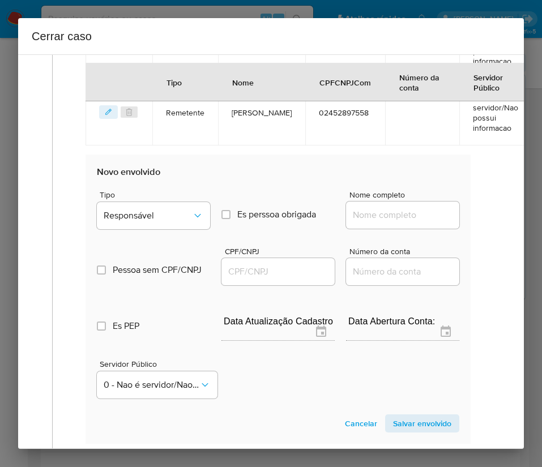
click at [141, 231] on div "Tipo Responsável" at bounding box center [153, 212] width 113 height 43
click at [159, 215] on span "Responsável" at bounding box center [148, 215] width 88 height 11
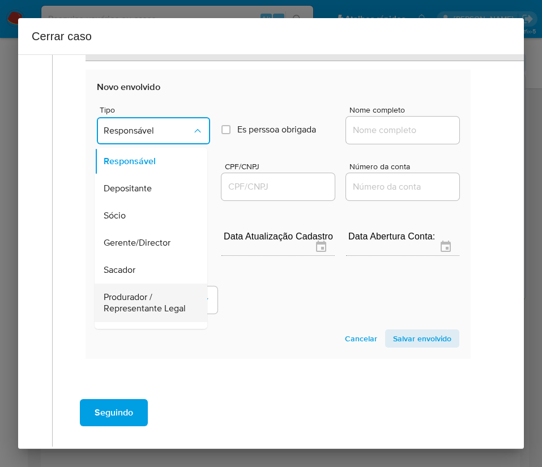
scroll to position [85, 0]
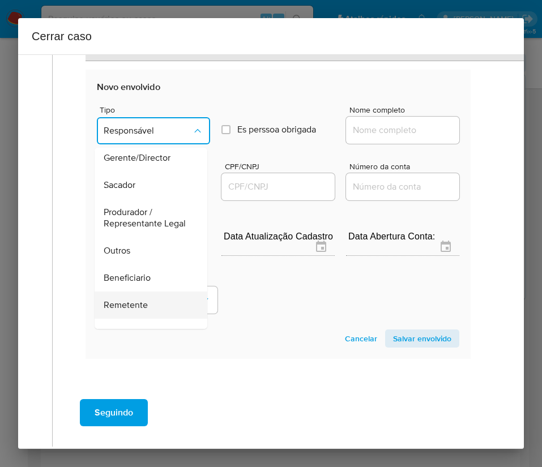
click at [132, 310] on span "Remetente" at bounding box center [126, 304] width 44 height 11
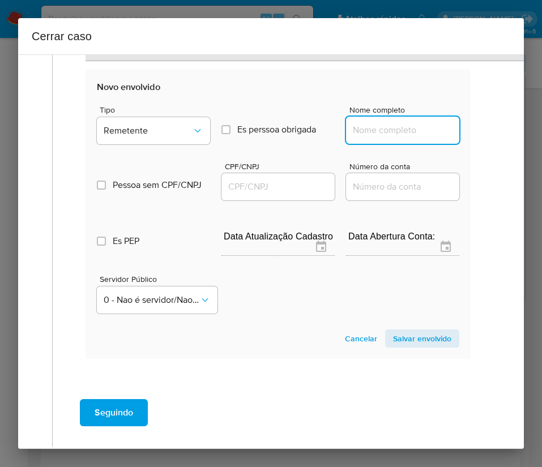
click at [358, 131] on input "Nome completo" at bounding box center [402, 130] width 113 height 15
paste input "Manhata Hostel, 36143060000100"
click at [363, 134] on input "Manhata Hostel, 36143060000100" at bounding box center [402, 130] width 113 height 15
drag, startPoint x: 361, startPoint y: 133, endPoint x: 460, endPoint y: 133, distance: 99.0
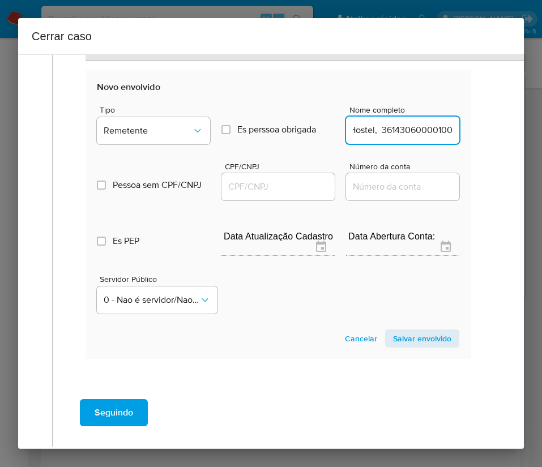
click at [376, 127] on input "Manhata Hostel, 36143060000100" at bounding box center [402, 130] width 113 height 15
drag, startPoint x: 362, startPoint y: 130, endPoint x: 488, endPoint y: 130, distance: 126.8
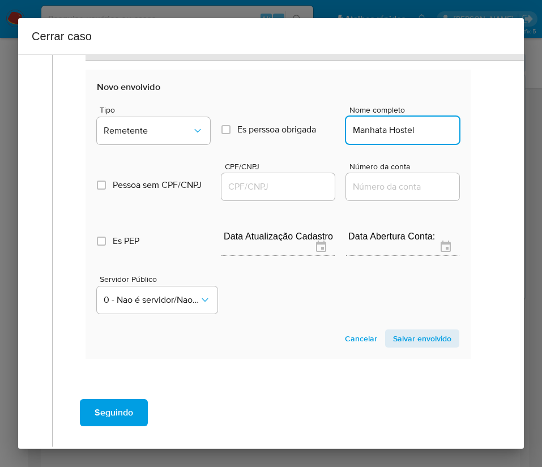
type input "Manhata Hostel"
click at [294, 191] on input "CPF/CNPJ" at bounding box center [277, 186] width 113 height 15
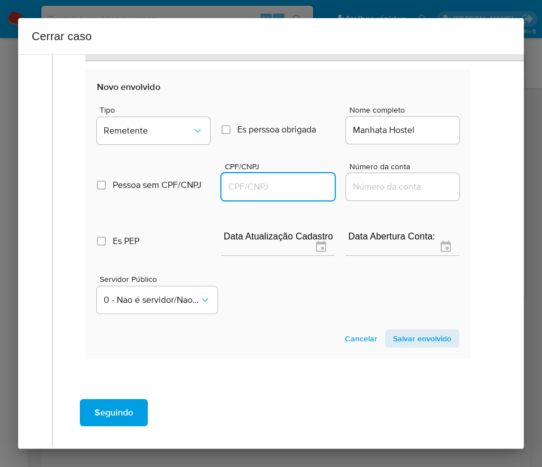
paste input "36143060000100"
type input "36143060000100"
click at [428, 331] on span "Salvar envolvido" at bounding box center [422, 339] width 58 height 16
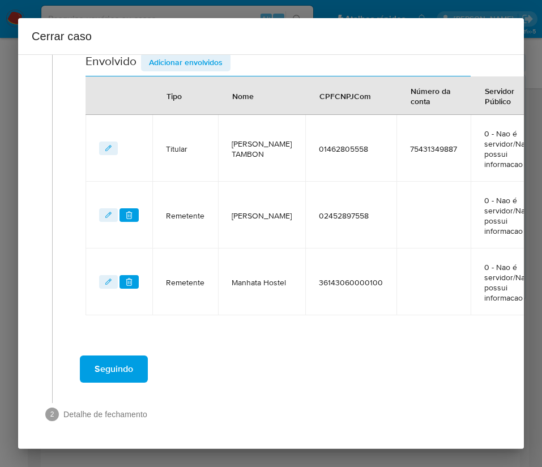
scroll to position [408, 0]
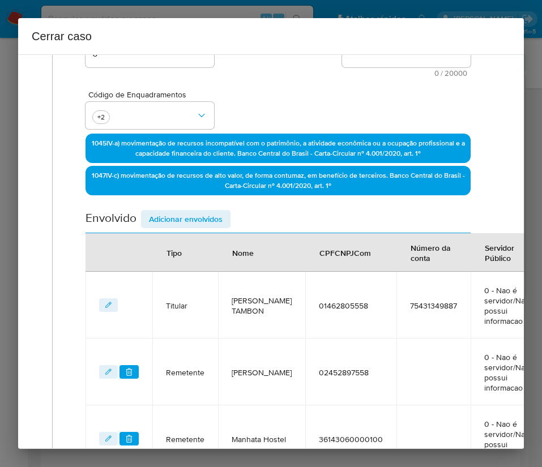
click at [194, 217] on span "Adicionar envolvidos" at bounding box center [186, 219] width 74 height 16
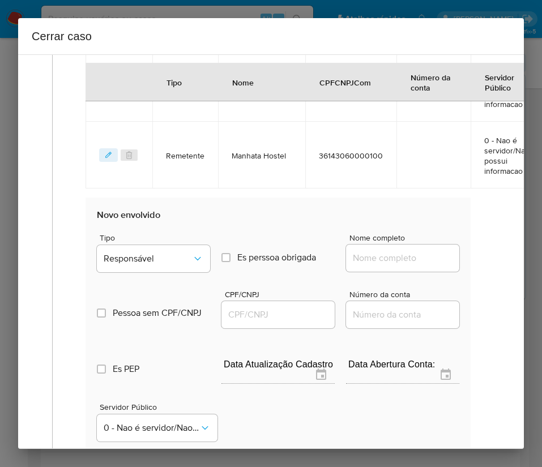
scroll to position [577, 0]
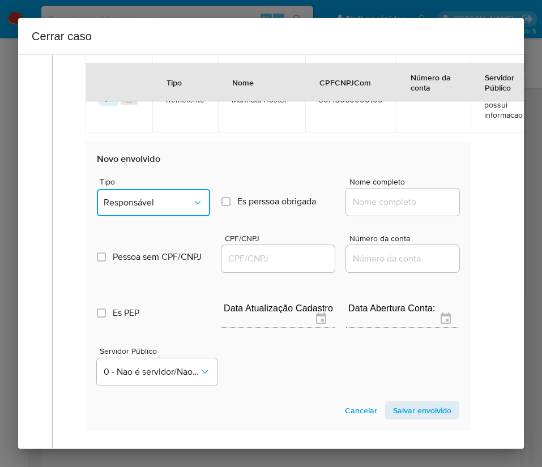
click at [155, 204] on span "Responsável" at bounding box center [148, 202] width 88 height 11
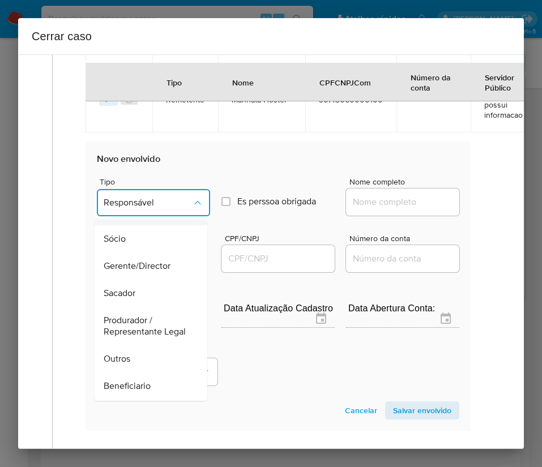
scroll to position [170, 0]
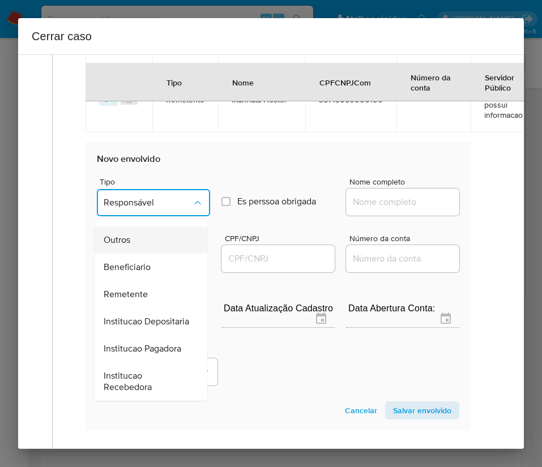
click at [126, 246] on span "Outros" at bounding box center [117, 239] width 27 height 11
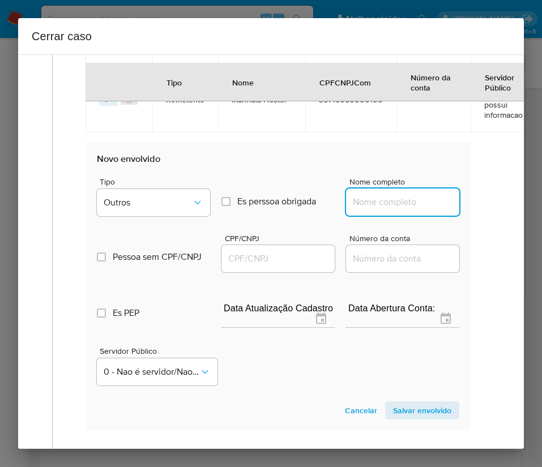
click at [348, 203] on input "Nome completo" at bounding box center [402, 202] width 113 height 15
paste input "FREDERICO TAVARES TAMBON SOCIEDADE INDIVIDUAL DE ADVOCACIA, 34532462000171"
drag, startPoint x: 365, startPoint y: 203, endPoint x: 469, endPoint y: 204, distance: 104.1
click at [469, 204] on div "Data de início 01/07/2025 Data Fin 28/08/2025 Valor do crédito R$108.636 Valor …" at bounding box center [278, 5] width 409 height 899
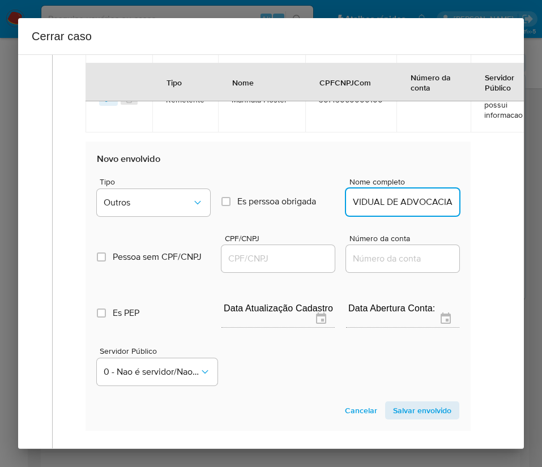
scroll to position [0, 199]
type input "FREDERICO TAVARES TAMBON SOCIEDADE INDIVIDUAL DE ADVOCACIA"
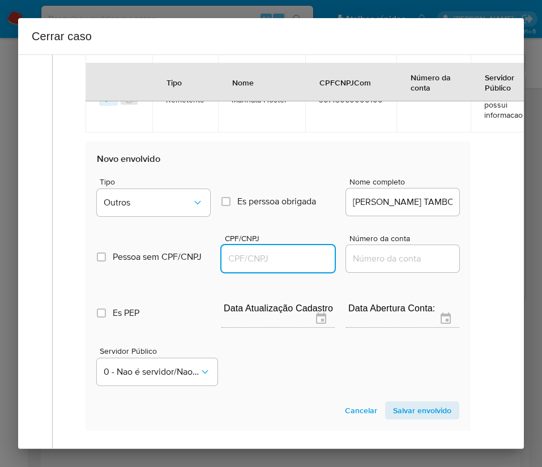
click at [262, 255] on input "CPF/CNPJ" at bounding box center [277, 258] width 113 height 15
paste input "34532462000171"
type input "34532462000171"
click at [393, 408] on span "Salvar envolvido" at bounding box center [422, 410] width 58 height 16
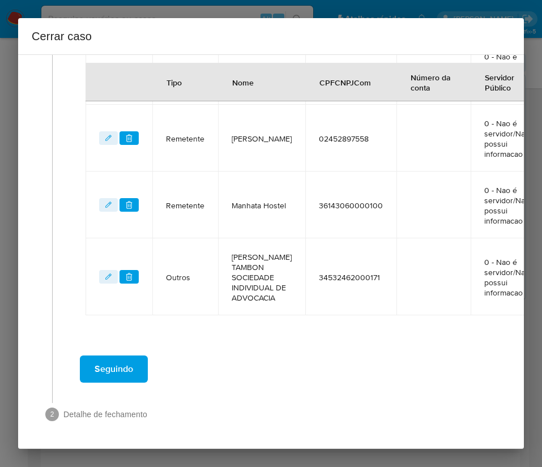
scroll to position [505, 0]
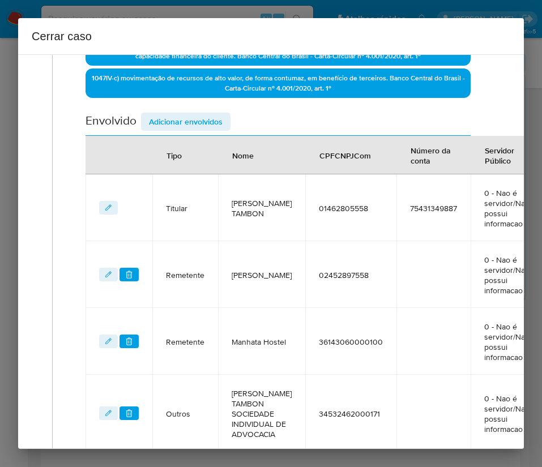
click at [194, 117] on span "Adicionar envolvidos" at bounding box center [186, 122] width 74 height 16
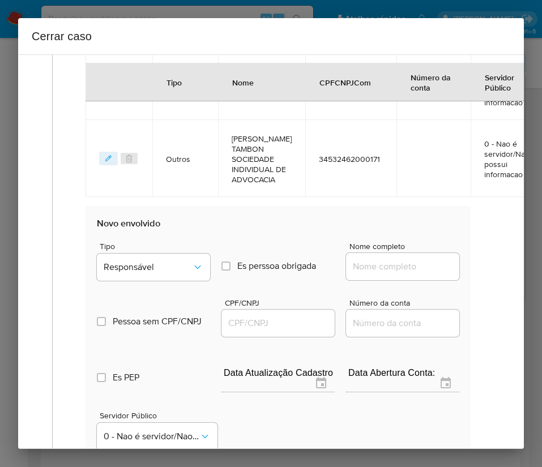
scroll to position [760, 0]
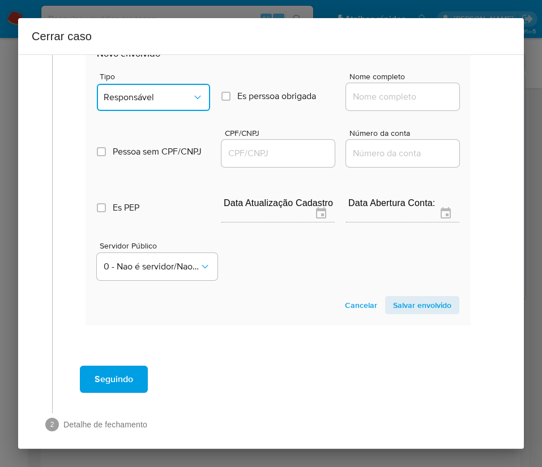
drag, startPoint x: 136, startPoint y: 114, endPoint x: 134, endPoint y: 127, distance: 13.3
click at [137, 103] on span "Responsável" at bounding box center [148, 97] width 88 height 11
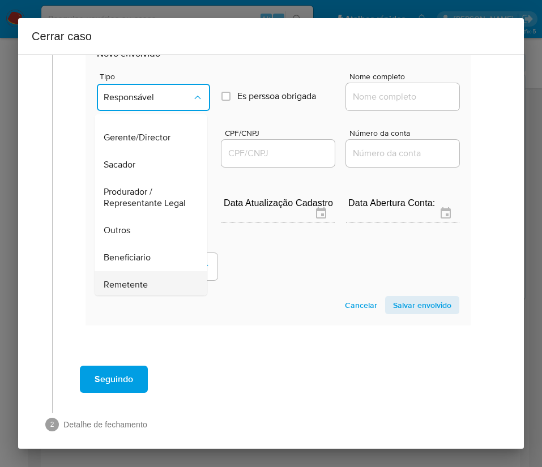
scroll to position [170, 0]
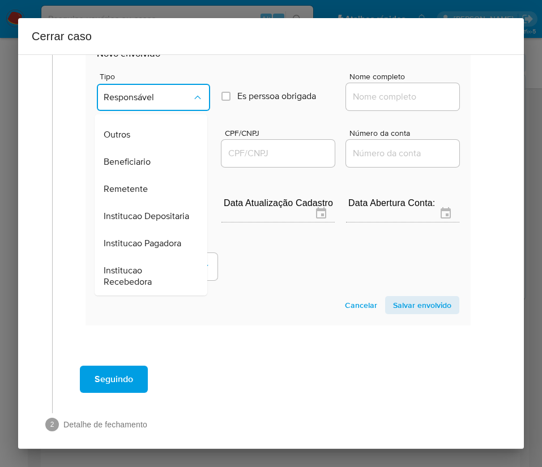
click at [129, 148] on div "Outros" at bounding box center [148, 134] width 88 height 27
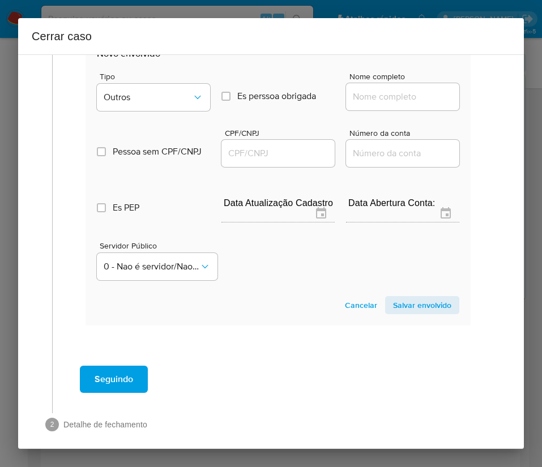
click at [359, 104] on input "Nome completo" at bounding box center [402, 96] width 113 height 15
paste input "HOSTEL BARRA FRED SERVICOS DE ALOJAMENTO LTDA, 36143060000100"
drag, startPoint x: 365, startPoint y: 118, endPoint x: 411, endPoint y: 118, distance: 46.4
click at [411, 104] on input "HOSTEL BARRA FRED SERVICOS DE ALOJAMENTO LTDA, 36143060000100" at bounding box center [402, 96] width 113 height 15
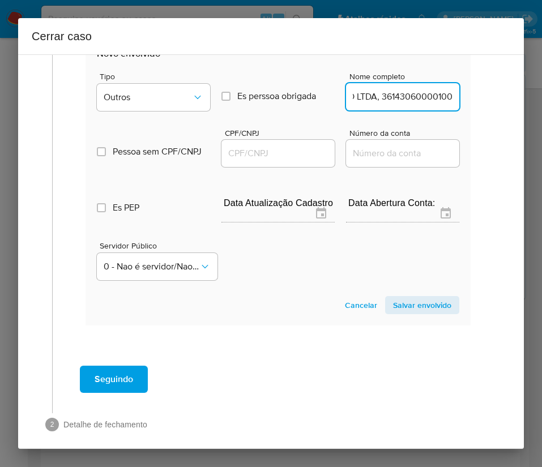
drag, startPoint x: 364, startPoint y: 121, endPoint x: 486, endPoint y: 121, distance: 121.7
type input "HOSTEL BARRA FRED SERVICOS DE ALOJAMENTO LTDA"
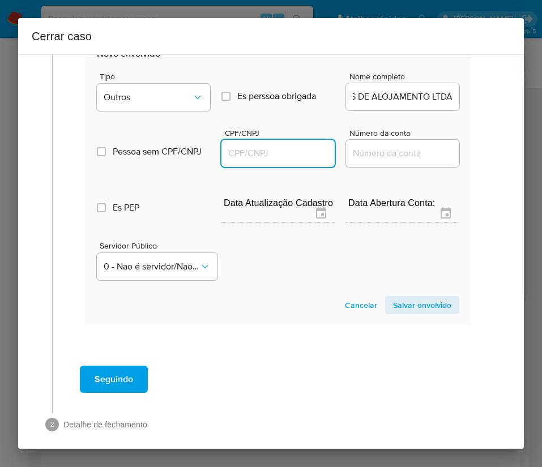
scroll to position [0, 0]
click at [252, 161] on input "CPF/CNPJ" at bounding box center [277, 153] width 113 height 15
paste input "36143060000100"
type input "36143060000100"
click at [385, 314] on button "Salvar envolvido" at bounding box center [422, 305] width 74 height 18
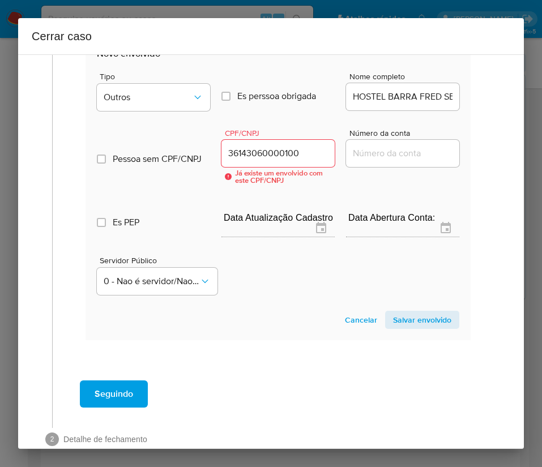
click at [346, 328] on span "Cancelar" at bounding box center [361, 320] width 32 height 16
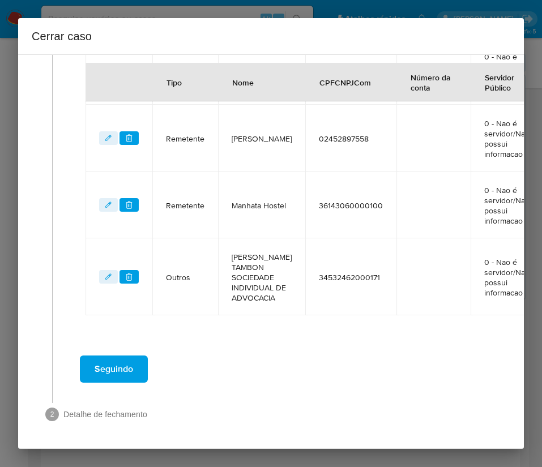
scroll to position [420, 0]
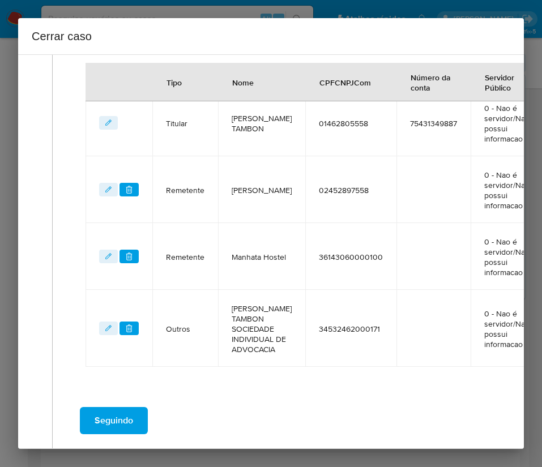
click at [102, 255] on button "editEnvolvido" at bounding box center [108, 257] width 19 height 14
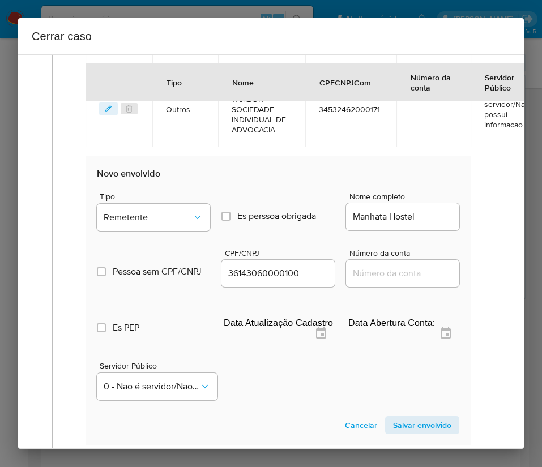
scroll to position [675, 0]
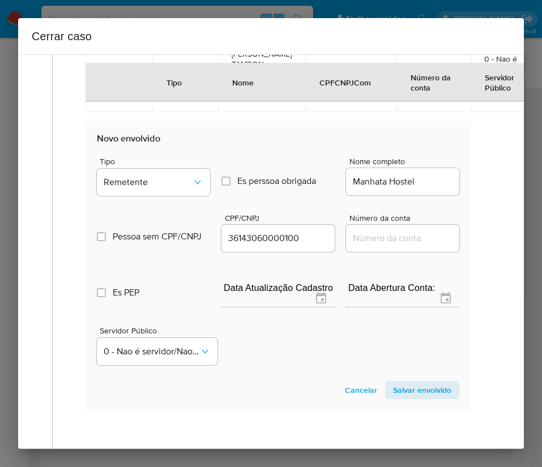
click at [369, 189] on input "Manhata Hostel" at bounding box center [402, 181] width 113 height 15
paste input "HOSTEL BARRA FRED SERVICOS DE ALOJAMENTO LTDA"
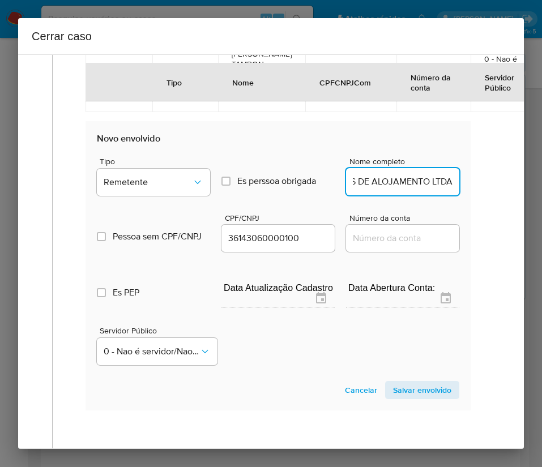
scroll to position [0, 0]
drag, startPoint x: 381, startPoint y: 199, endPoint x: 291, endPoint y: 205, distance: 90.2
click at [286, 198] on div "Tipo Remetente Es perssoa obrigada Is PObrigada Nome completo HOSTEL BARRA FRED…" at bounding box center [278, 172] width 362 height 57
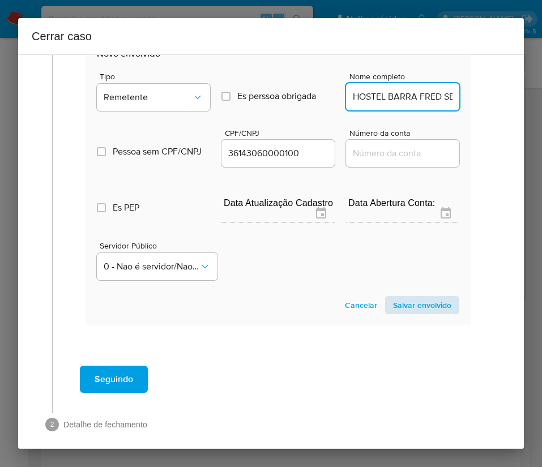
type input "HOSTEL BARRA FRED SERVICOS DE ALOJAMENTO LTDA"
click at [396, 313] on span "Salvar envolvido" at bounding box center [422, 305] width 58 height 16
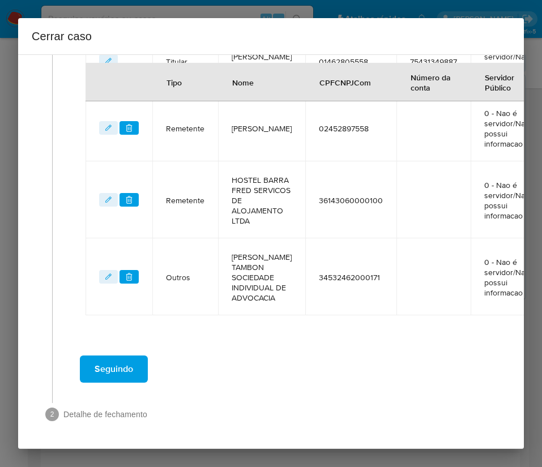
click at [325, 362] on div "Seguindo" at bounding box center [278, 369] width 428 height 41
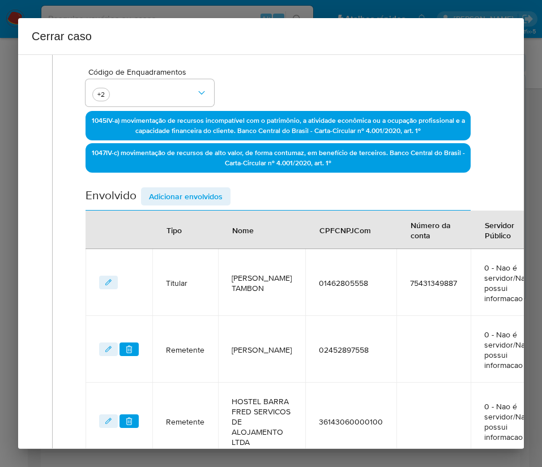
scroll to position [0, 0]
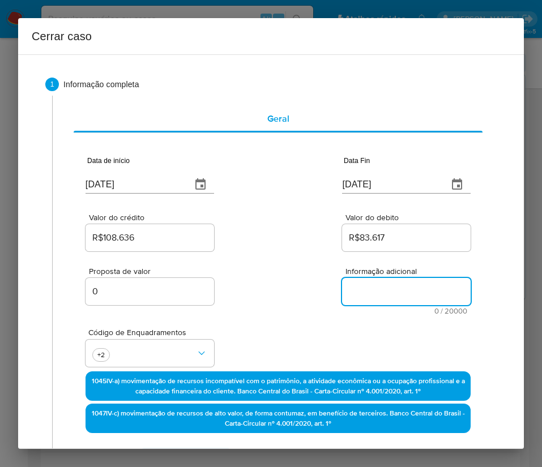
click at [350, 301] on textarea "Informação adicional" at bounding box center [406, 291] width 128 height 27
paste textarea "Informações do Cliente Frederico Tavares Tambon, CPF 01462805558, 41 anos, resi…"
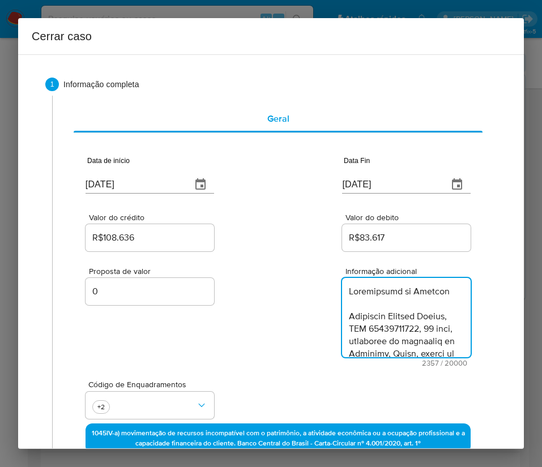
scroll to position [1783, 0]
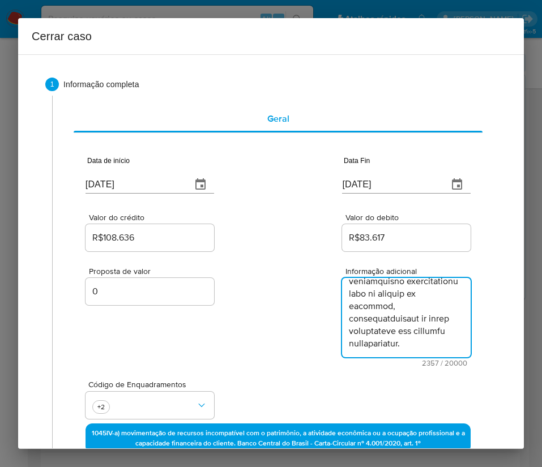
type textarea "Informações do Cliente Frederico Tavares Tambon, CPF 01462805558, 41 anos, resi…"
click at [261, 350] on div "Proposta de valor 0 Informação adicional 2357 / 20000 17643 caracteres restantes" at bounding box center [277, 310] width 385 height 113
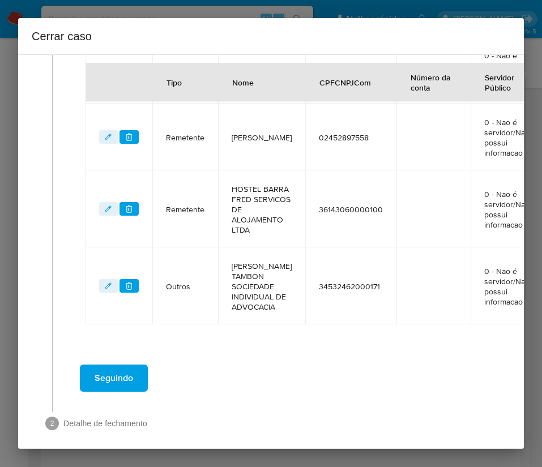
scroll to position [567, 0]
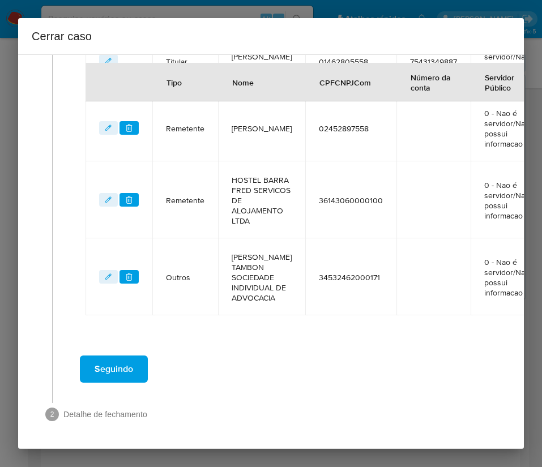
click at [140, 366] on button "Seguindo" at bounding box center [114, 368] width 68 height 27
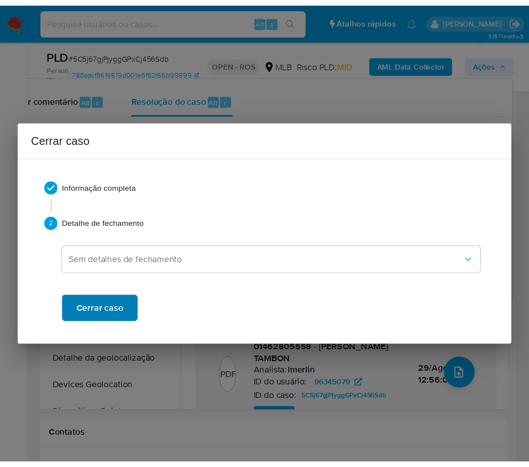
scroll to position [1741, 0]
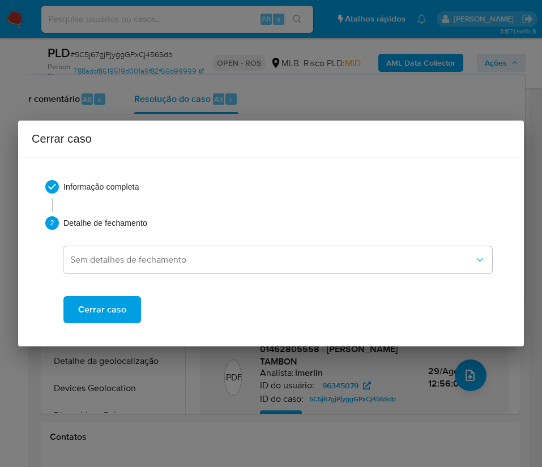
click at [119, 314] on span "Cerrar caso" at bounding box center [102, 309] width 48 height 25
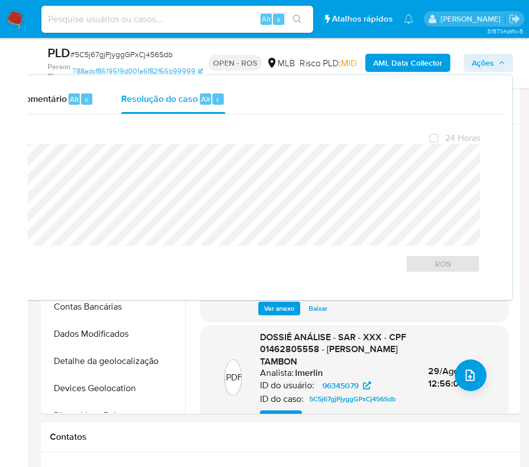
click at [108, 55] on span "# 5C5j67gjPjyggGPxCj456Sdb" at bounding box center [121, 54] width 102 height 11
copy span "5C5j67gjPjyggGPxCj456Sdb"
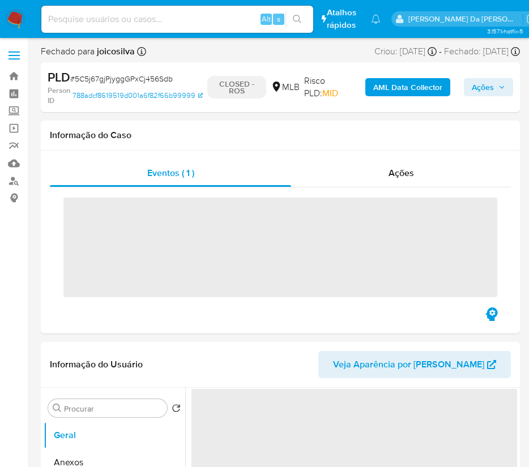
select select "10"
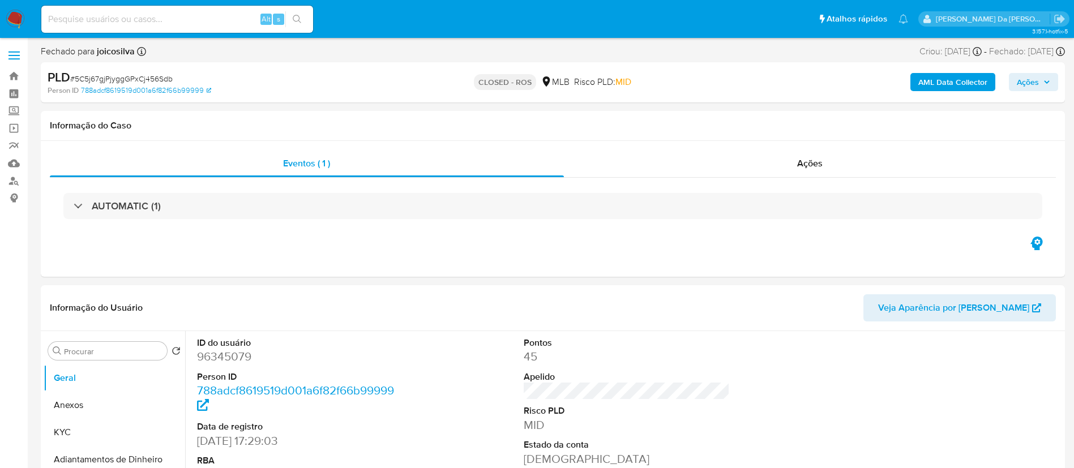
click at [541, 74] on span "Ações" at bounding box center [1033, 82] width 33 height 16
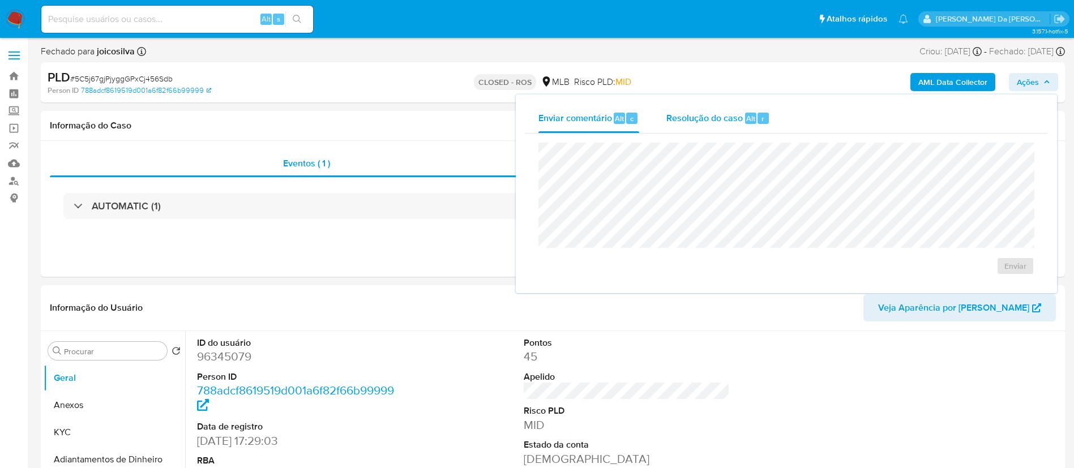
click at [541, 116] on span "Resolução do caso" at bounding box center [704, 118] width 76 height 13
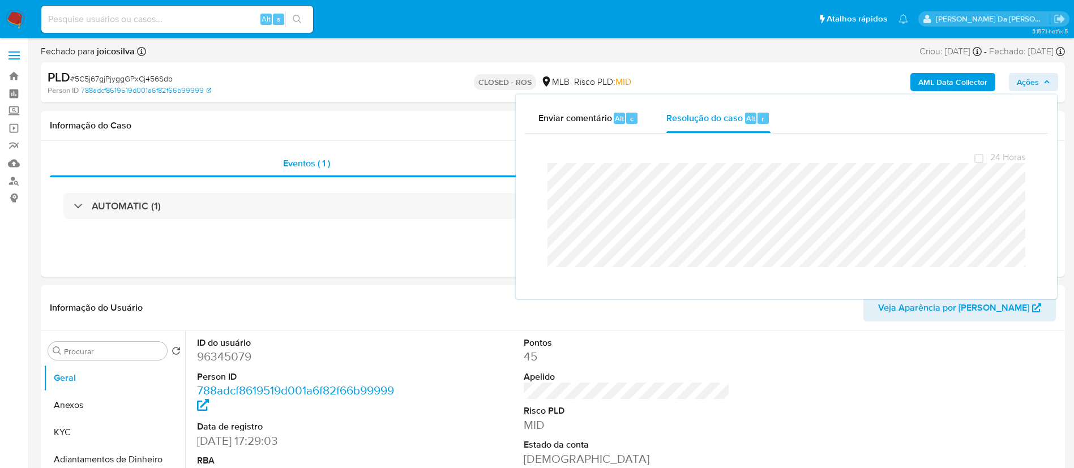
click at [19, 16] on img at bounding box center [15, 19] width 19 height 19
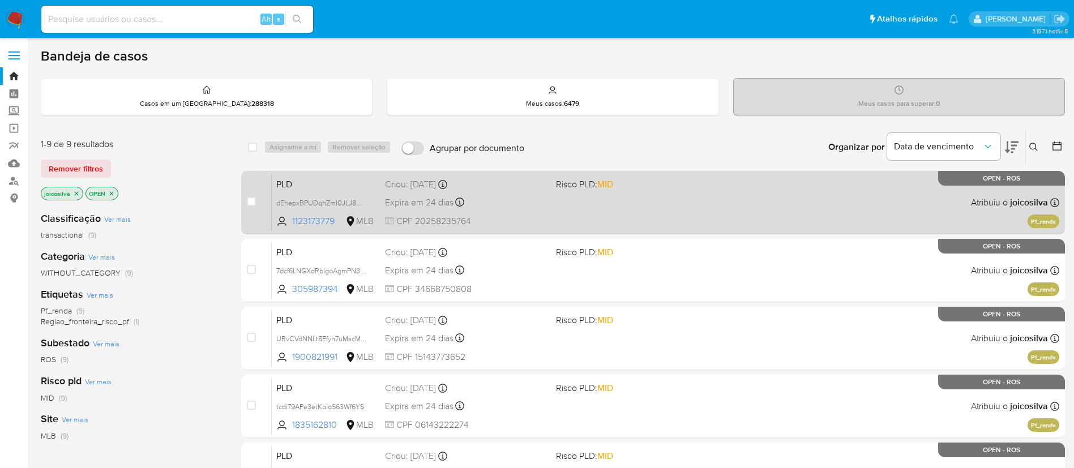
click at [668, 202] on div "PLD dEhepxBPUDqhZmI0JLJ8CdWJ 1123173779 MLB Risco PLD: MID Criou: [DATE] Criou:…" at bounding box center [665, 202] width 787 height 57
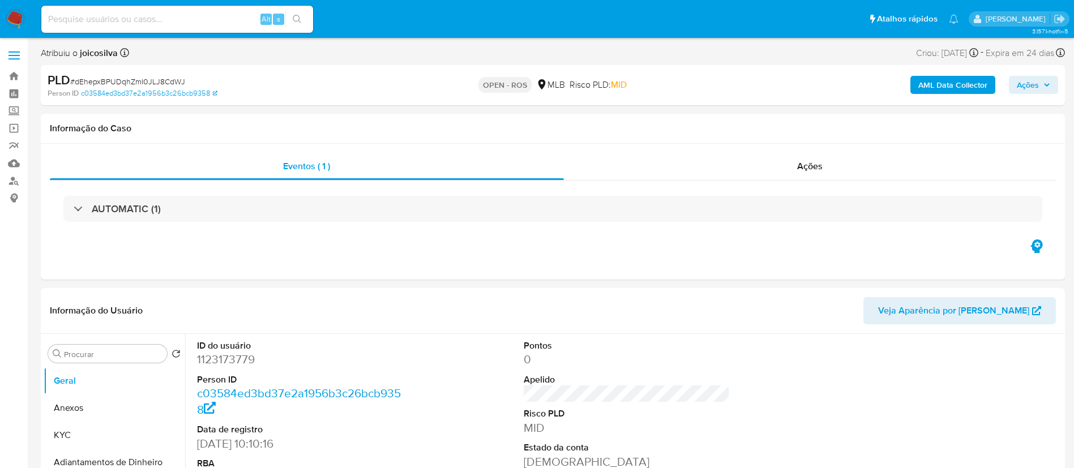
select select "10"
click at [149, 79] on span "# dEhepxBPUDqhZmI0JLJ8CdWJ" at bounding box center [127, 81] width 115 height 11
copy span "dEhepxBPUDqhZmI0JLJ8CdWJ"
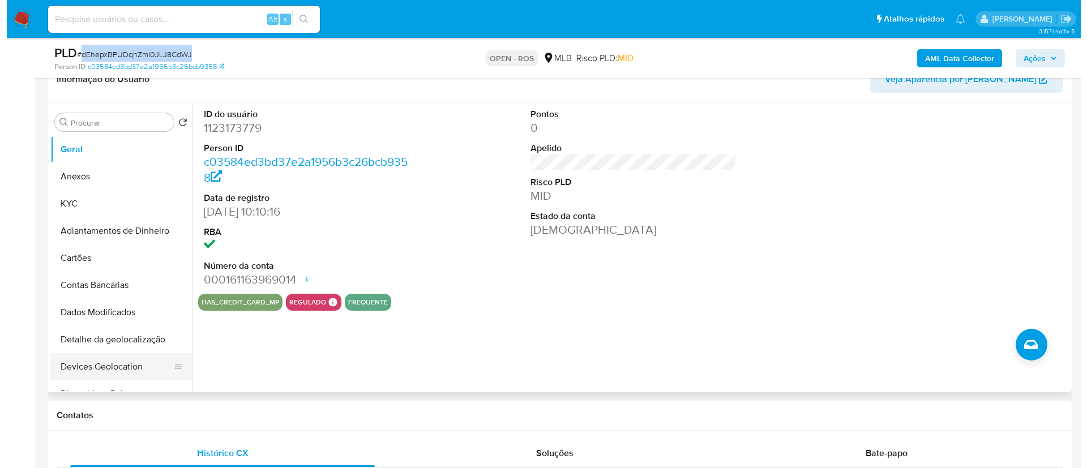
scroll to position [255, 0]
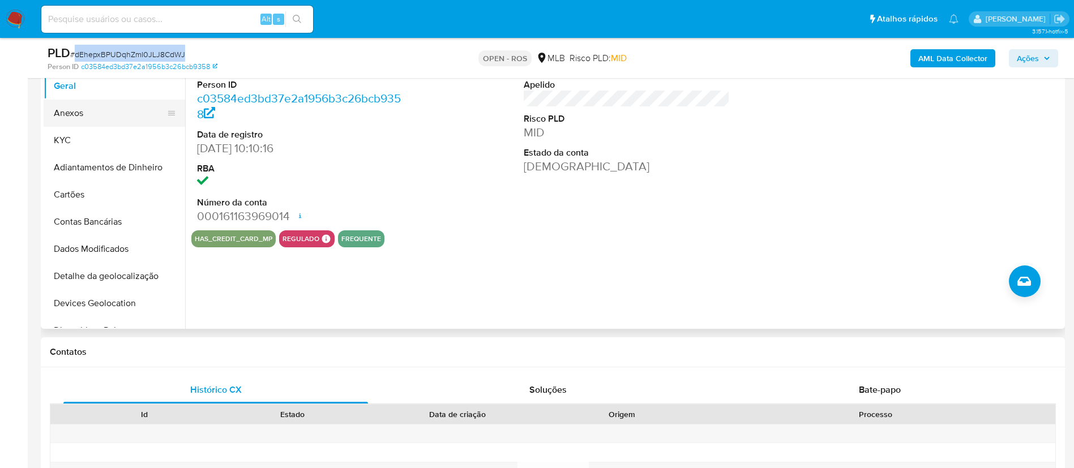
click at [91, 105] on button "Anexos" at bounding box center [110, 113] width 132 height 27
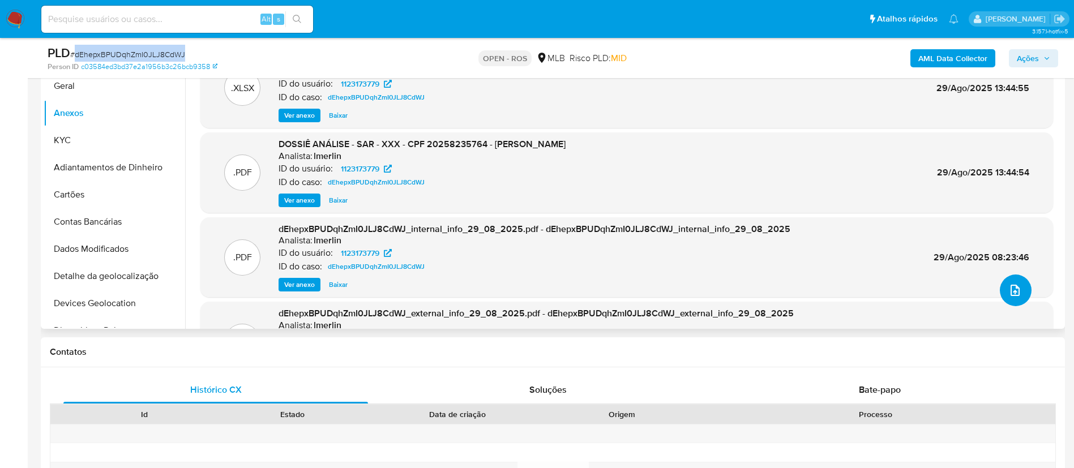
click at [1008, 288] on icon "upload-file" at bounding box center [1015, 291] width 14 height 14
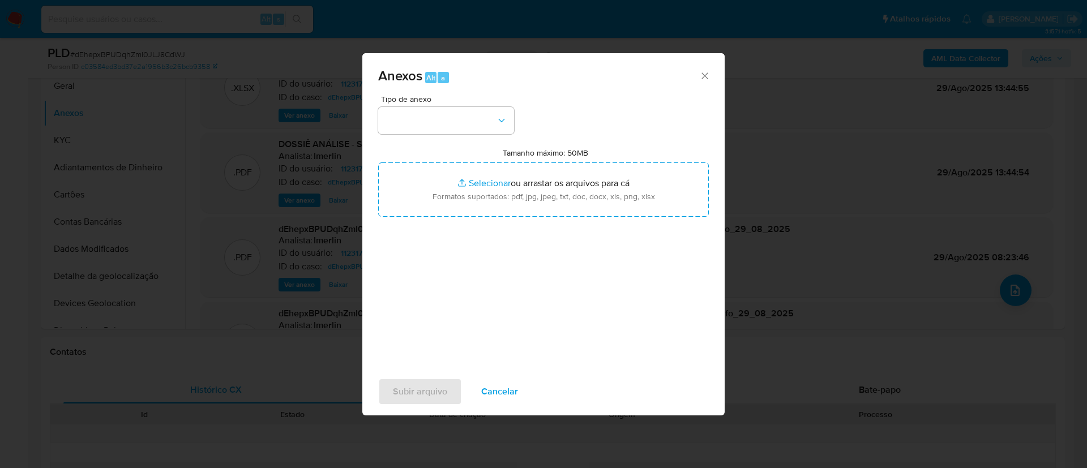
click at [453, 143] on div "Tipo de anexo Tamanho máximo: 50MB Selecionar arquivos Selecionar ou arrastar o…" at bounding box center [543, 228] width 331 height 267
click at [473, 122] on button "button" at bounding box center [446, 120] width 136 height 27
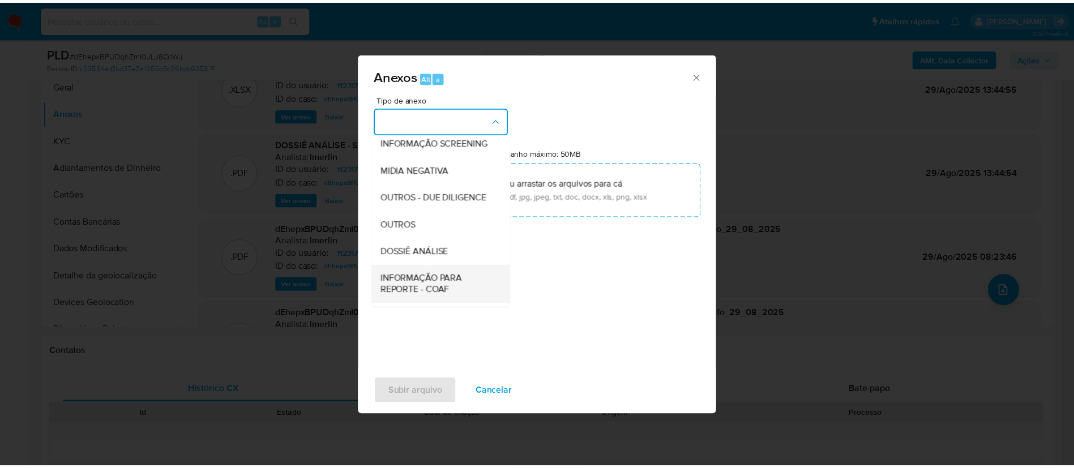
scroll to position [174, 0]
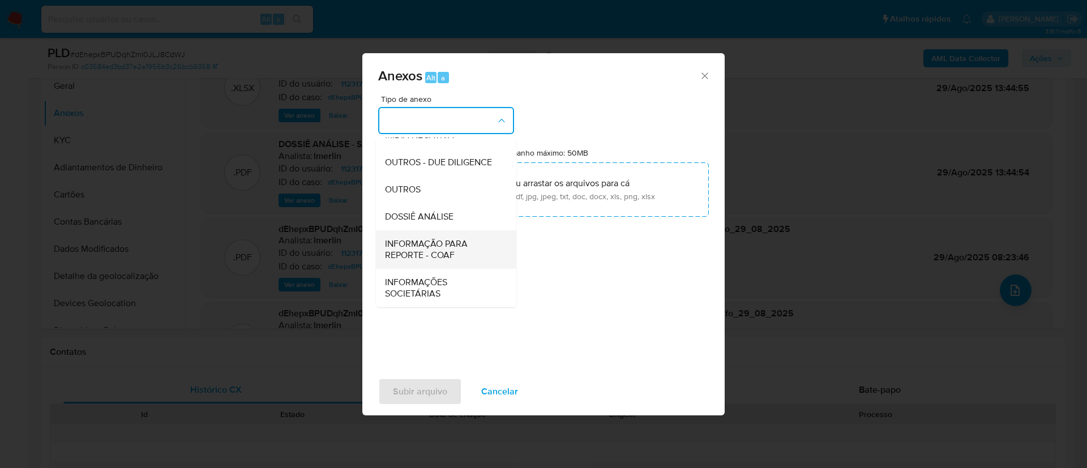
click at [447, 246] on span "INFORMAÇÃO PARA REPORTE - COAF" at bounding box center [442, 249] width 115 height 23
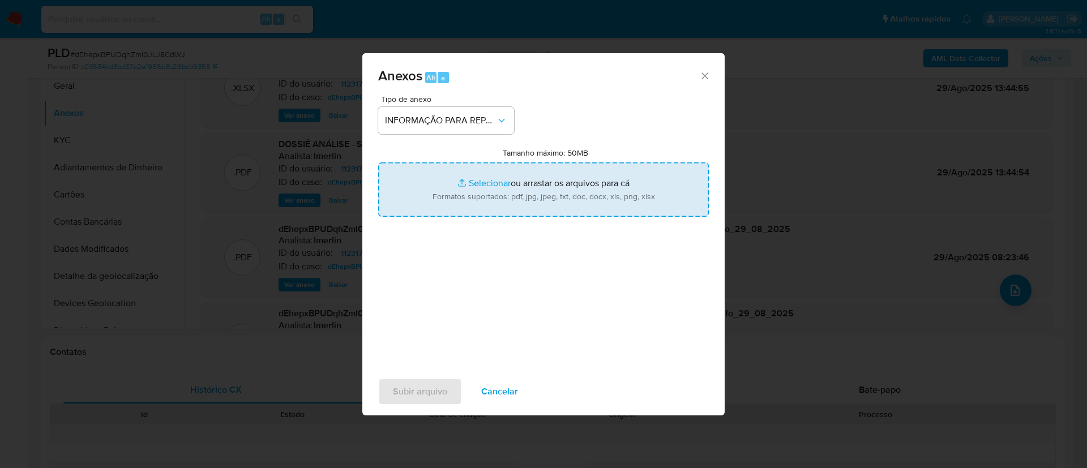
type input "C:\fakepath\SAR - dEhepxBPUDqhZmI0JLJ8CdWJ - CPF 20258235764 - [PERSON_NAME].pdf"
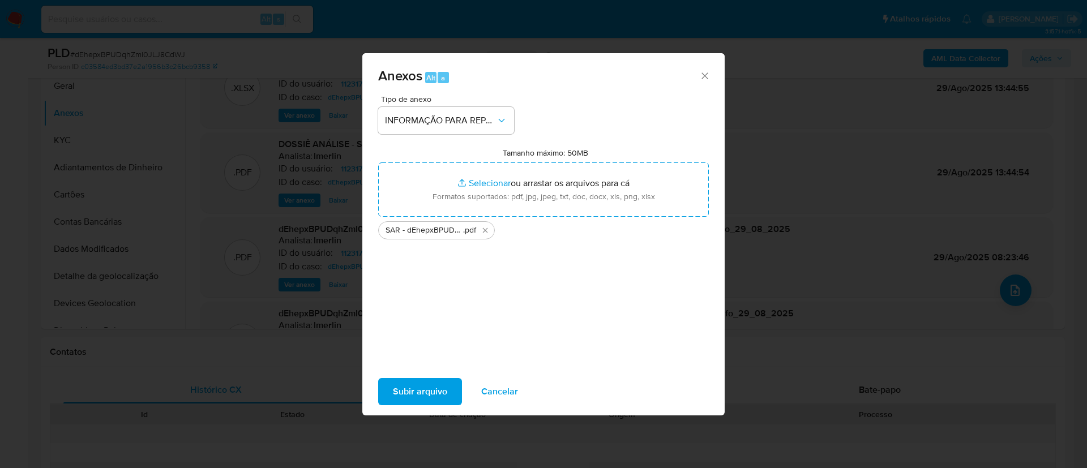
click at [430, 388] on span "Subir arquivo" at bounding box center [420, 391] width 54 height 25
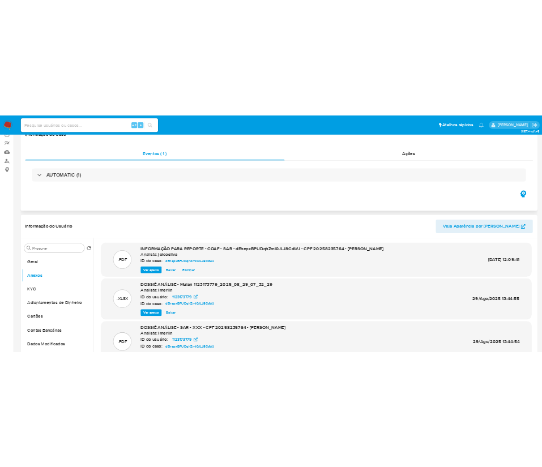
scroll to position [0, 0]
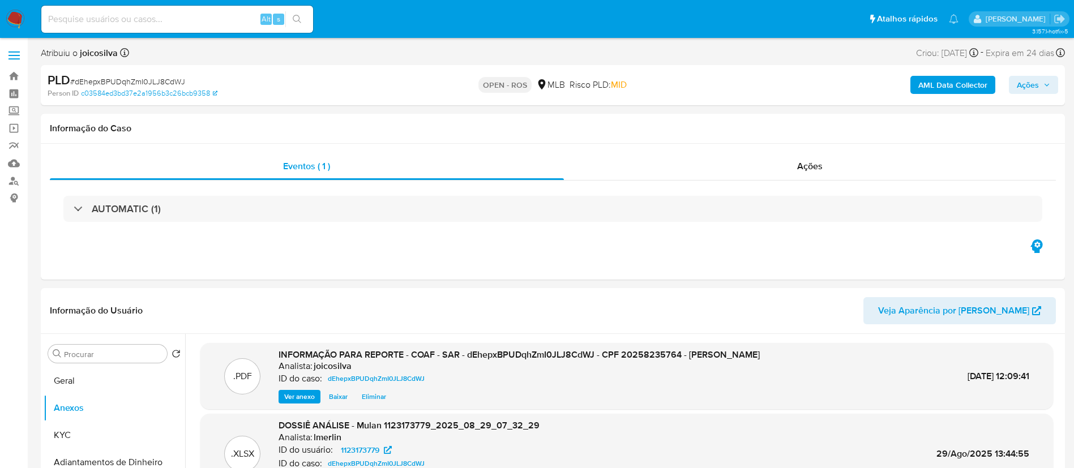
click at [1036, 84] on span "Ações" at bounding box center [1028, 85] width 22 height 18
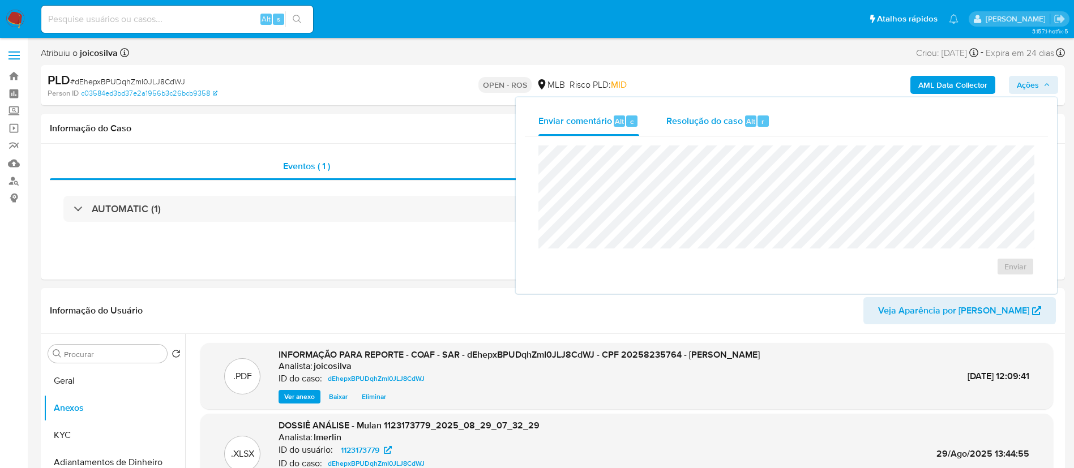
click at [703, 126] on span "Resolução do caso" at bounding box center [704, 120] width 76 height 13
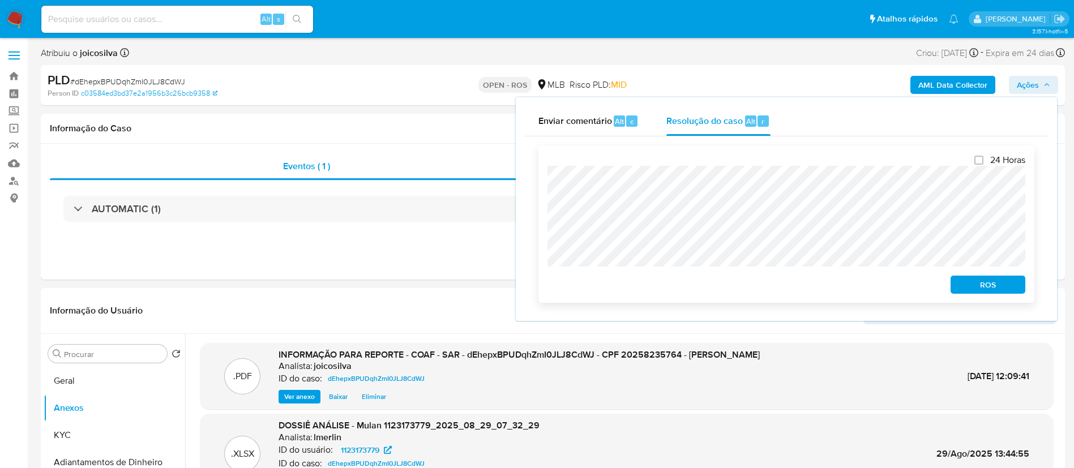
click at [981, 293] on span "ROS" at bounding box center [987, 285] width 59 height 16
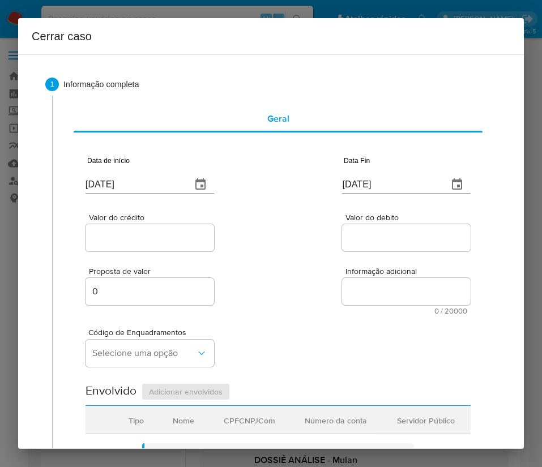
click at [143, 183] on input "[DATE]" at bounding box center [133, 184] width 97 height 18
paste input "1/07"
type input "[DATE]"
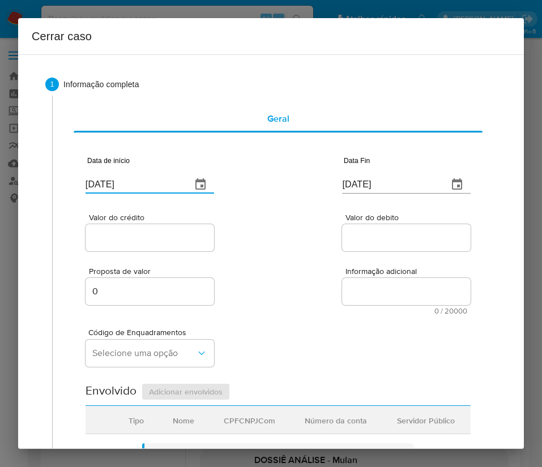
click at [265, 246] on div "Valor do crédito Valor do debito" at bounding box center [277, 227] width 385 height 54
click at [354, 188] on input "[DATE]" at bounding box center [390, 184] width 97 height 18
paste input "28/08"
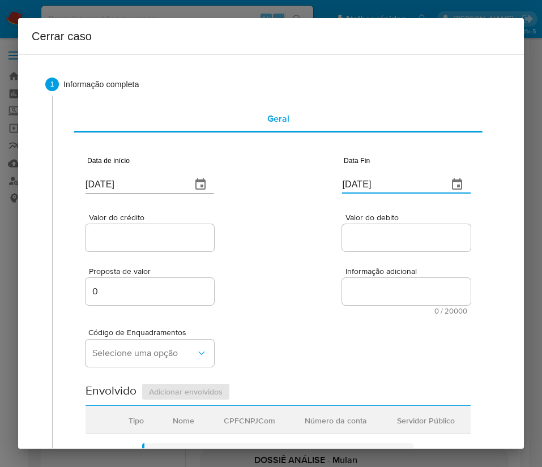
type input "[DATE]"
click at [340, 266] on div "Proposta de valor 0 Informação adicional 0 / 20000 20000 caracteres restantes" at bounding box center [277, 284] width 385 height 61
drag, startPoint x: 143, startPoint y: 239, endPoint x: 120, endPoint y: 262, distance: 32.8
click at [143, 239] on input "Valor do crédito" at bounding box center [149, 237] width 128 height 15
click at [150, 240] on input "Valor do crédito" at bounding box center [149, 237] width 128 height 15
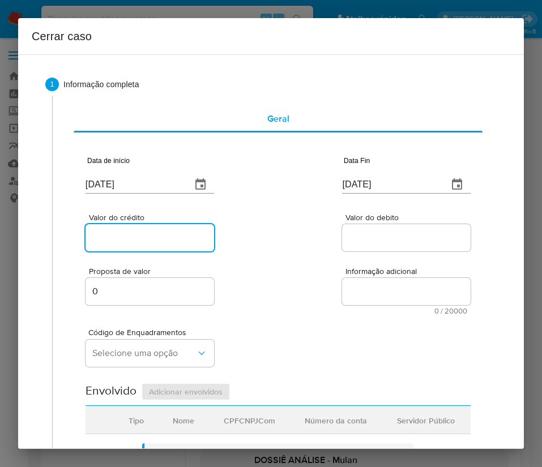
paste input "R$258.341"
type input "R$258.341"
drag, startPoint x: 341, startPoint y: 268, endPoint x: 8, endPoint y: 316, distance: 336.2
click at [345, 269] on span "Informação adicional" at bounding box center [409, 271] width 128 height 8
click at [342, 278] on textarea "Informação adicional" at bounding box center [406, 291] width 128 height 27
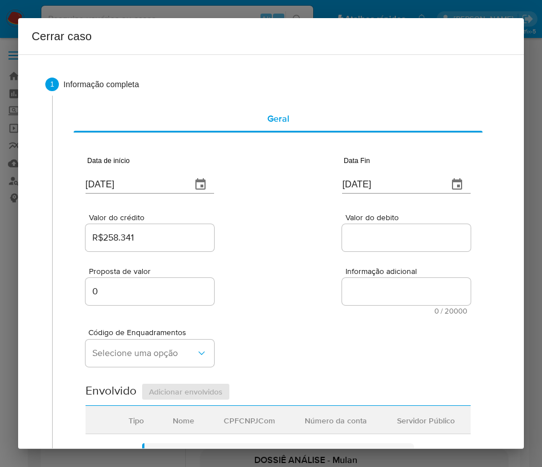
click at [359, 230] on input "Valor do debito" at bounding box center [406, 237] width 128 height 15
paste input "R$261.592"
type input "R$261.592"
click at [345, 273] on span "Informação adicional" at bounding box center [409, 271] width 128 height 8
click at [342, 278] on textarea "Informação adicional" at bounding box center [406, 291] width 128 height 27
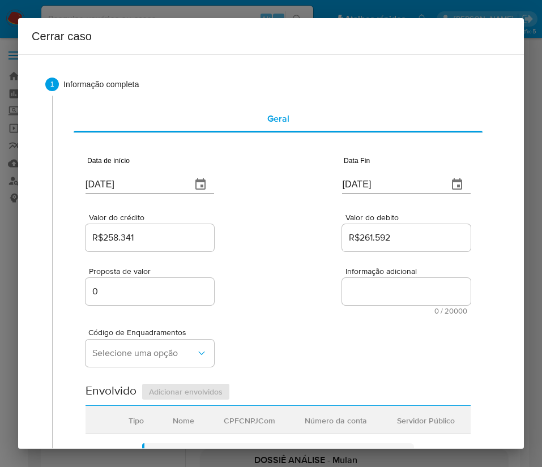
click at [260, 288] on div "Proposta de valor 0 Informação adicional 0 / 20000 20000 caracteres restantes" at bounding box center [277, 284] width 385 height 61
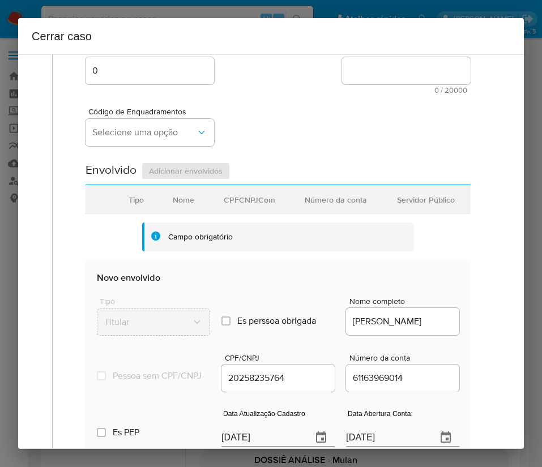
scroll to position [255, 0]
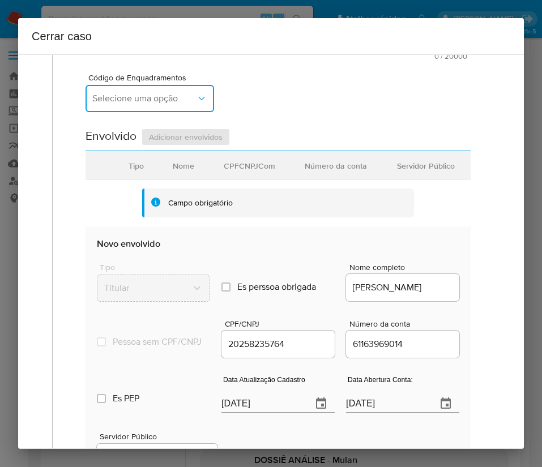
click at [176, 99] on span "Selecione uma opção" at bounding box center [144, 98] width 104 height 11
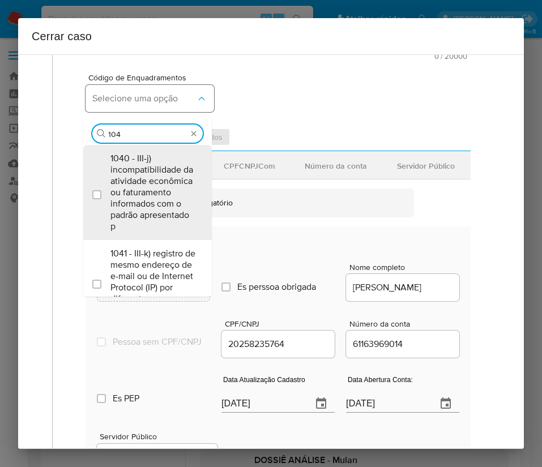
type input "1045"
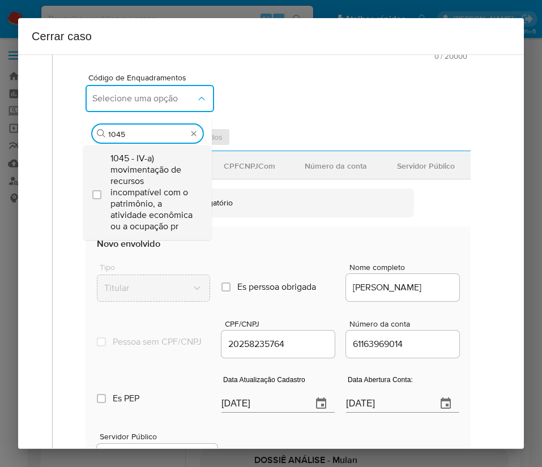
click at [174, 197] on span "1045 - IV-a) movimentação de recursos incompatível com o patrimônio, a atividad…" at bounding box center [152, 192] width 85 height 79
checkbox input "true"
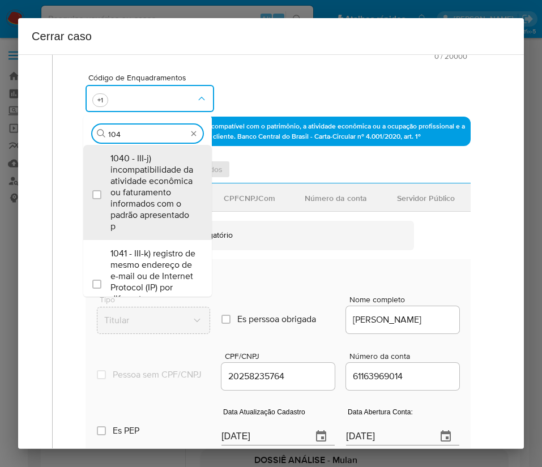
scroll to position [0, 0]
type input "1047"
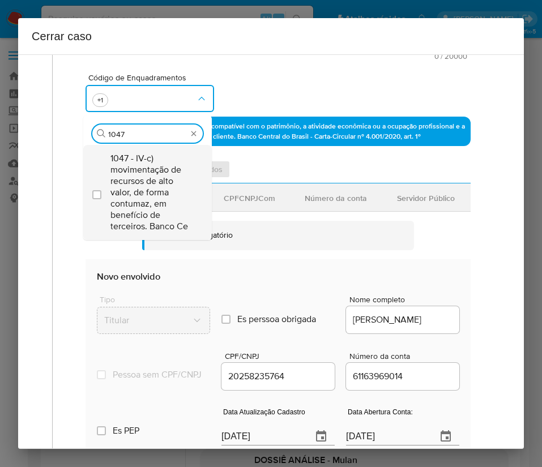
click at [147, 196] on span "1047 - IV-c) movimentação de recursos de alto valor, de forma contumaz, em bene…" at bounding box center [152, 192] width 85 height 79
checkbox input "true"
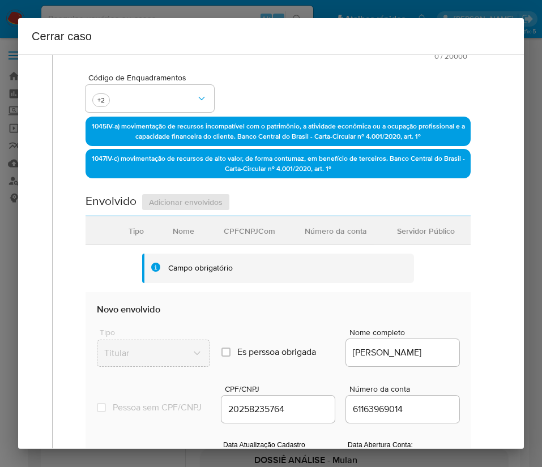
click at [293, 110] on div "Código de Enquadramentos +2" at bounding box center [277, 88] width 385 height 57
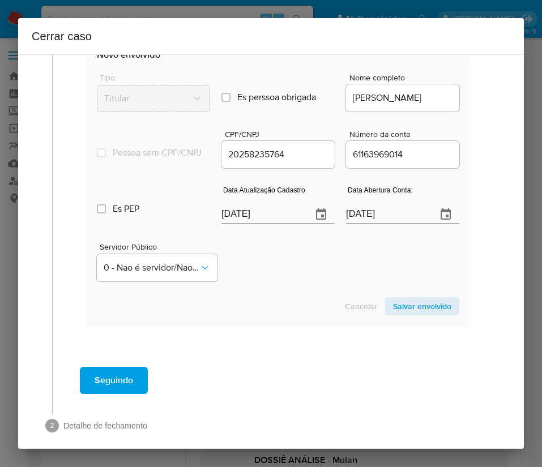
scroll to position [531, 0]
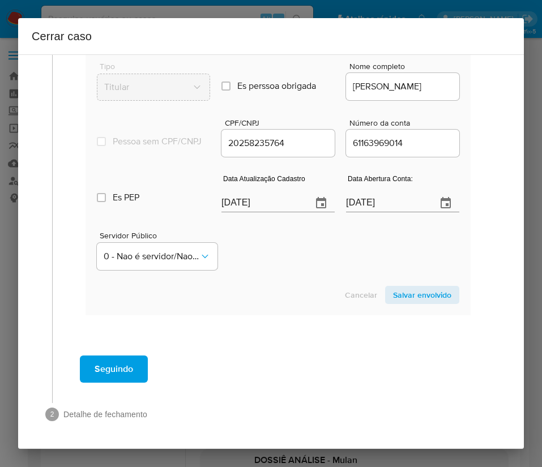
click at [254, 201] on input "[DATE]" at bounding box center [262, 203] width 82 height 18
click at [254, 201] on input "02/09/2025" at bounding box center [262, 203] width 82 height 18
paste input "19/08"
type input "19/08/2025"
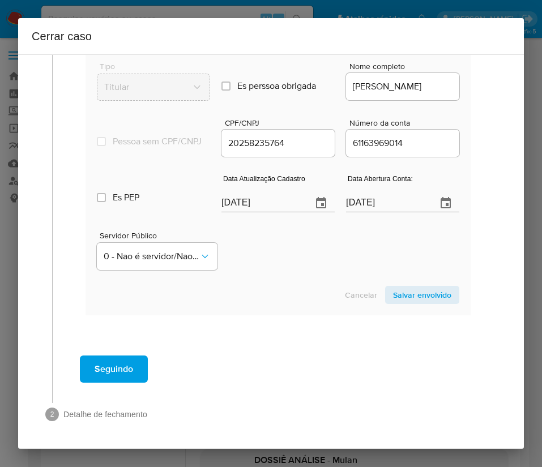
drag, startPoint x: 285, startPoint y: 275, endPoint x: 238, endPoint y: 287, distance: 48.6
click at [285, 275] on section "Novo envolvido Tipo Titular Es perssoa obrigada Is PObrigada Nome completo ADRI…" at bounding box center [277, 170] width 385 height 289
click at [366, 204] on input "14/03/2025" at bounding box center [387, 203] width 82 height 18
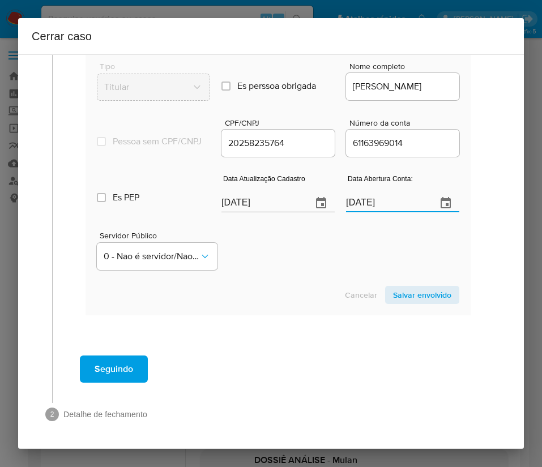
click at [320, 277] on section "Novo envolvido Tipo Titular Es perssoa obrigada Is PObrigada Nome completo ADRI…" at bounding box center [277, 170] width 385 height 289
click at [434, 293] on span "Salvar envolvido" at bounding box center [422, 295] width 58 height 16
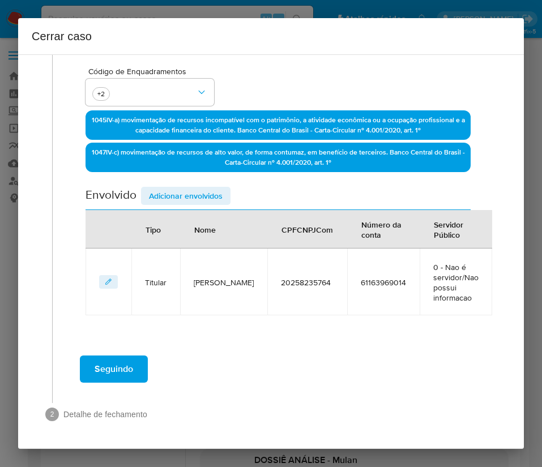
click at [203, 201] on span "Adicionar envolvidos" at bounding box center [186, 196] width 74 height 16
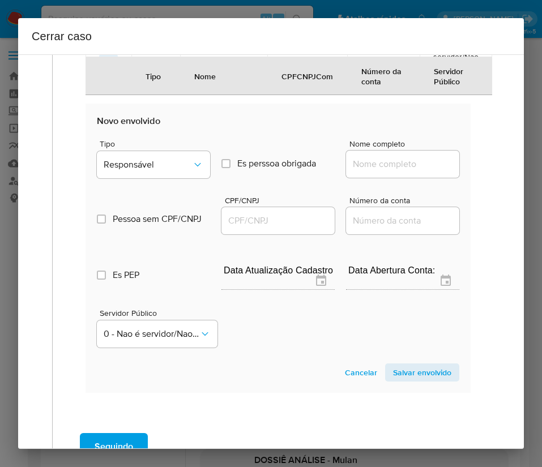
scroll to position [559, 0]
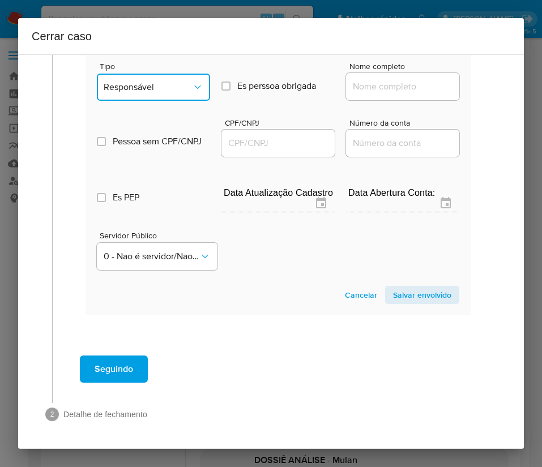
click at [191, 74] on button "Responsável" at bounding box center [153, 87] width 113 height 27
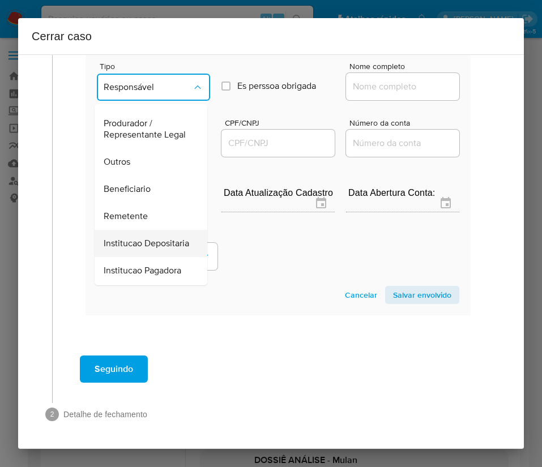
scroll to position [201, 0]
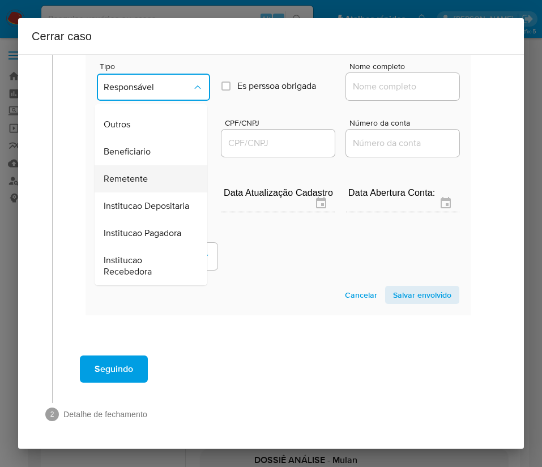
click at [149, 165] on div "Remetente" at bounding box center [148, 178] width 88 height 27
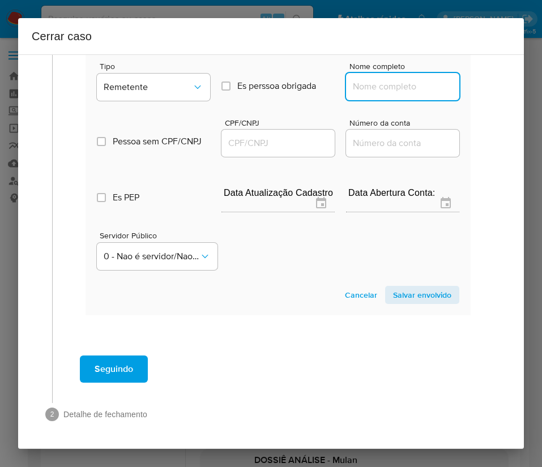
click at [362, 93] on input "Nome completo" at bounding box center [402, 86] width 113 height 15
paste input "Tania Figueiredo E Silva, 01858263778"
drag, startPoint x: 375, startPoint y: 90, endPoint x: 468, endPoint y: 90, distance: 92.3
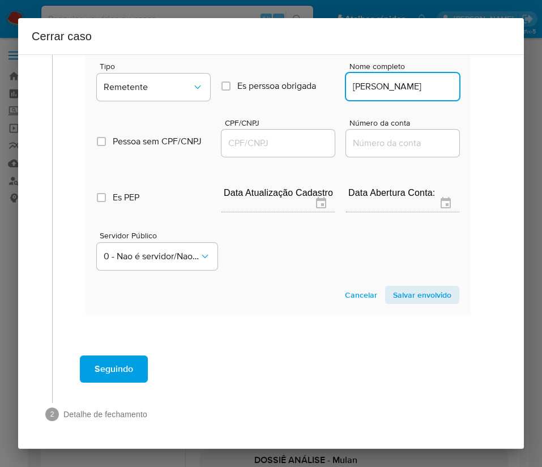
scroll to position [0, 0]
type input "Tania Figueiredo E Silva"
click at [278, 145] on input "CPF/CNPJ" at bounding box center [277, 143] width 113 height 15
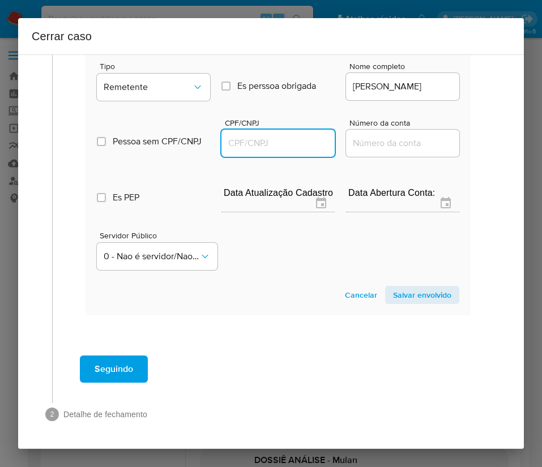
paste input "01858263778"
type input "1858263778"
click at [430, 295] on span "Salvar envolvido" at bounding box center [422, 295] width 58 height 16
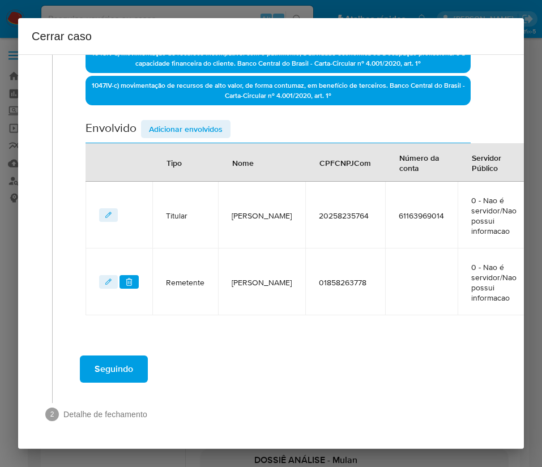
scroll to position [328, 0]
click at [204, 123] on span "Adicionar envolvidos" at bounding box center [186, 129] width 74 height 16
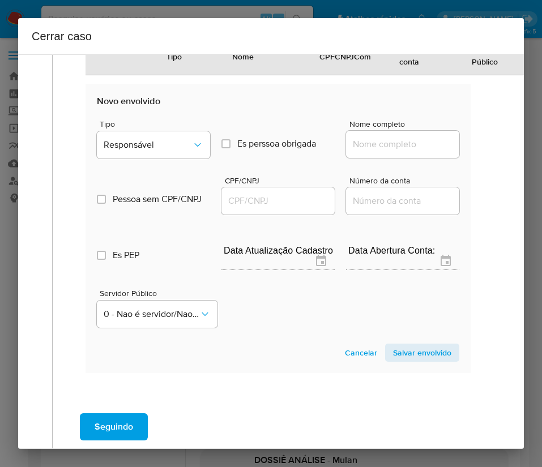
scroll to position [626, 0]
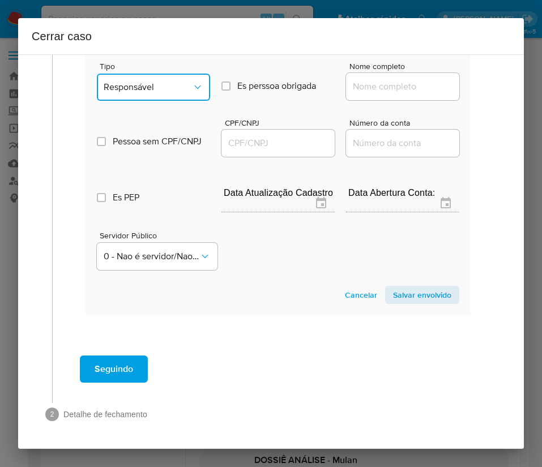
click at [172, 79] on button "Responsável" at bounding box center [153, 87] width 113 height 27
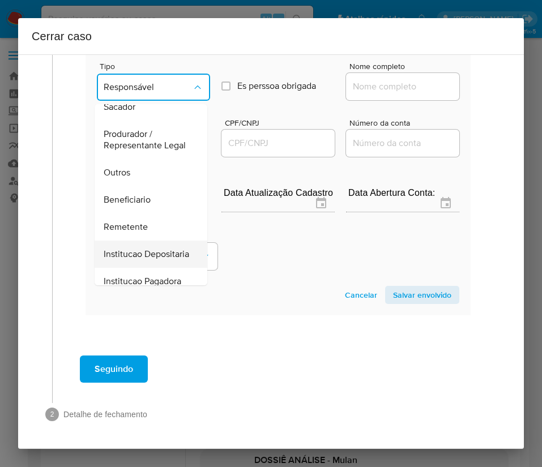
scroll to position [201, 0]
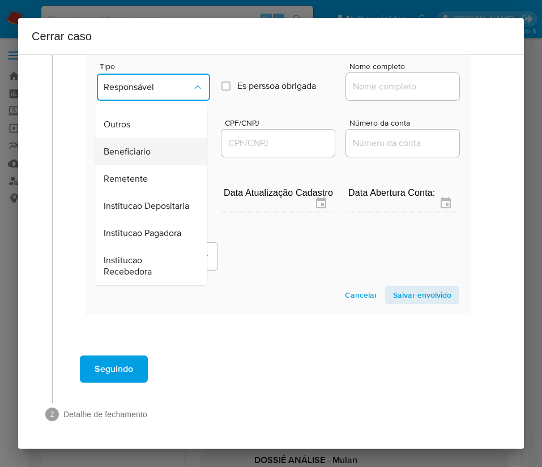
click at [144, 146] on span "Beneficiario" at bounding box center [127, 151] width 47 height 11
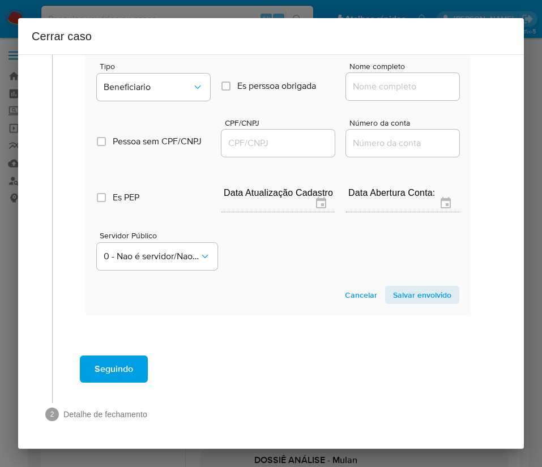
click at [370, 80] on input "Nome completo" at bounding box center [402, 86] width 113 height 15
paste input "Giulio Cezar Figueiredo E Silva Perete, 17534452724"
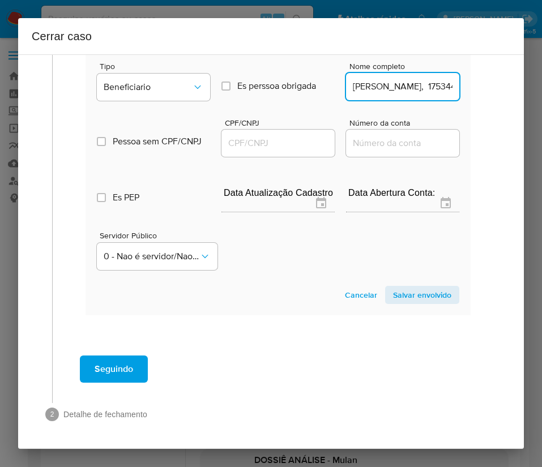
scroll to position [0, 114]
drag, startPoint x: 377, startPoint y: 87, endPoint x: 509, endPoint y: 88, distance: 131.9
click at [509, 88] on div "1 Informação completa Geral Data de início 01/07/2025 Data Fin 28/08/2025 Valor…" at bounding box center [270, 251] width 505 height 394
type input "Giulio Cezar Figueiredo E Silva Perete"
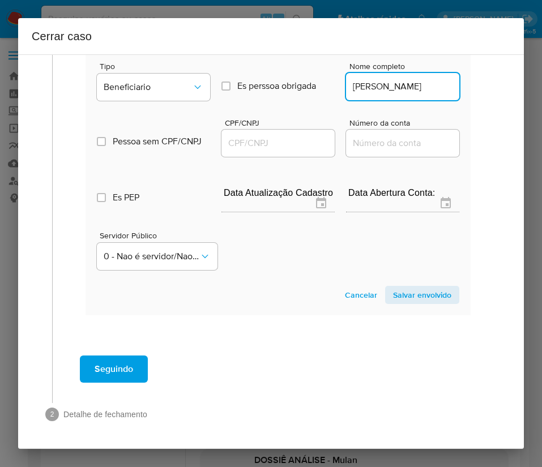
scroll to position [0, 0]
drag, startPoint x: 289, startPoint y: 138, endPoint x: 333, endPoint y: 149, distance: 45.6
click at [289, 138] on input "CPF/CNPJ" at bounding box center [277, 143] width 113 height 15
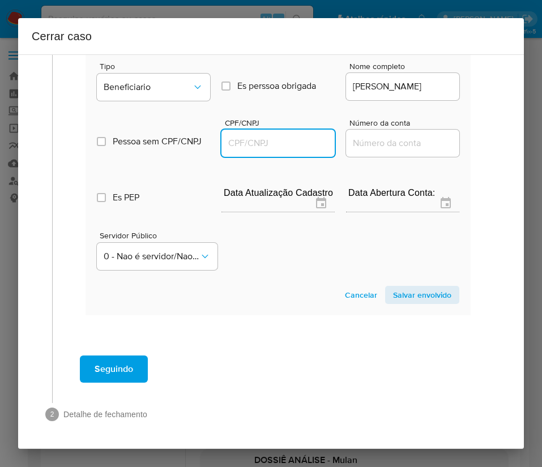
paste input "17534452724"
type input "17534452724"
click at [393, 291] on span "Salvar envolvido" at bounding box center [422, 295] width 58 height 16
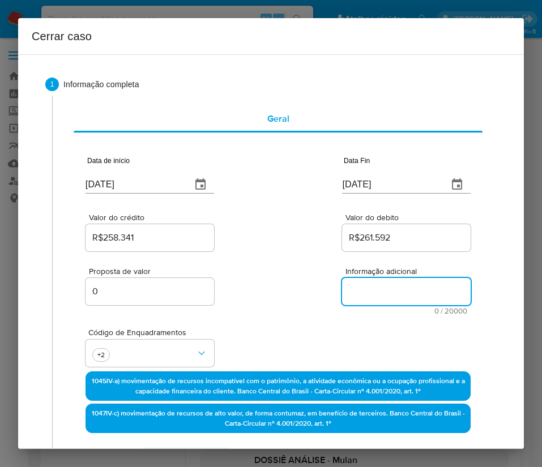
click at [376, 288] on textarea "Informação adicional" at bounding box center [406, 291] width 128 height 27
paste textarea "Informações do Cliente Adriano Souto Blas Filho, CPF 20258235764, 22 anos, resi…"
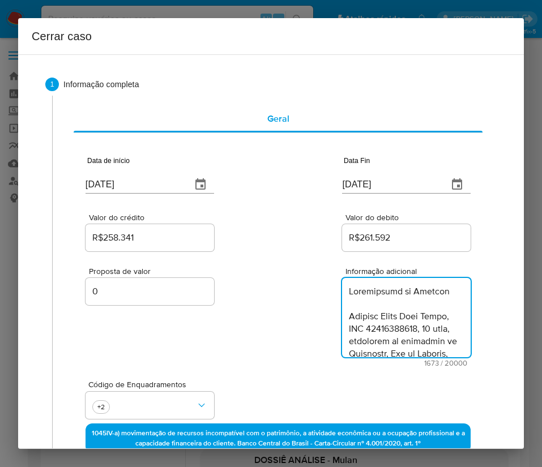
scroll to position [1236, 0]
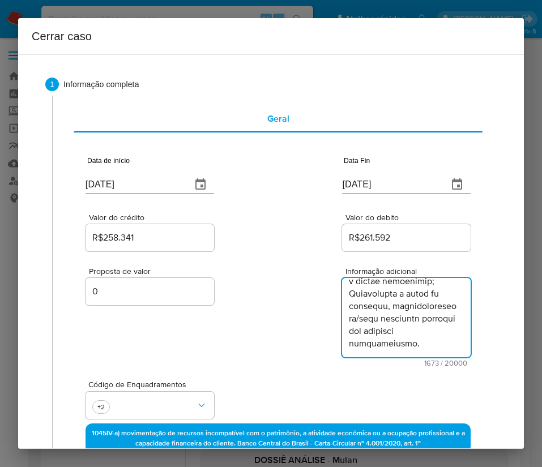
type textarea "Informações do Cliente Adriano Souto Blas Filho, CPF 20258235764, 22 anos, resi…"
click at [218, 364] on div "Proposta de valor 0 Informação adicional 1673 / 20000 18327 caracteres restantes" at bounding box center [277, 310] width 385 height 113
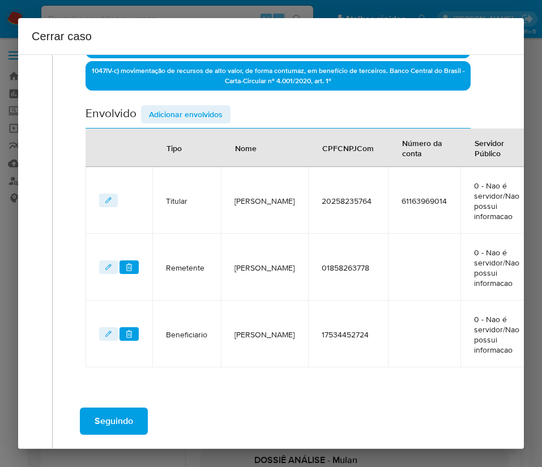
scroll to position [457, 0]
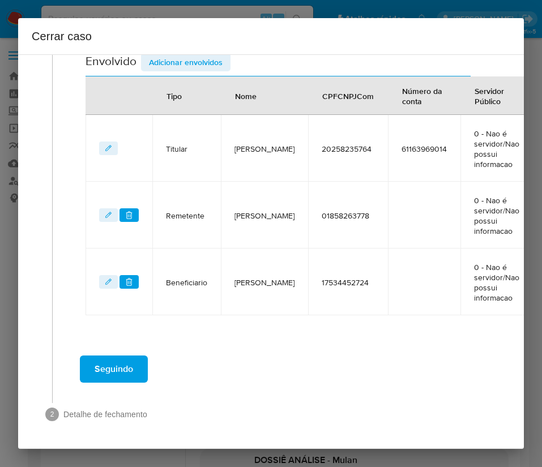
click at [132, 370] on span "Seguindo" at bounding box center [114, 369] width 38 height 25
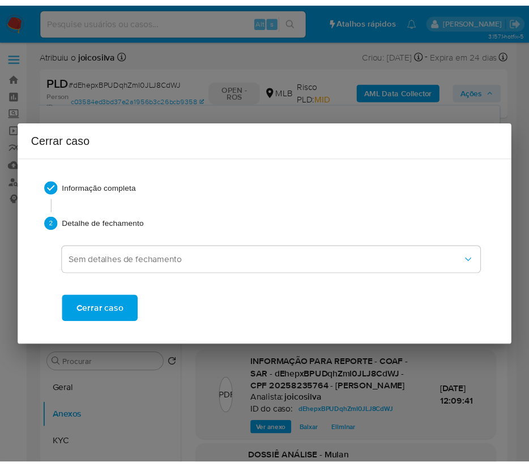
scroll to position [1206, 0]
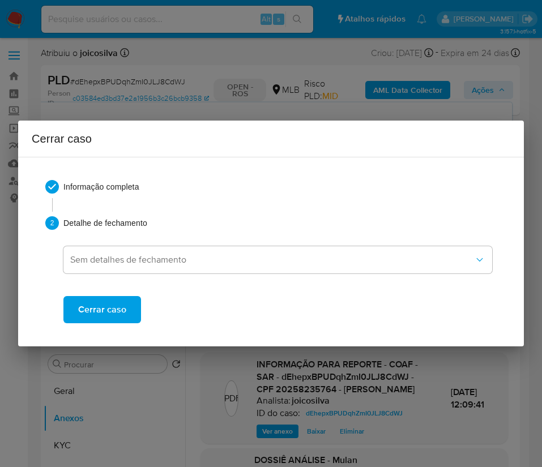
click at [118, 321] on span "Cerrar caso" at bounding box center [102, 309] width 48 height 25
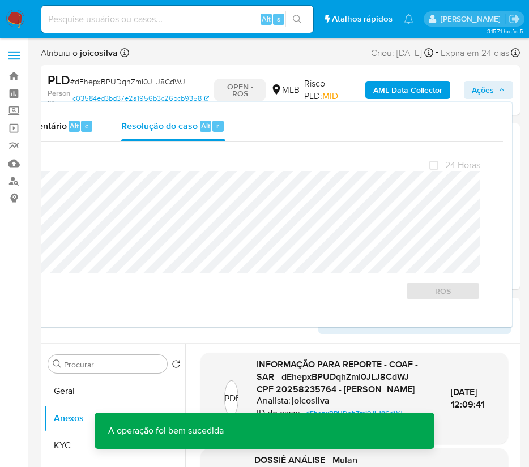
click at [112, 83] on span "# dEhepxBPUDqhZmI0JLJ8CdWJ" at bounding box center [127, 81] width 115 height 11
copy span "dEhepxBPUDqhZmI0JLJ8CdWJ"
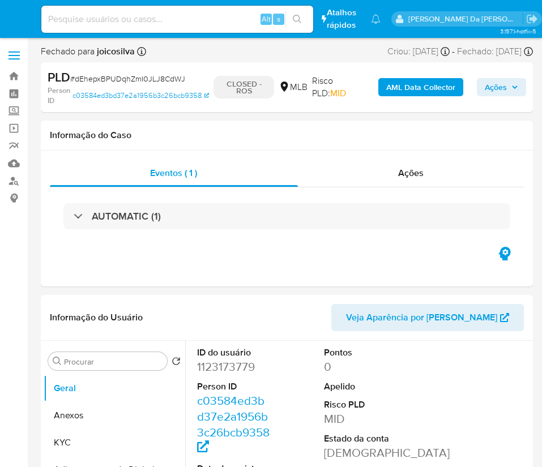
select select "10"
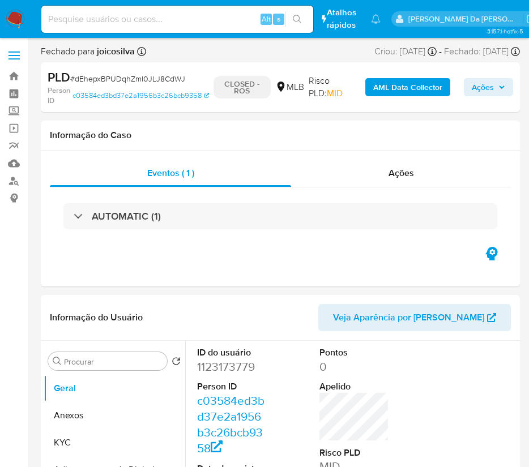
click at [17, 20] on img at bounding box center [15, 19] width 19 height 19
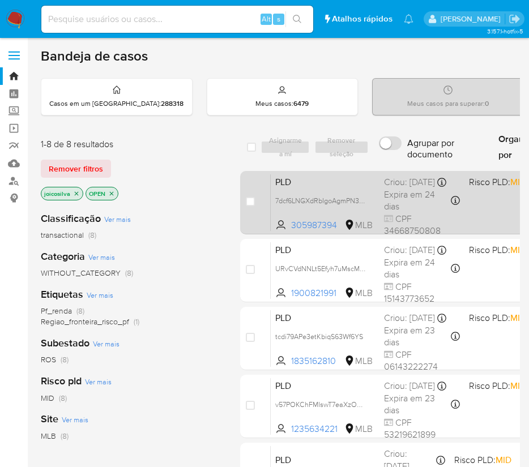
click at [385, 187] on div "Criou: [DATE] Criou: [DATE] 00:18:20" at bounding box center [421, 182] width 75 height 12
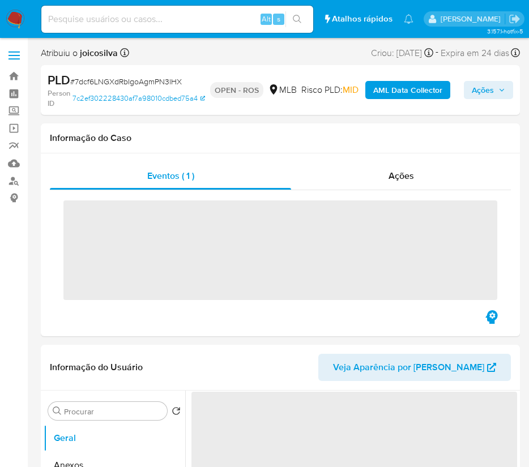
click at [169, 78] on span "# 7dcf6LNGXdRbIgoAgmPN3lHX" at bounding box center [126, 81] width 112 height 11
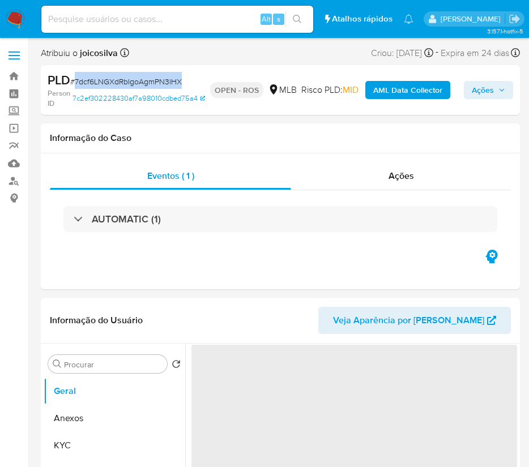
click at [169, 78] on span "# 7dcf6LNGXdRbIgoAgmPN3lHX" at bounding box center [126, 81] width 112 height 11
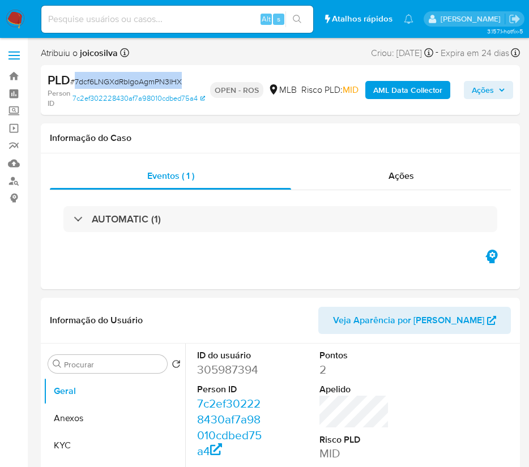
copy span "7dcf6LNGXdRbIgoAgmPN3lHX"
select select "10"
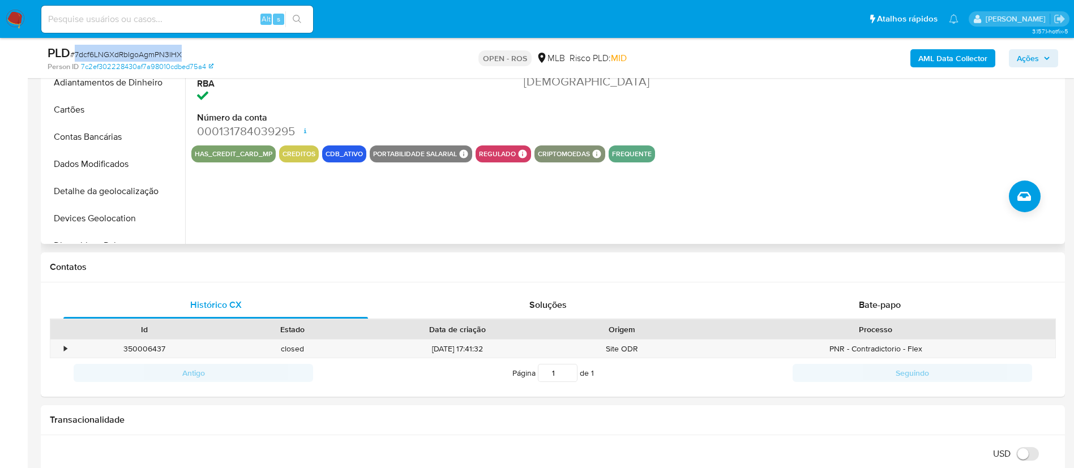
scroll to position [85, 0]
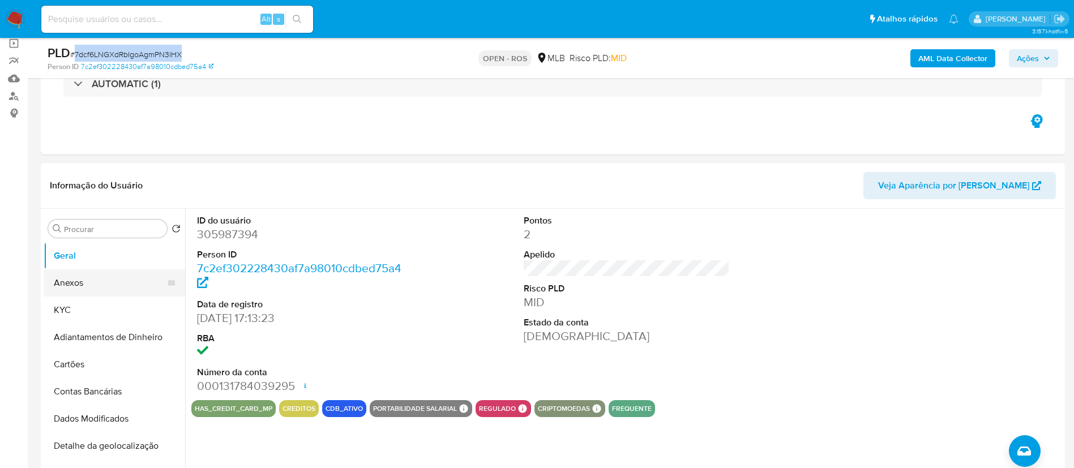
click at [93, 277] on button "Anexos" at bounding box center [110, 282] width 132 height 27
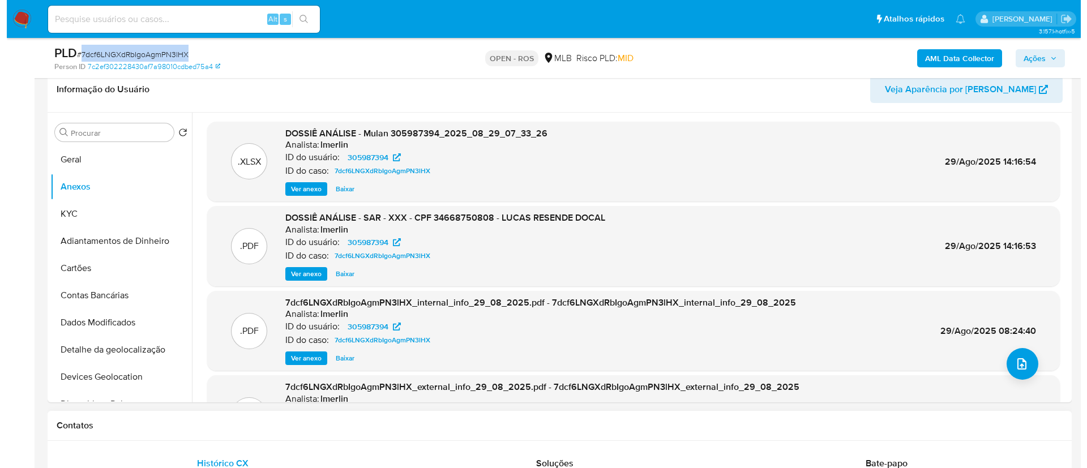
scroll to position [255, 0]
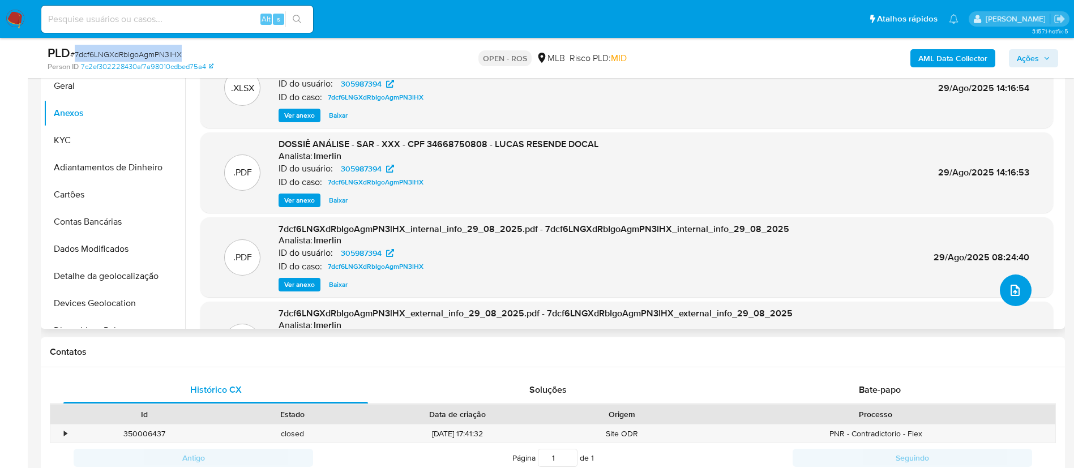
click at [541, 303] on button "upload-file" at bounding box center [1016, 291] width 32 height 32
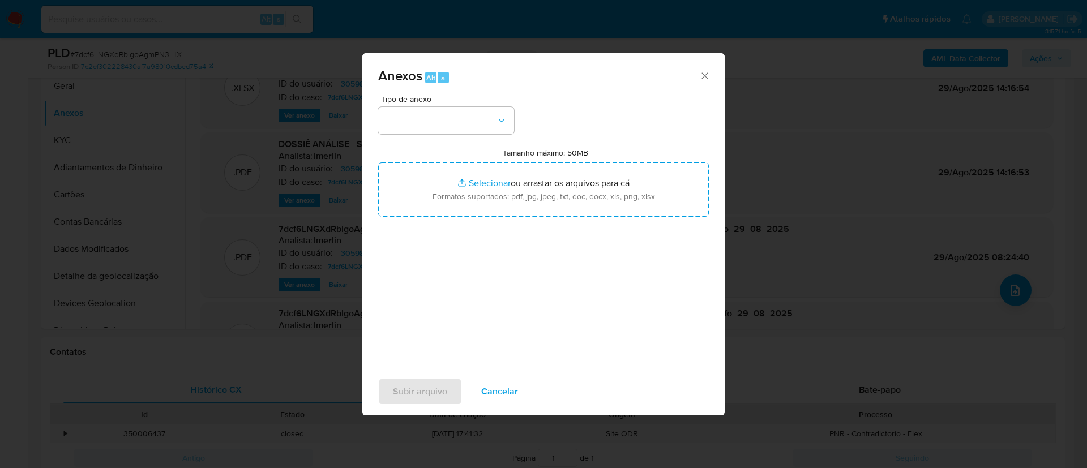
click at [519, 130] on div "Tipo de anexo Tamanho máximo: 50MB Selecionar arquivos Selecionar ou arrastar o…" at bounding box center [543, 228] width 331 height 267
click at [504, 125] on icon "button" at bounding box center [501, 120] width 11 height 11
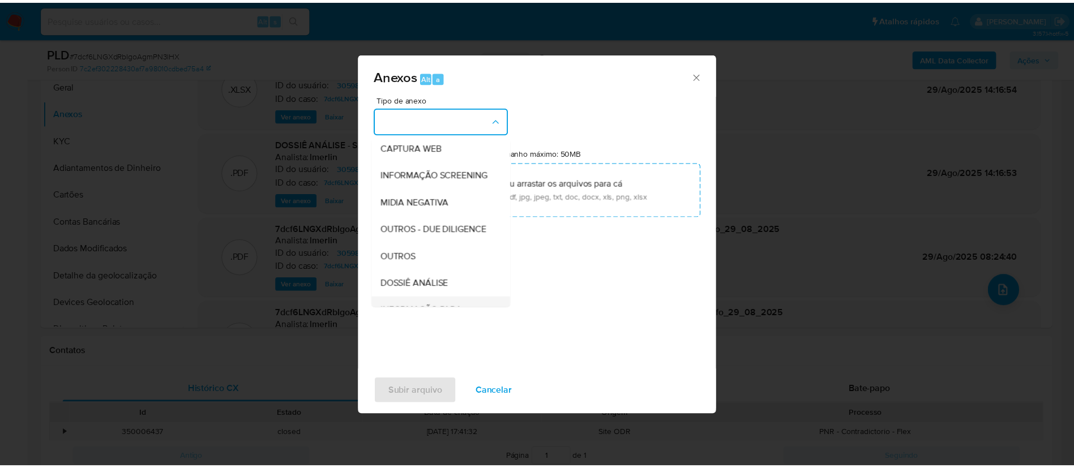
scroll to position [174, 0]
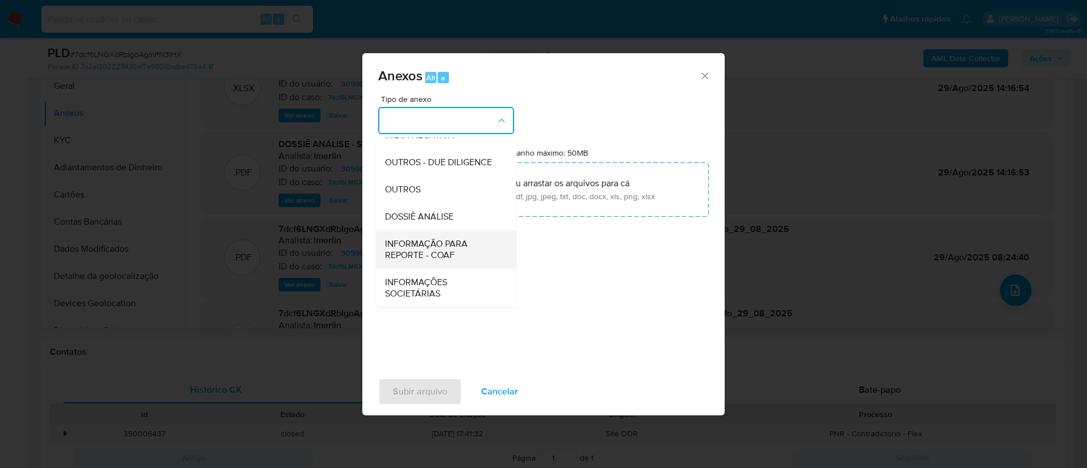
click at [457, 239] on span "INFORMAÇÃO PARA REPORTE - COAF" at bounding box center [442, 249] width 115 height 23
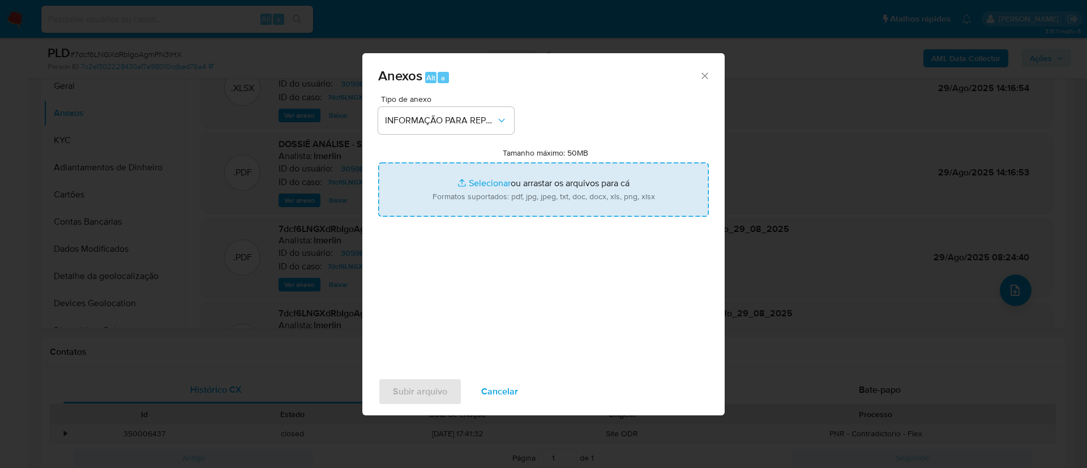
type input "C:\fakepath\SAR - 7dcf6LNGXdRbIgoAgmPN3lHX - CPF 34668750808 - LUCAS RESENDE DO…"
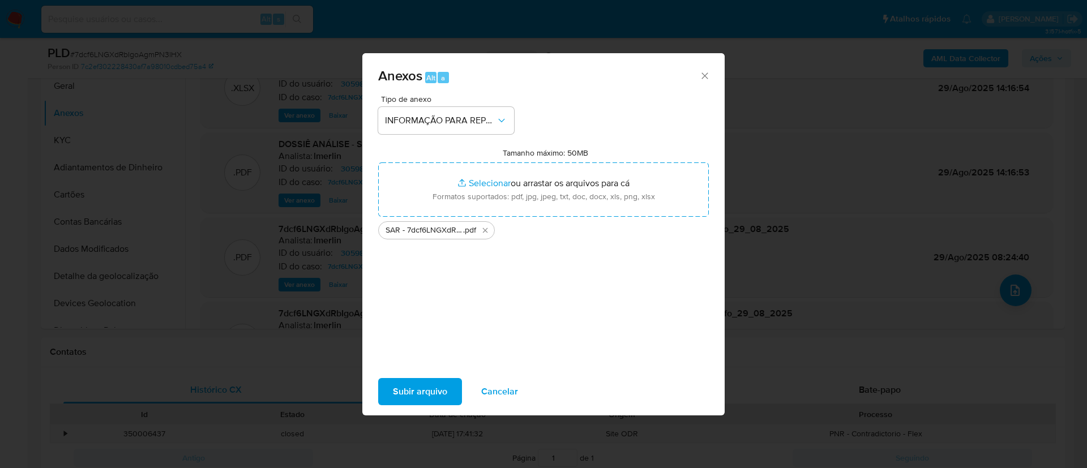
click at [456, 399] on button "Subir arquivo" at bounding box center [420, 391] width 84 height 27
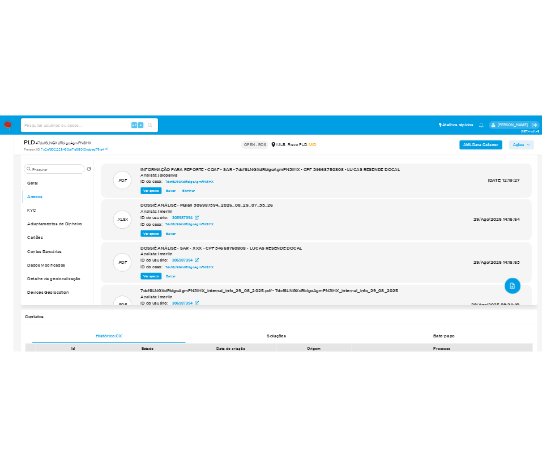
scroll to position [170, 0]
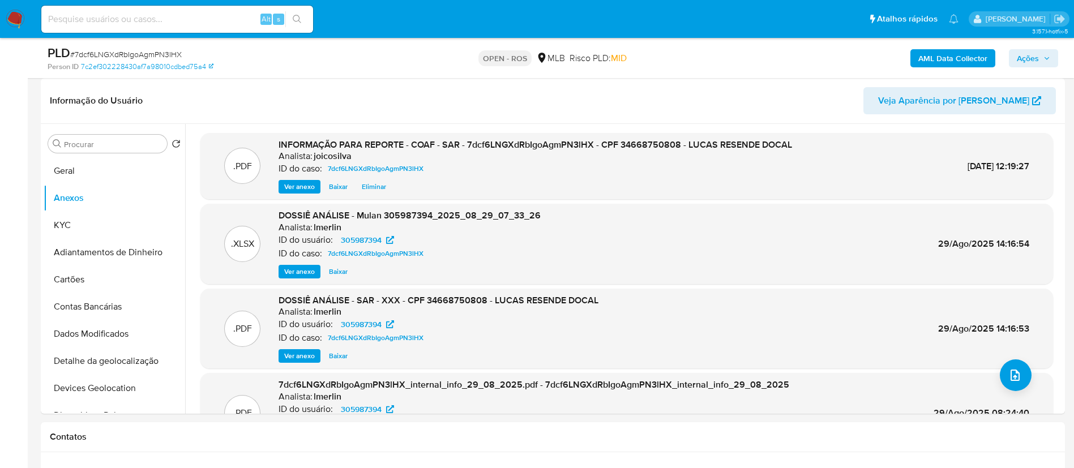
click at [541, 61] on span "Ações" at bounding box center [1033, 58] width 33 height 16
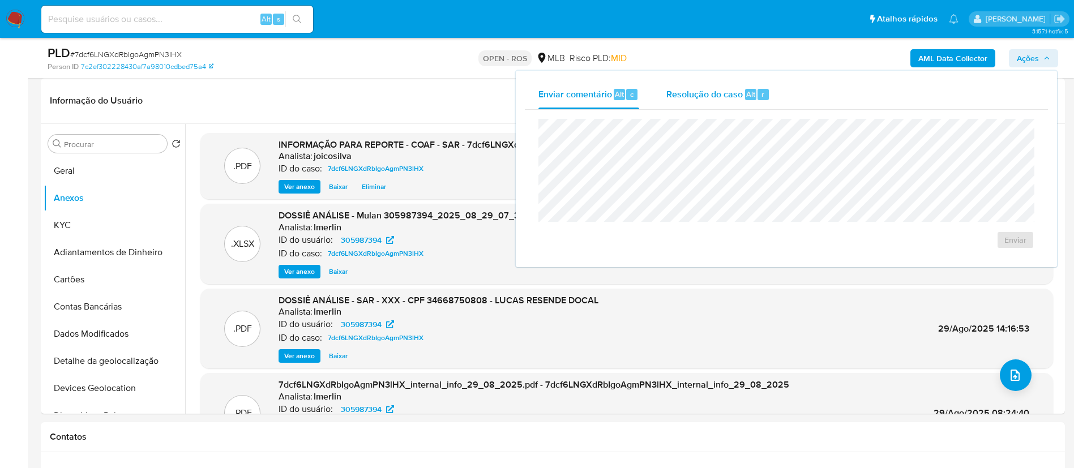
click at [541, 83] on div "Resolução do caso Alt r" at bounding box center [718, 94] width 104 height 29
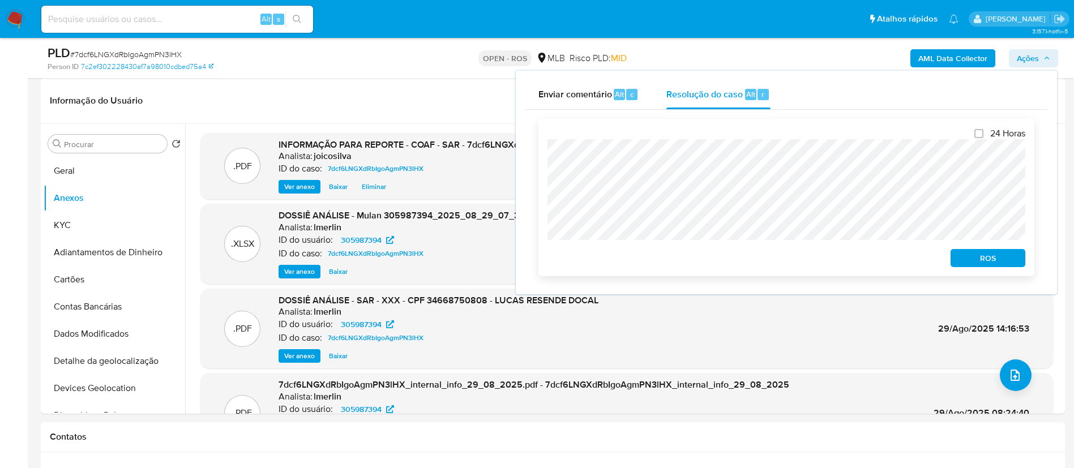
click at [541, 257] on span "ROS" at bounding box center [987, 258] width 59 height 16
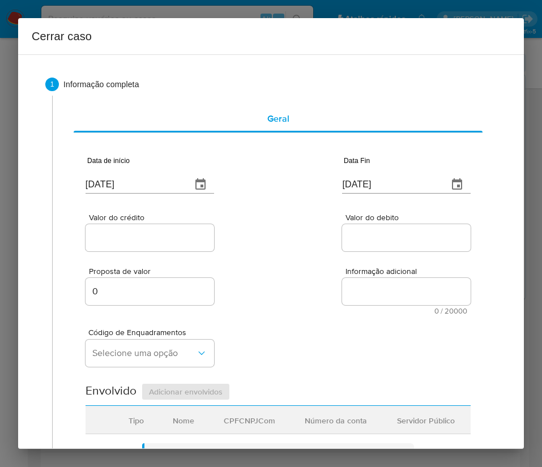
click at [131, 178] on input "[DATE]" at bounding box center [133, 184] width 97 height 18
paste input "1/07"
type input "[DATE]"
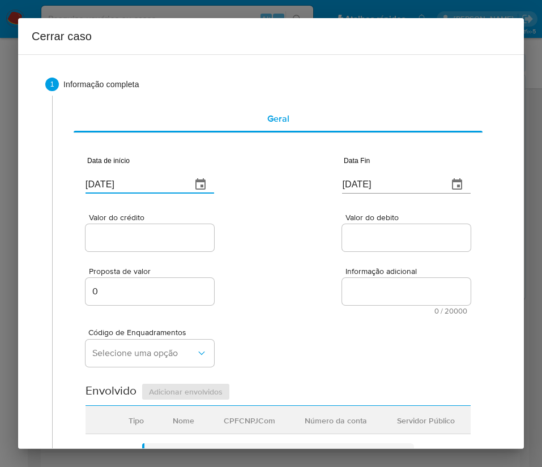
click at [276, 262] on div "Proposta de valor 0 Informação adicional 0 / 20000 20000 caracteres restantes" at bounding box center [277, 284] width 385 height 61
click at [359, 181] on input "02/09/2025" at bounding box center [390, 184] width 97 height 18
paste input "28/08"
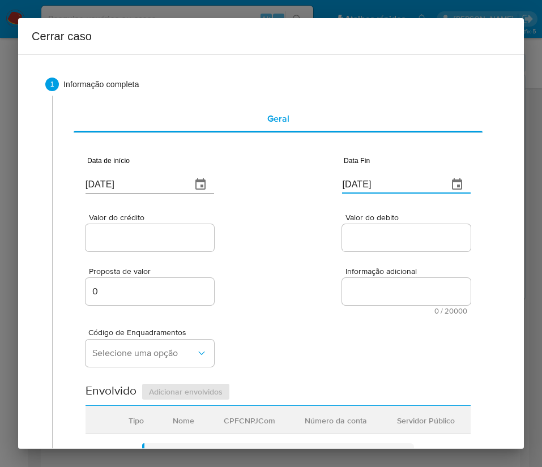
type input "28/08/2025"
drag, startPoint x: 340, startPoint y: 265, endPoint x: 162, endPoint y: 263, distance: 177.7
click at [335, 267] on div "Proposta de valor 0 Informação adicional 0 / 20000 20000 caracteres restantes" at bounding box center [277, 284] width 385 height 61
click at [179, 234] on input "Valor do crédito" at bounding box center [149, 237] width 128 height 15
click at [126, 236] on input "Valor do crédito" at bounding box center [149, 237] width 128 height 15
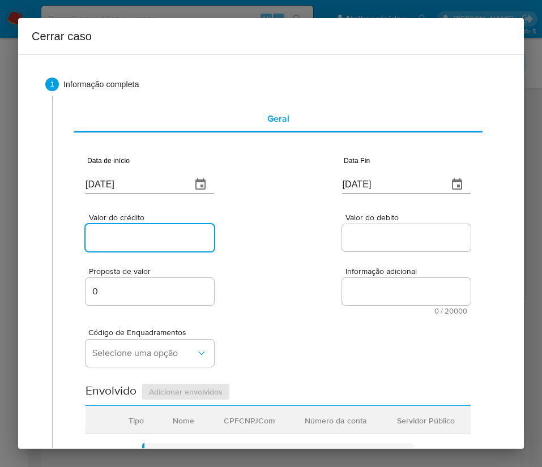
paste input "R$195.596"
type input "R$195.596"
drag, startPoint x: 319, startPoint y: 271, endPoint x: 266, endPoint y: 293, distance: 57.1
click at [319, 271] on div "Proposta de valor 0 Informação adicional 0 / 20000 20000 caracteres restantes" at bounding box center [277, 284] width 385 height 61
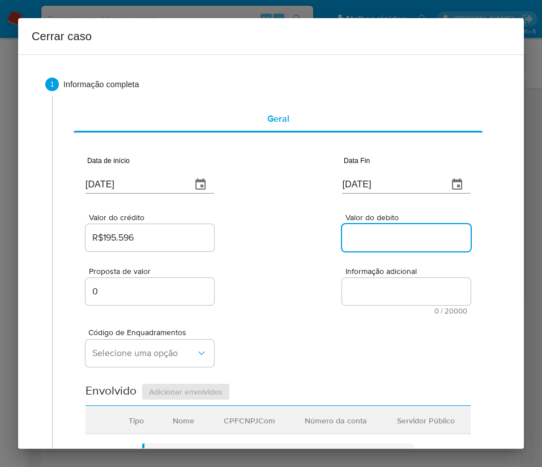
click at [345, 236] on input "Valor do debito" at bounding box center [406, 237] width 128 height 15
paste input "R$209.216"
type input "R$209.216"
click at [267, 302] on div "Proposta de valor 0 Informação adicional 0 / 20000 20000 caracteres restantes" at bounding box center [277, 284] width 385 height 61
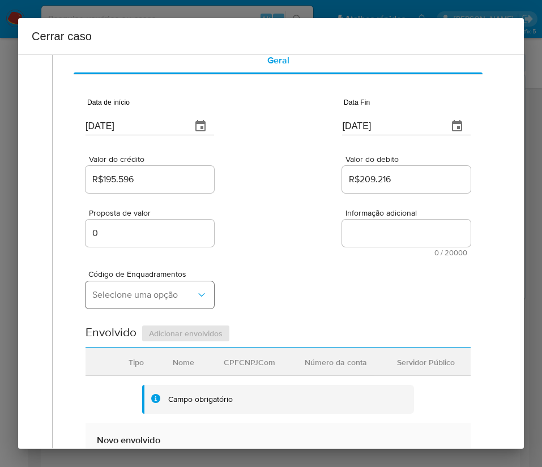
scroll to position [85, 0]
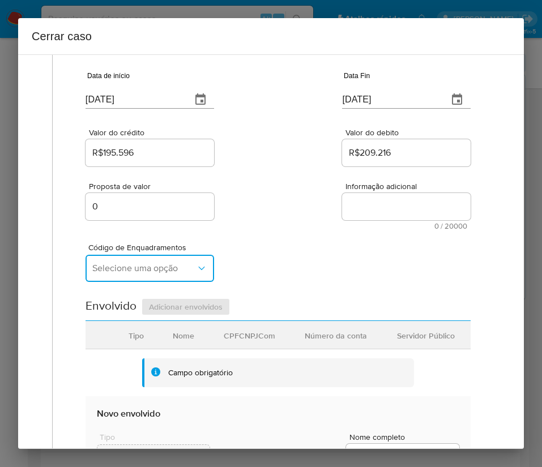
click at [127, 273] on span "Selecione uma opção" at bounding box center [144, 268] width 104 height 11
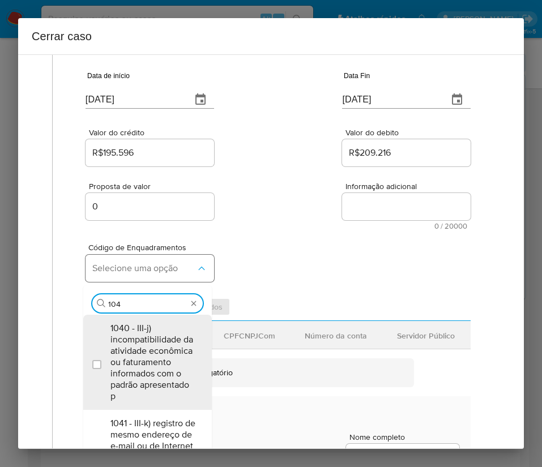
type input "1045"
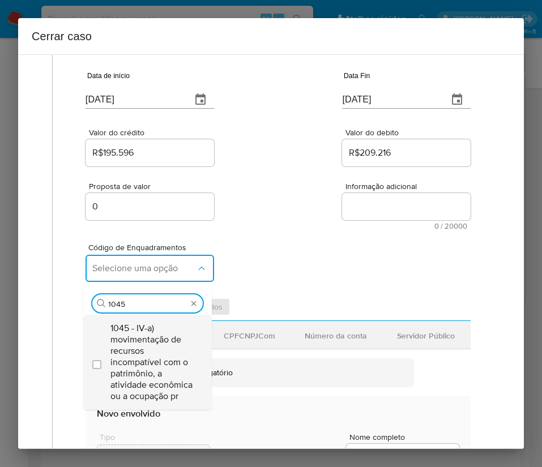
click at [149, 337] on span "1045 - IV-a) movimentação de recursos incompatível com o patrimônio, a atividad…" at bounding box center [152, 362] width 85 height 79
checkbox input "true"
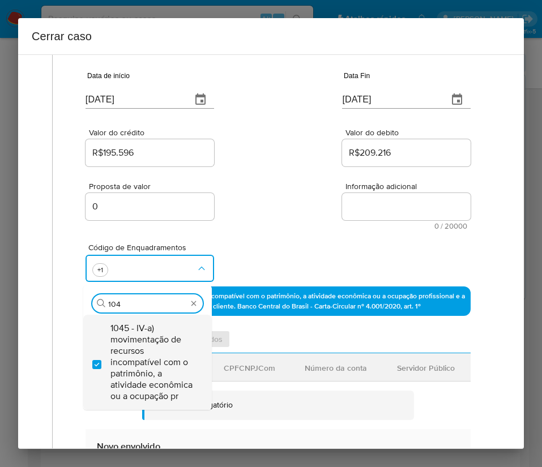
scroll to position [0, 0]
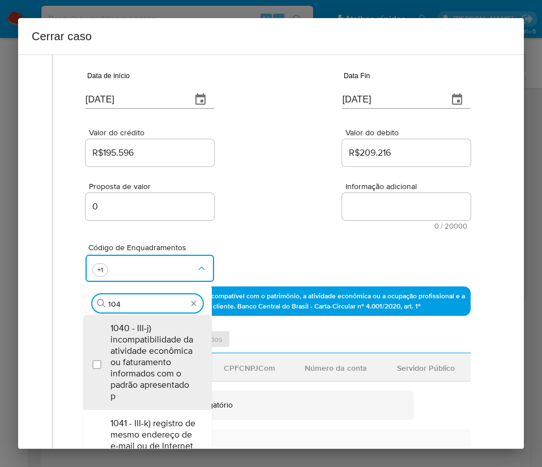
type input "1047"
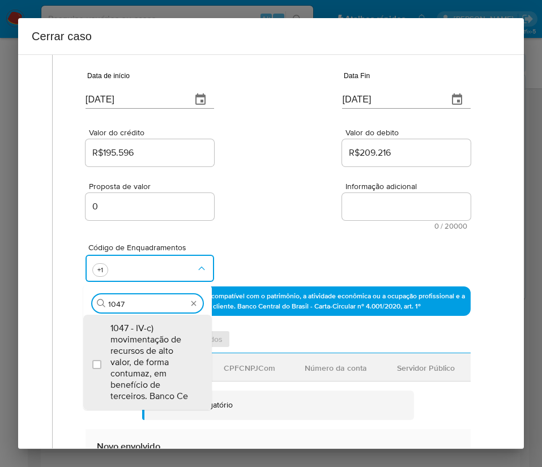
click at [149, 337] on span "1047 - IV-c) movimentação de recursos de alto valor, de forma contumaz, em bene…" at bounding box center [152, 362] width 85 height 79
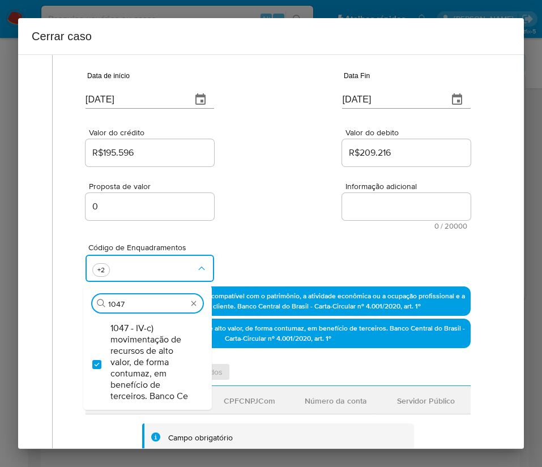
checkbox input "true"
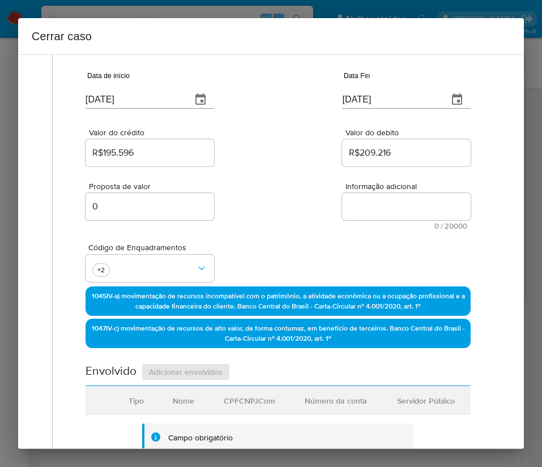
click at [297, 192] on div "Proposta de valor 0 Informação adicional 0 / 20000 20000 caracteres restantes" at bounding box center [277, 199] width 385 height 61
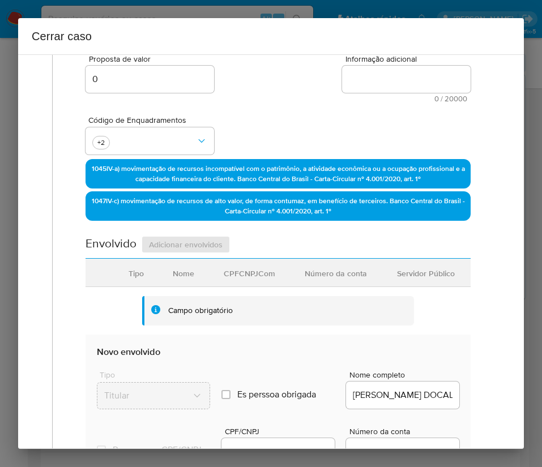
scroll to position [340, 0]
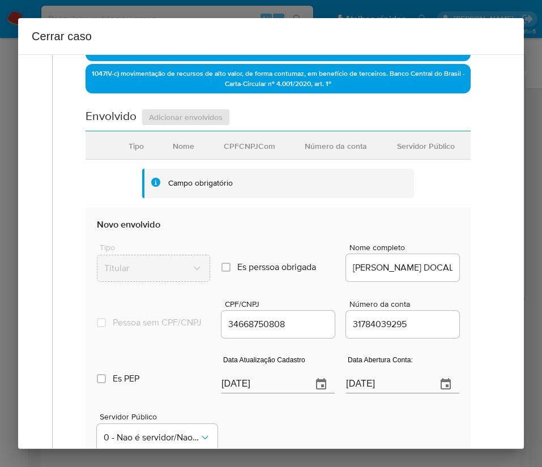
click at [256, 392] on input "[DATE]" at bounding box center [262, 384] width 82 height 18
paste input "19/08"
type input "19/08/2025"
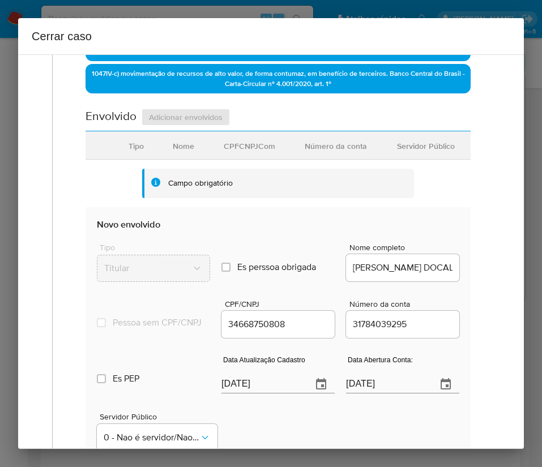
click at [245, 457] on div "Cerrar caso 1 Informação completa Geral Data de início 01/07/2025 Data Fin 28/0…" at bounding box center [271, 233] width 542 height 467
click at [364, 393] on input "01/02/2021" at bounding box center [387, 384] width 82 height 18
paste input "text"
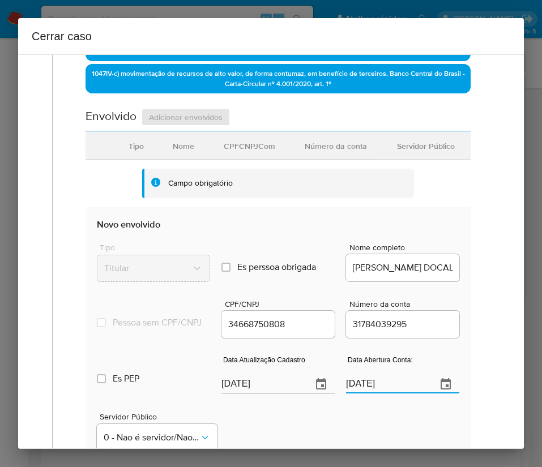
type input "01/02/2021"
drag, startPoint x: 304, startPoint y: 445, endPoint x: 334, endPoint y: 396, distance: 57.7
click at [305, 445] on div "Servidor Público 0 - Nao é servidor/Nao possui informacao" at bounding box center [278, 427] width 362 height 57
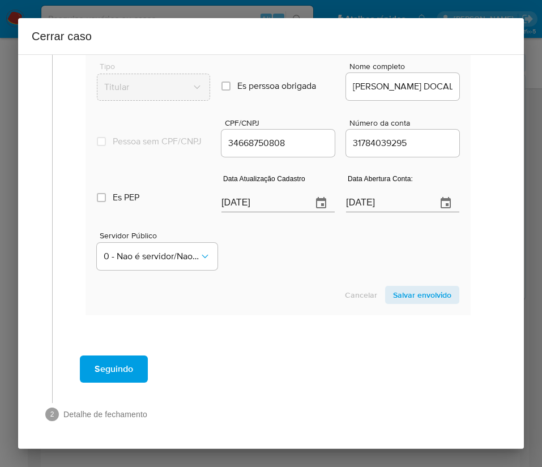
click at [399, 294] on span "Salvar envolvido" at bounding box center [422, 295] width 58 height 16
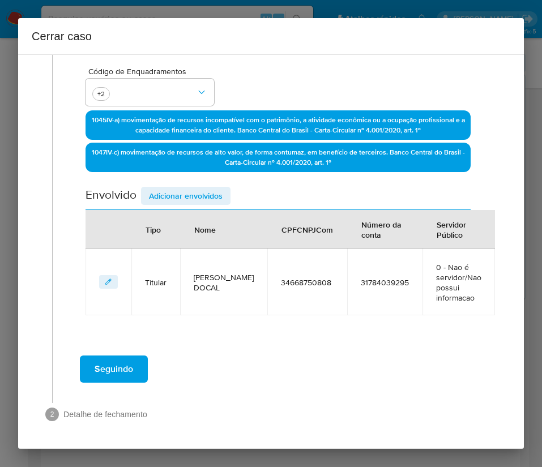
scroll to position [261, 0]
click at [149, 191] on span "Adicionar envolvidos" at bounding box center [186, 196] width 74 height 16
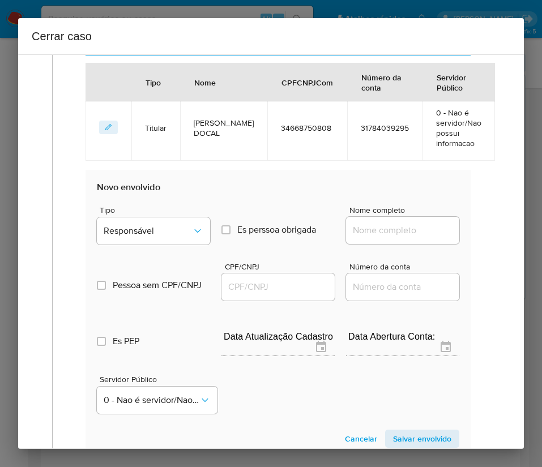
scroll to position [516, 0]
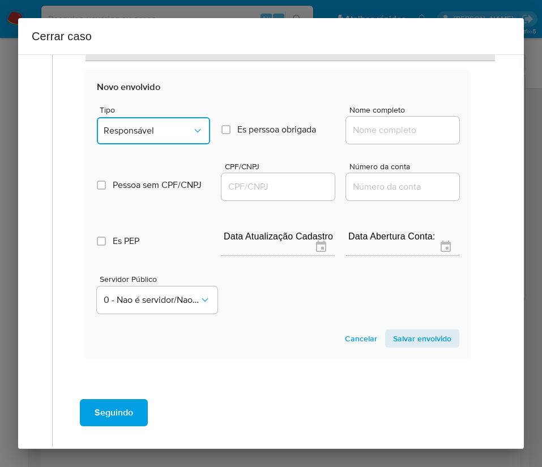
click at [177, 134] on span "Responsável" at bounding box center [148, 130] width 88 height 11
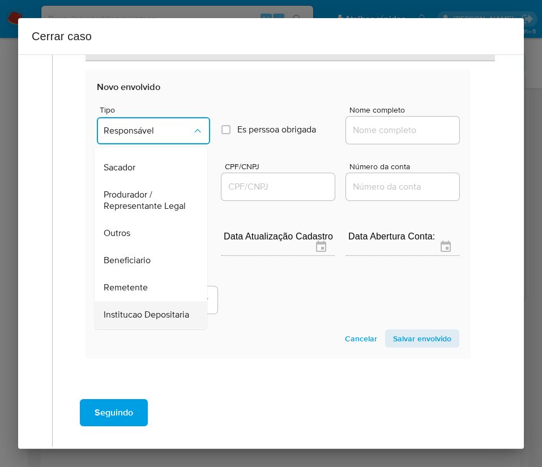
scroll to position [201, 0]
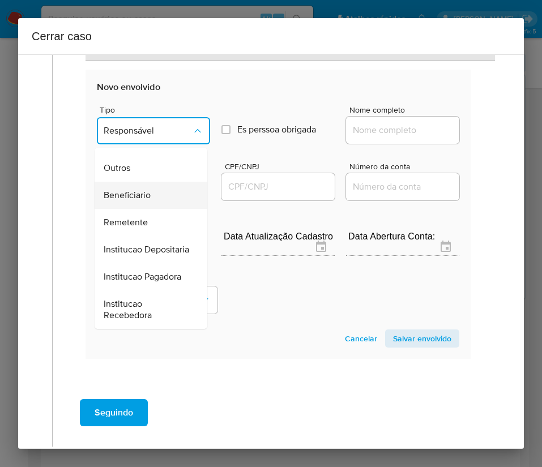
click at [151, 182] on div "Beneficiario" at bounding box center [148, 195] width 88 height 27
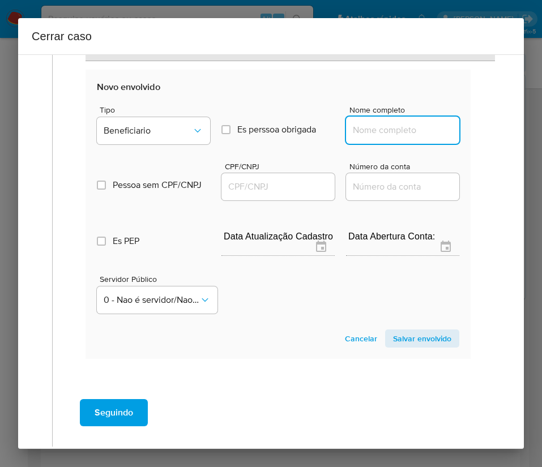
drag, startPoint x: 346, startPoint y: 134, endPoint x: 354, endPoint y: 138, distance: 9.4
click at [346, 134] on input "Nome completo" at bounding box center [402, 130] width 113 height 15
paste input "Orbion Gaming Ltda, 58368179000114"
drag, startPoint x: 364, startPoint y: 132, endPoint x: 470, endPoint y: 119, distance: 106.1
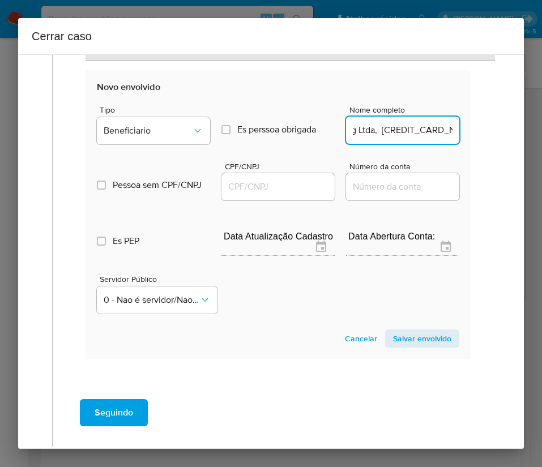
type input "Orbion Gaming Ltda"
drag, startPoint x: 265, startPoint y: 190, endPoint x: 280, endPoint y: 190, distance: 14.7
click at [265, 190] on input "CPF/CNPJ" at bounding box center [277, 186] width 113 height 15
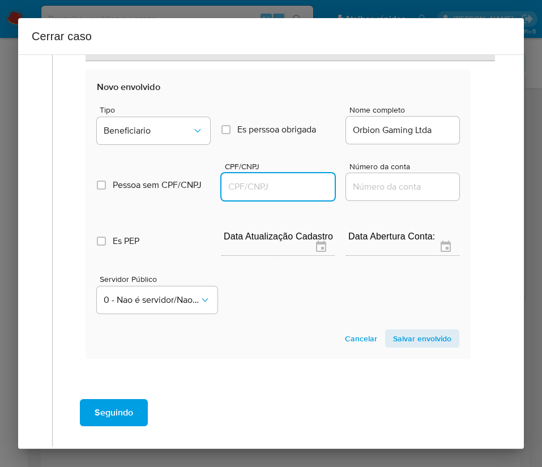
paste input "58368179000114"
type input "58368179000114"
click at [393, 340] on span "Salvar envolvido" at bounding box center [422, 339] width 58 height 16
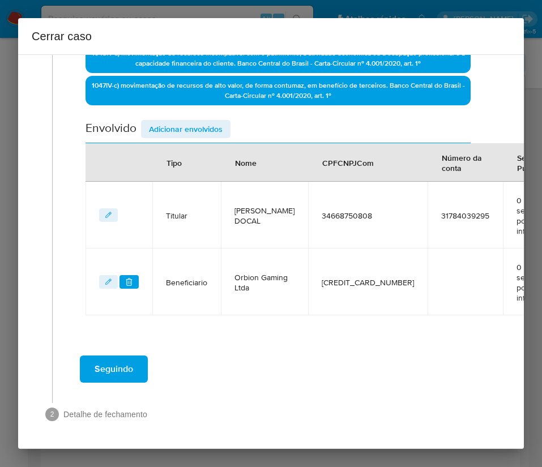
scroll to position [341, 0]
click at [205, 121] on span "Adicionar envolvidos" at bounding box center [186, 129] width 74 height 16
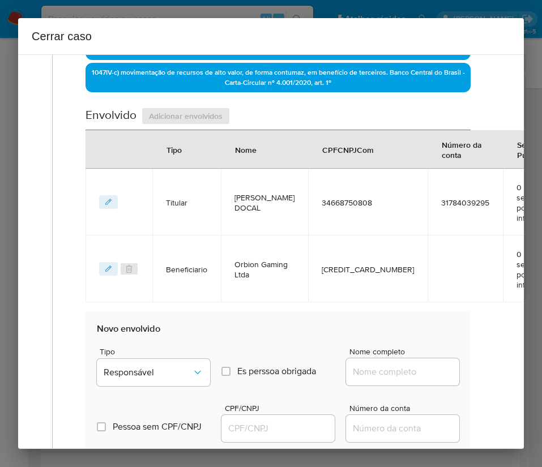
scroll to position [595, 0]
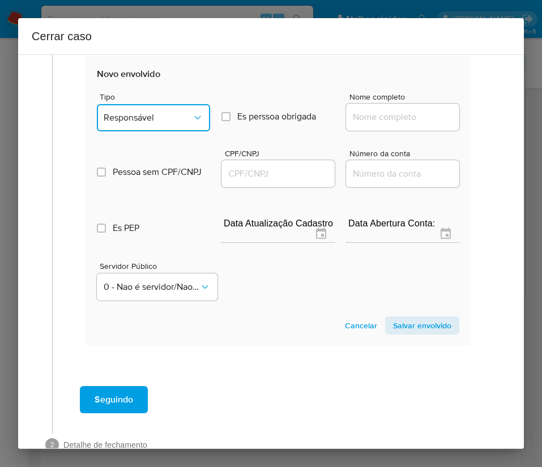
click at [162, 114] on span "Responsável" at bounding box center [148, 117] width 88 height 11
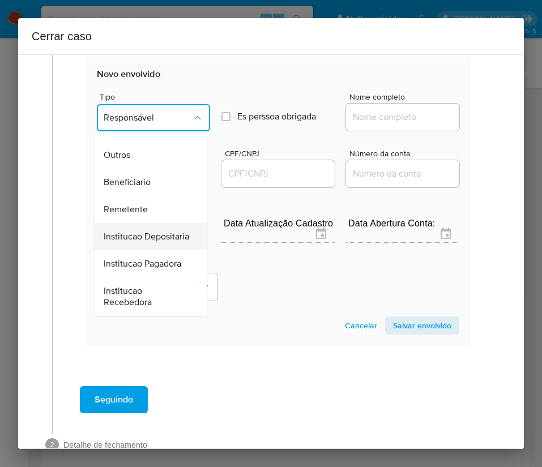
scroll to position [201, 0]
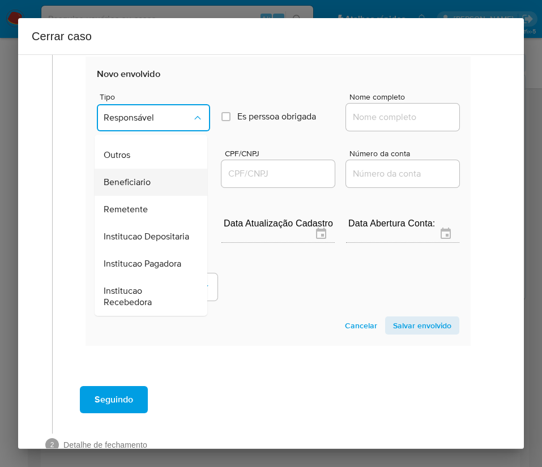
click at [144, 169] on div "Beneficiario" at bounding box center [148, 182] width 88 height 27
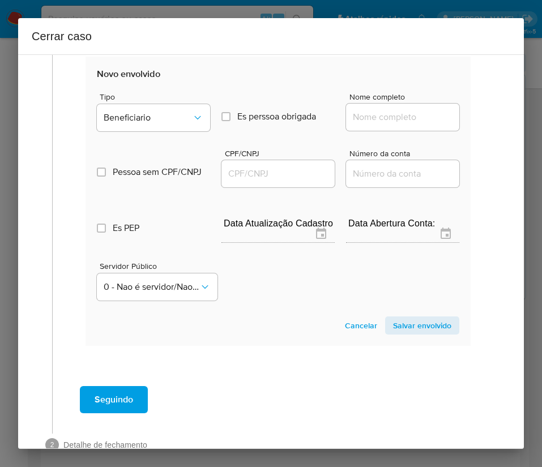
click at [346, 124] on input "Nome completo" at bounding box center [402, 117] width 113 height 15
paste input "R GASPAROTO INVESTIMENTO LTDA, 58532618000182"
drag, startPoint x: 361, startPoint y: 117, endPoint x: 460, endPoint y: 117, distance: 98.5
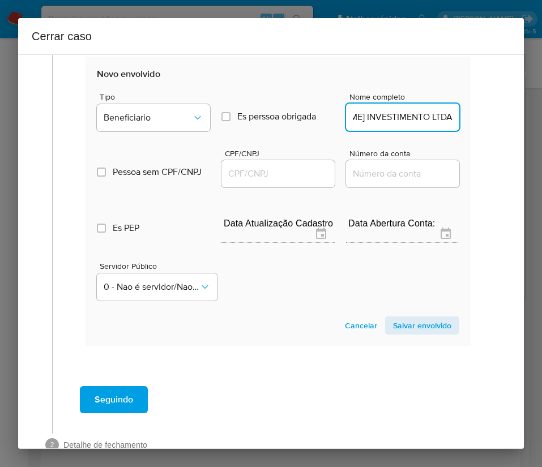
scroll to position [0, 51]
type input "R GASPAROTO INVESTIMENTO LTDA"
click at [262, 175] on input "CPF/CNPJ" at bounding box center [277, 173] width 113 height 15
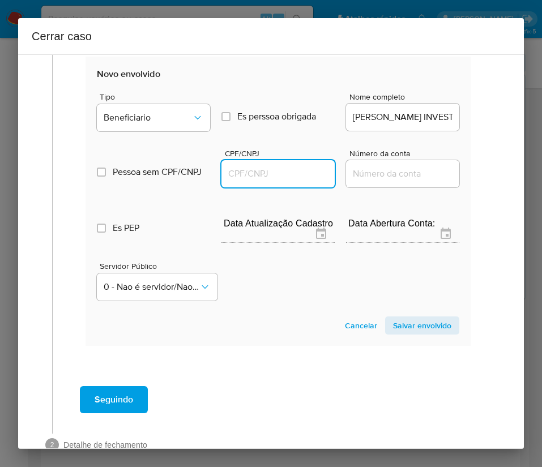
paste input "58532618000182"
type input "58532618000182"
click at [401, 333] on span "Salvar envolvido" at bounding box center [422, 326] width 58 height 16
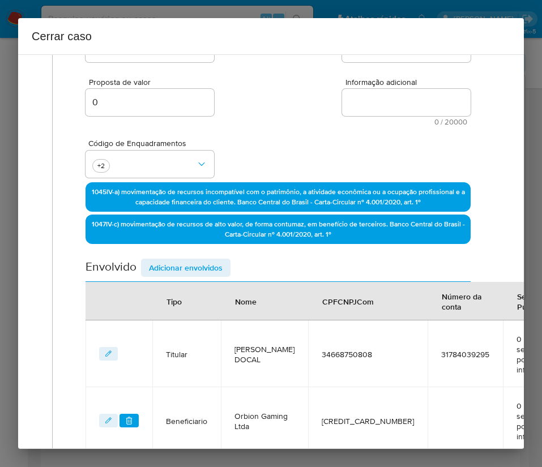
scroll to position [153, 0]
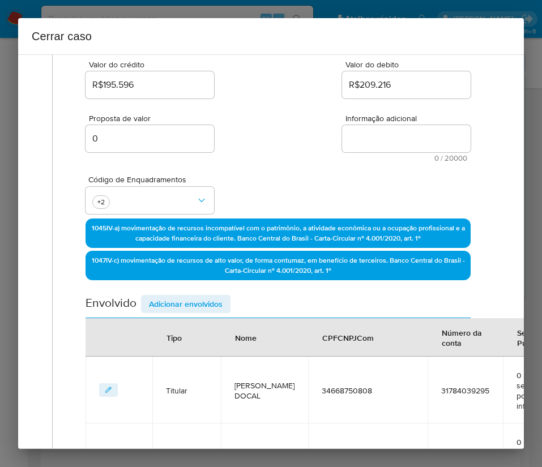
click at [188, 301] on span "Adicionar envolvidos" at bounding box center [186, 304] width 74 height 16
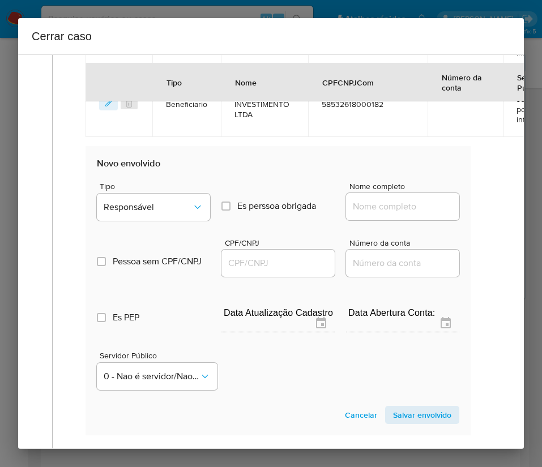
scroll to position [662, 0]
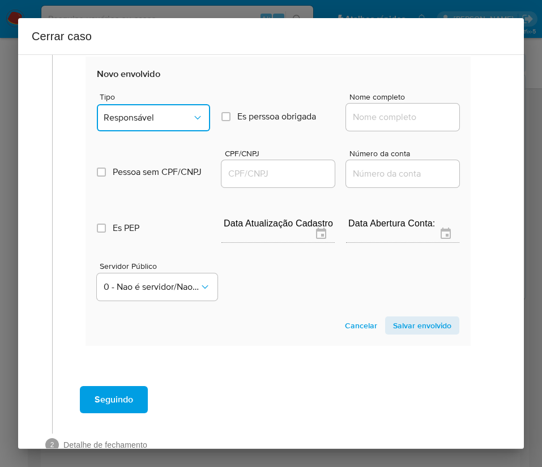
click at [147, 110] on button "Responsável" at bounding box center [153, 117] width 113 height 27
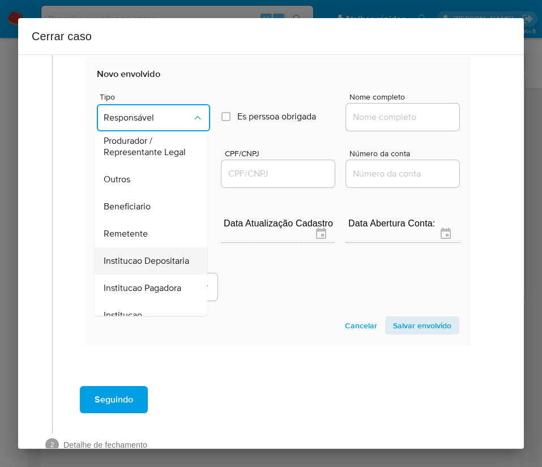
scroll to position [117, 0]
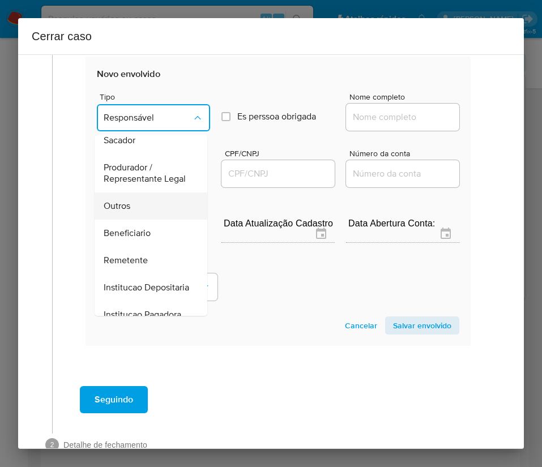
click at [133, 216] on div "Outros" at bounding box center [148, 205] width 88 height 27
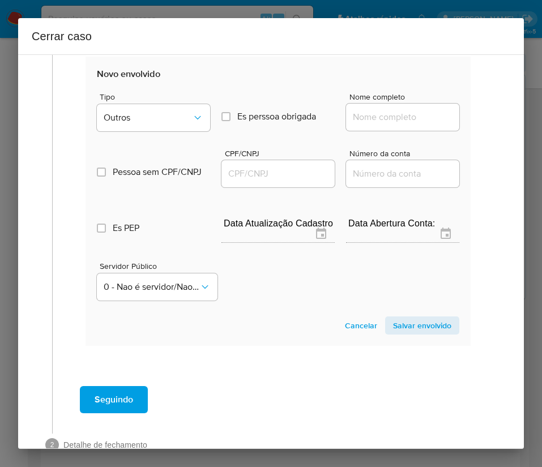
click at [363, 127] on div at bounding box center [402, 117] width 113 height 27
click at [371, 121] on input "Nome completo" at bounding box center [402, 117] width 113 height 15
paste input "GEO SUPPLY SOLUCOES GEOLOGICAS LTDA, 20283633000161"
drag, startPoint x: 364, startPoint y: 121, endPoint x: 491, endPoint y: 120, distance: 126.2
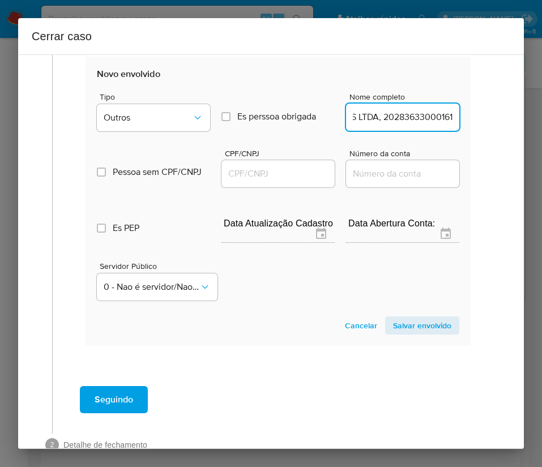
type input "GEO SUPPLY SOLUCOES GEOLOGICAS LTDA"
click at [299, 177] on input "CPF/CNPJ" at bounding box center [277, 173] width 113 height 15
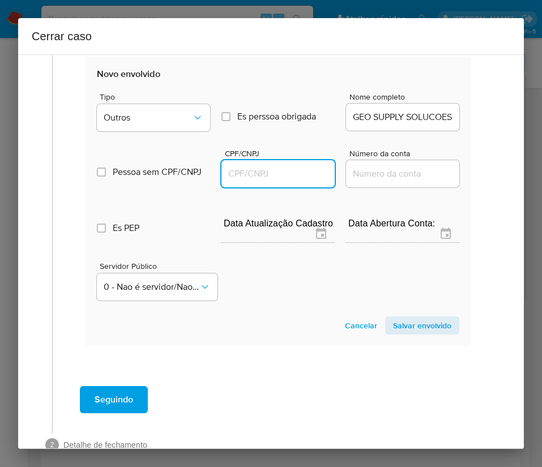
paste input "20283633000161"
type input "20283633000161"
click at [393, 333] on span "Salvar envolvido" at bounding box center [422, 326] width 58 height 16
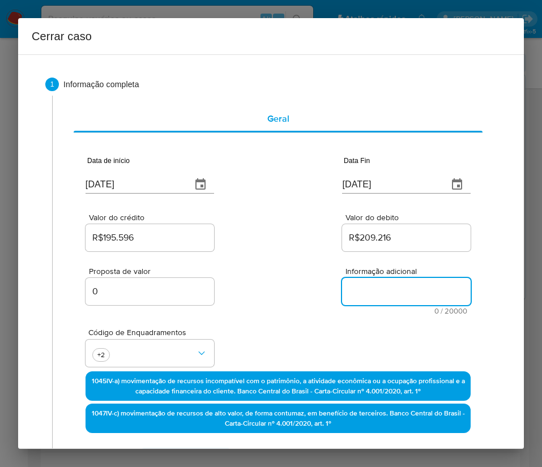
click at [348, 297] on textarea "Informação adicional" at bounding box center [406, 291] width 128 height 27
paste textarea "Informações do Cliente Lucas Resende Docal, CPF 34668750808, 40 anos, residente…"
type textarea "Informações do Cliente Lucas Resende Docal, CPF 34668750808, 40 anos, residente…"
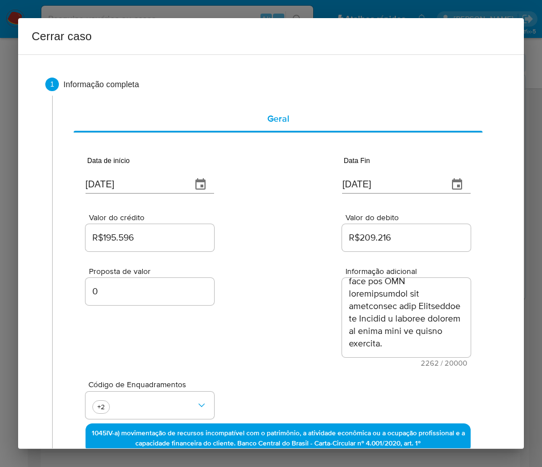
click at [252, 370] on div "Código de Enquadramentos +2" at bounding box center [277, 395] width 385 height 57
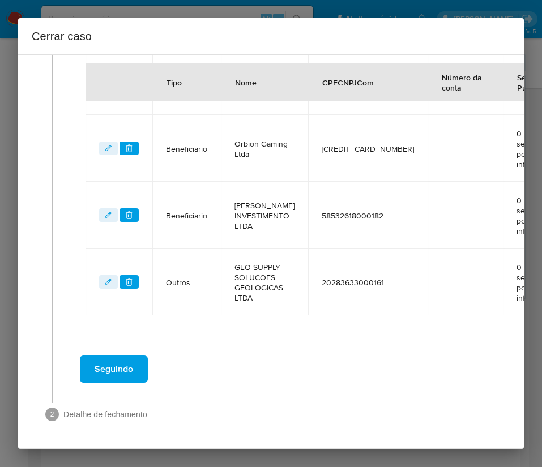
click at [141, 360] on button "Seguindo" at bounding box center [114, 368] width 68 height 27
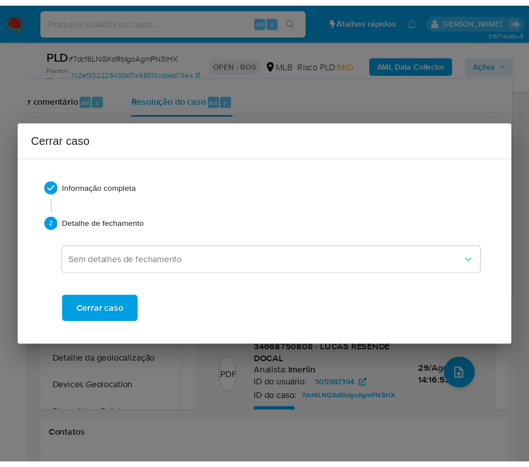
scroll to position [1604, 0]
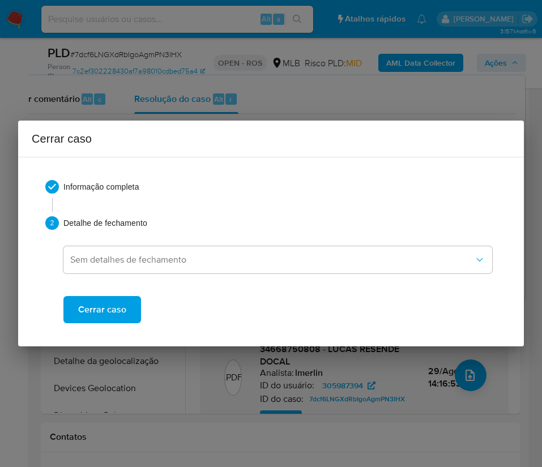
click at [118, 308] on span "Cerrar caso" at bounding box center [102, 309] width 48 height 25
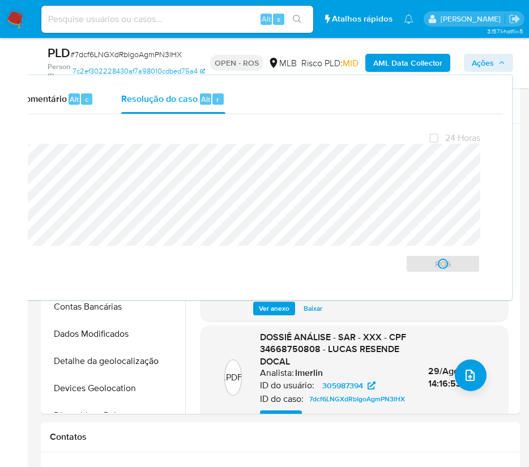
click at [105, 60] on div "PLD # 7dcf6LNGXdRbIgoAgmPN3lHX" at bounding box center [126, 53] width 156 height 17
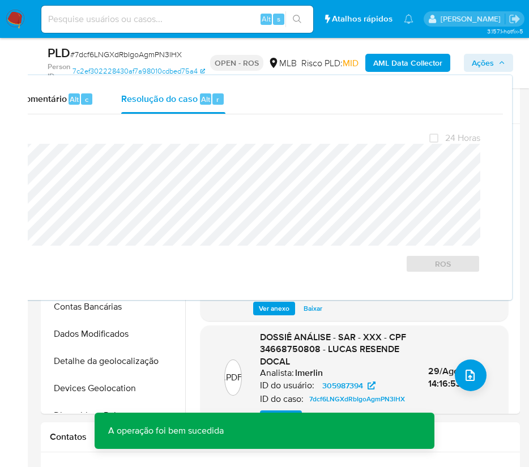
click at [106, 54] on span "# 7dcf6LNGXdRbIgoAgmPN3lHX" at bounding box center [126, 54] width 112 height 11
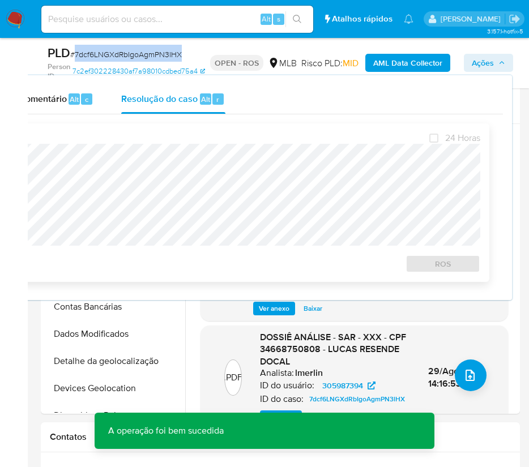
copy span "7dcf6LNGXdRbIgoAgmPN3lHX"
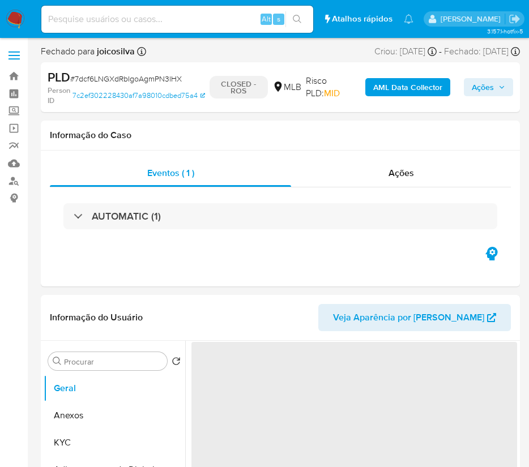
click at [12, 20] on img at bounding box center [15, 19] width 19 height 19
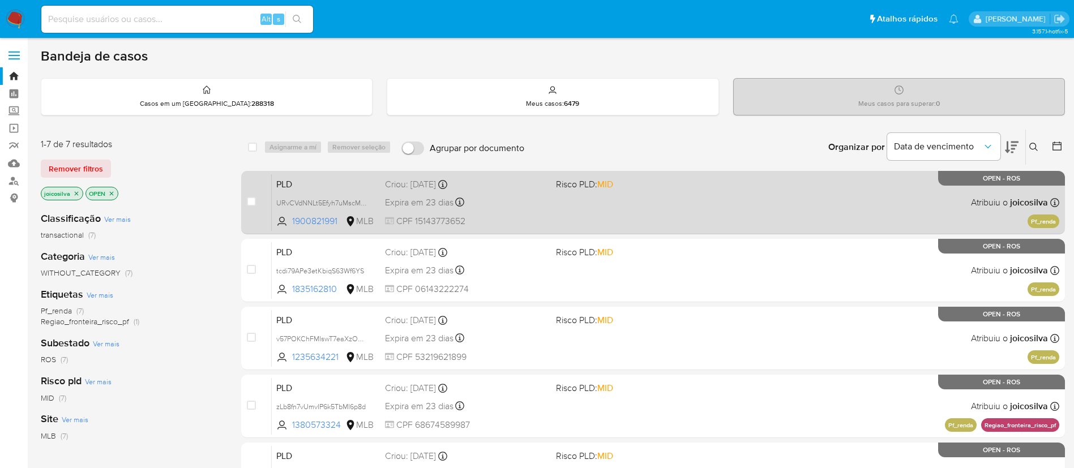
click at [541, 200] on div "PLD URvCVdNNLt5Efyh7uMscMw0c 1900821991 MLB Risco PLD: MID Criou: [DATE] Criou:…" at bounding box center [665, 202] width 787 height 57
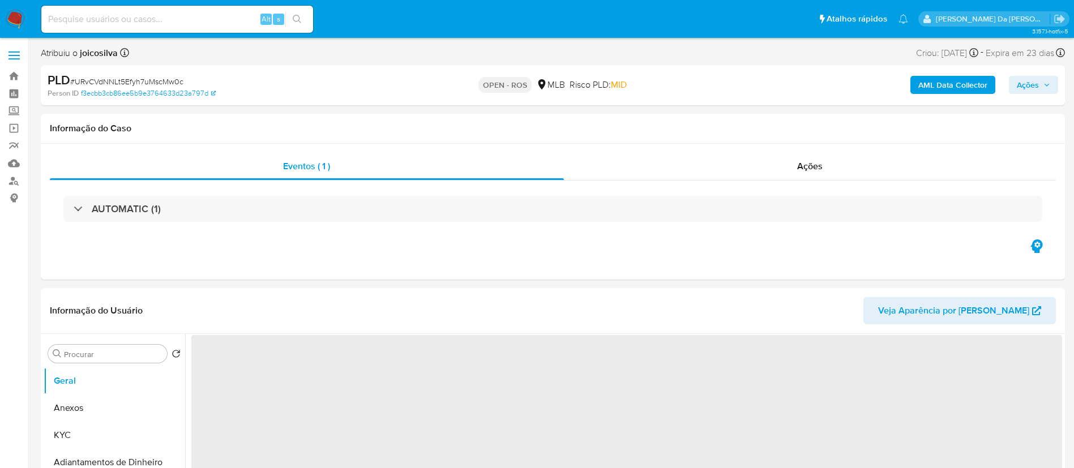
click at [149, 78] on span "# URvCVdNNLt5Efyh7uMscMw0c" at bounding box center [126, 81] width 113 height 11
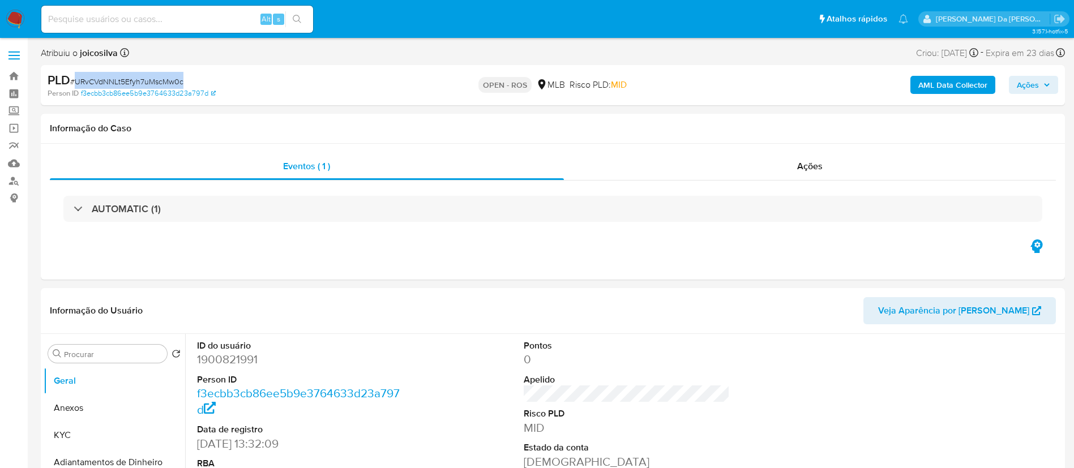
copy span "URvCVdNNLt5Efyh7uMscMw0c"
select select "10"
